Goal: Task Accomplishment & Management: Manage account settings

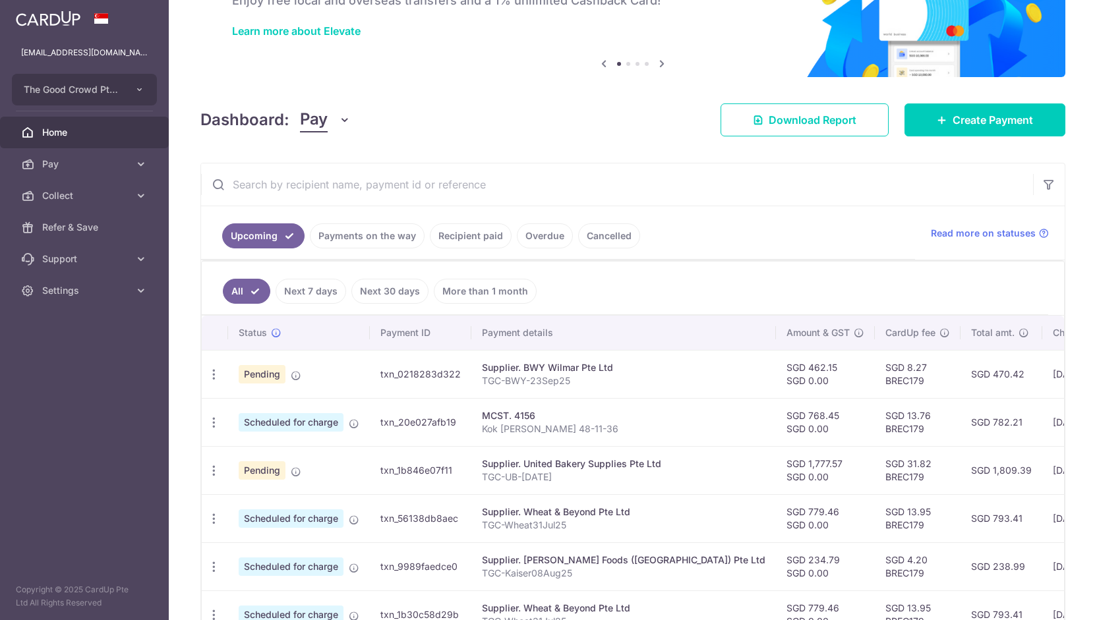
scroll to position [92, 0]
click at [360, 228] on link "Payments on the way" at bounding box center [367, 235] width 115 height 25
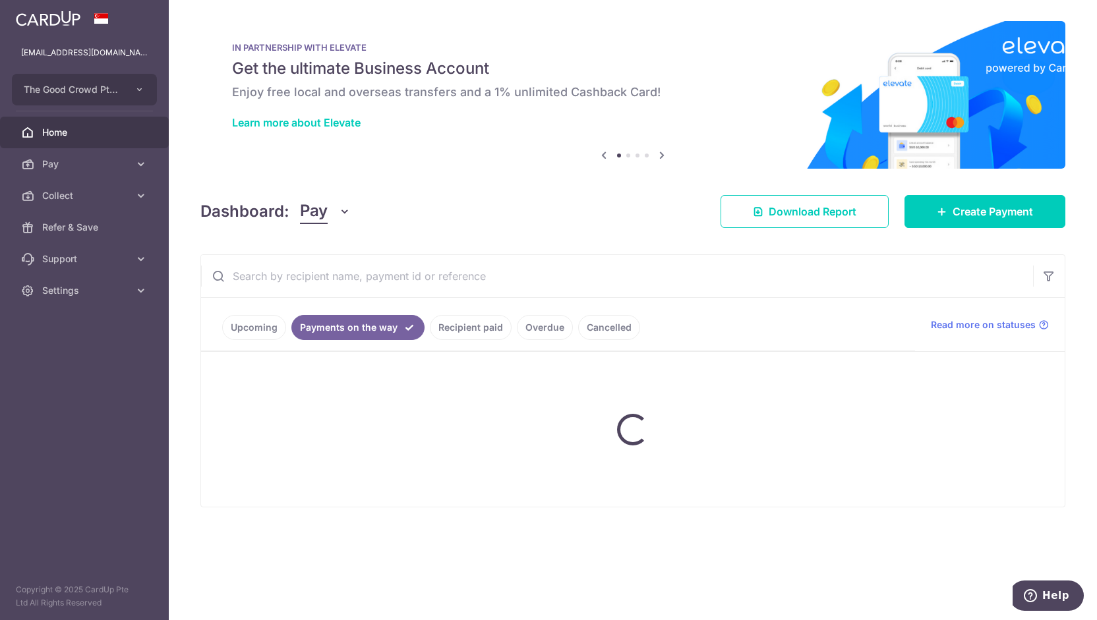
scroll to position [0, 0]
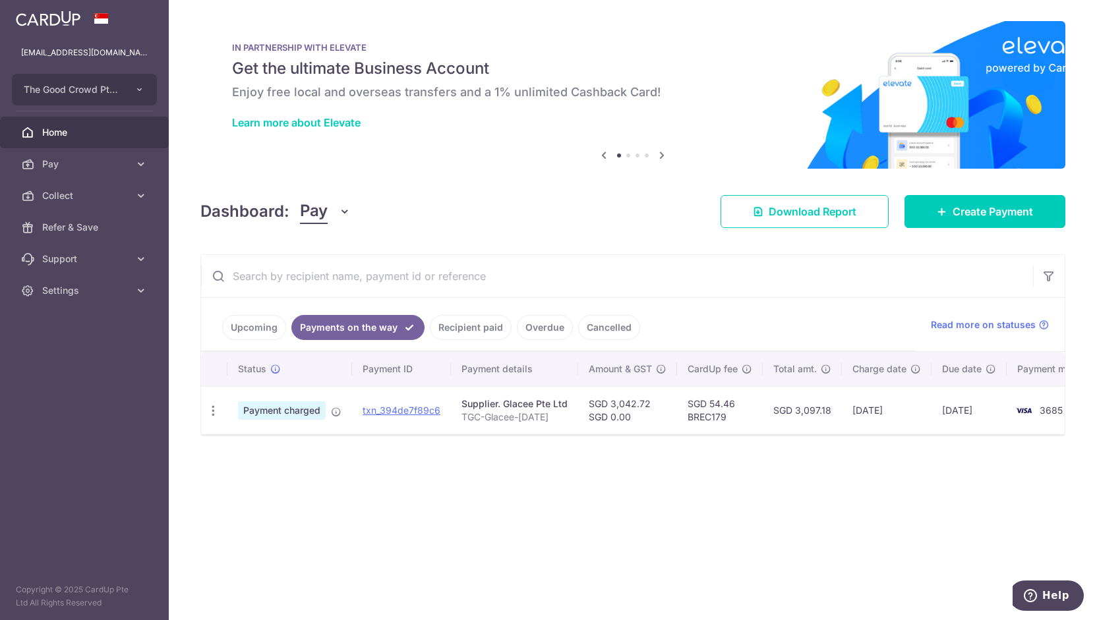
click at [465, 326] on link "Recipient paid" at bounding box center [471, 327] width 82 height 25
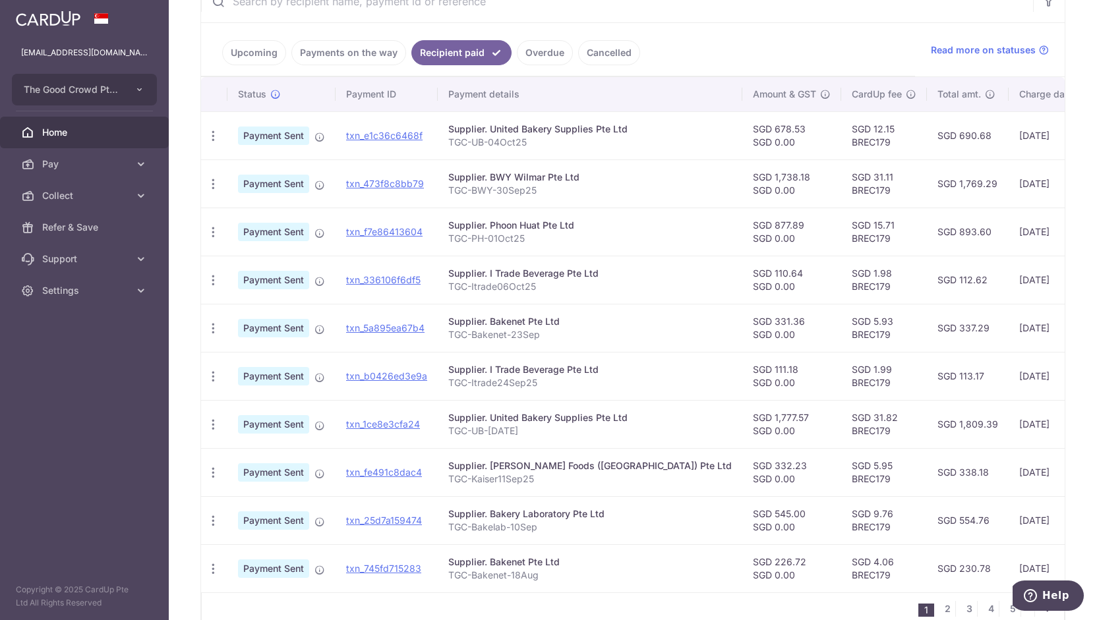
scroll to position [274, 0]
click at [192, 413] on div "× Pause Schedule Pause all future payments in this series Pause just this one p…" at bounding box center [633, 310] width 928 height 620
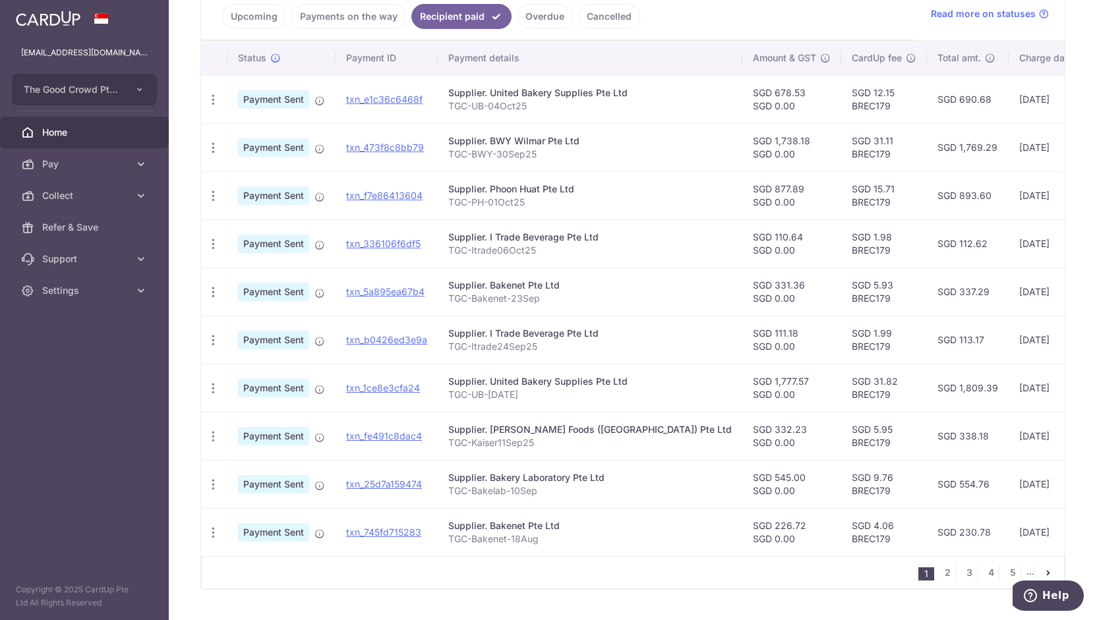
scroll to position [0, 0]
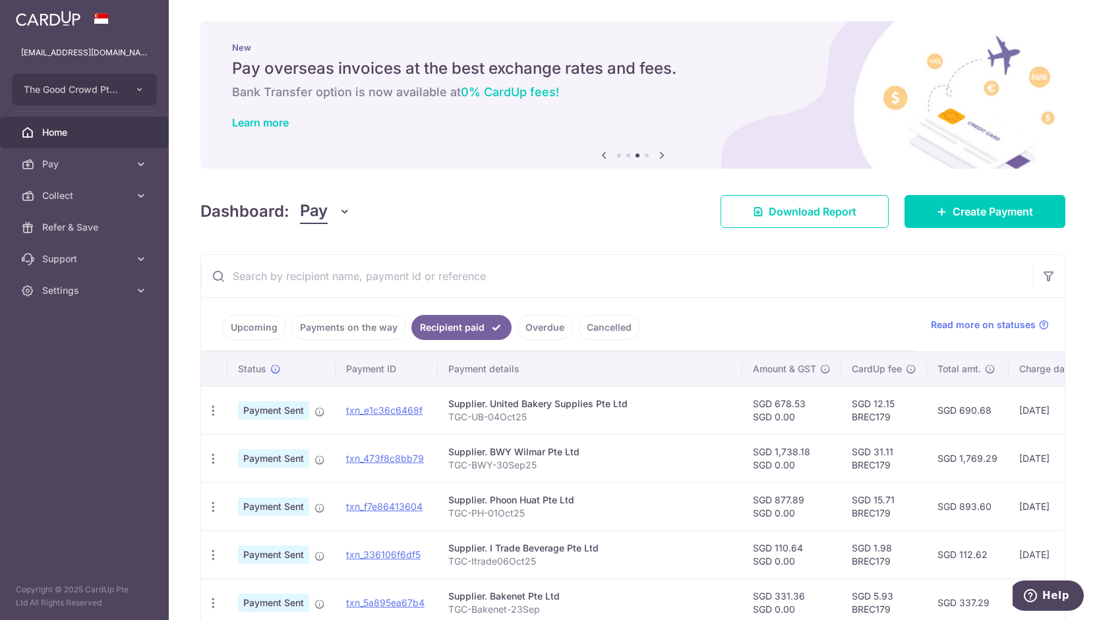
click at [96, 130] on span "Home" at bounding box center [85, 132] width 87 height 13
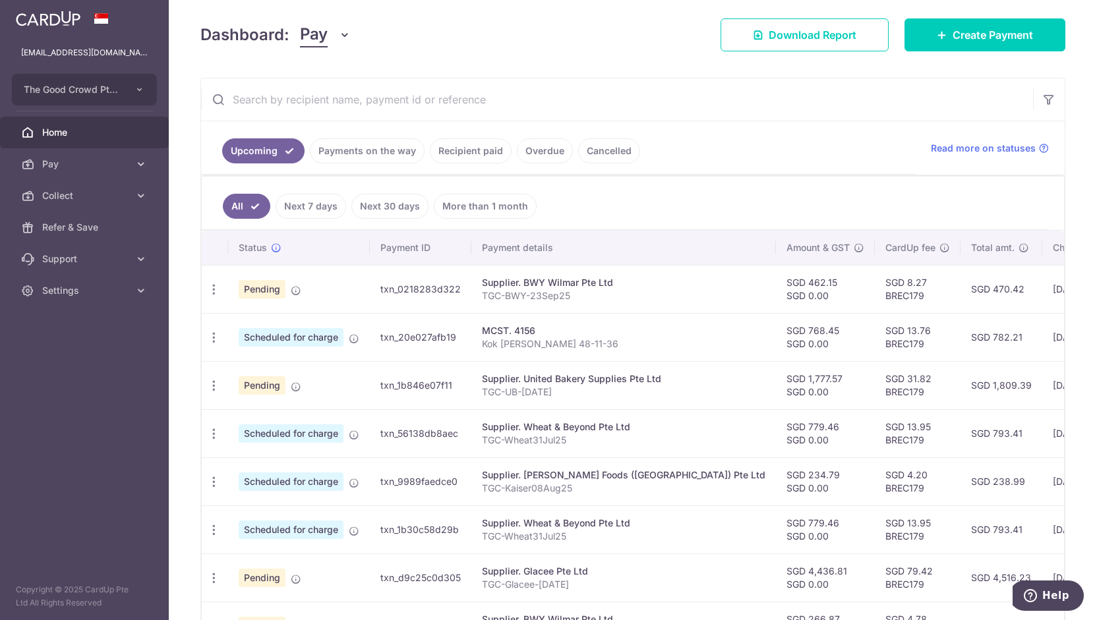
scroll to position [177, 0]
click at [213, 289] on icon "button" at bounding box center [214, 289] width 14 height 14
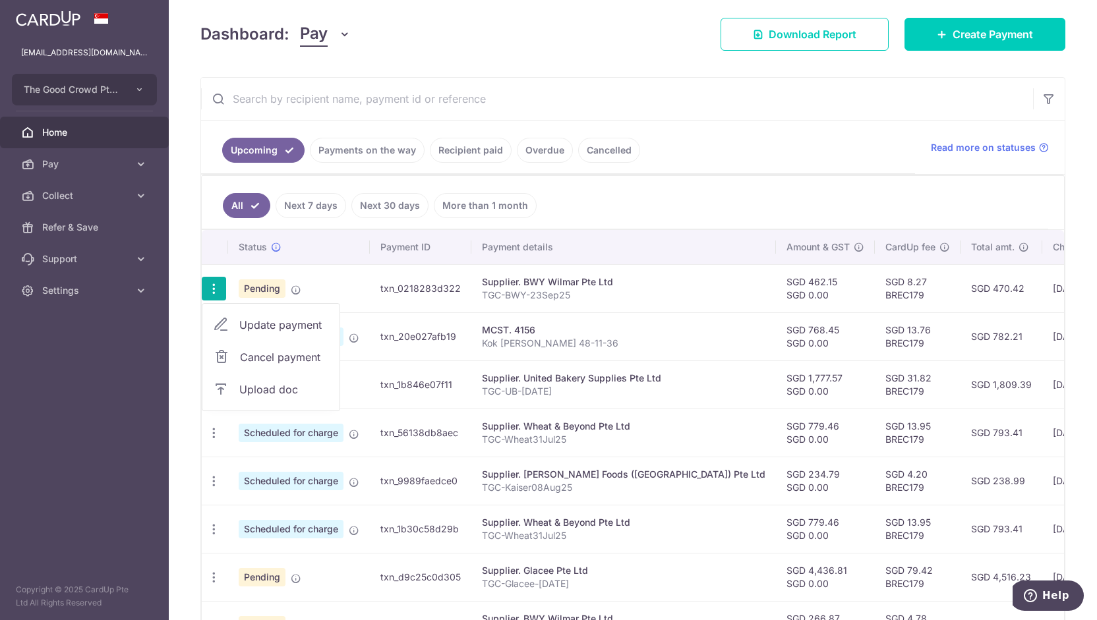
click at [271, 318] on span "Update payment" at bounding box center [284, 325] width 90 height 16
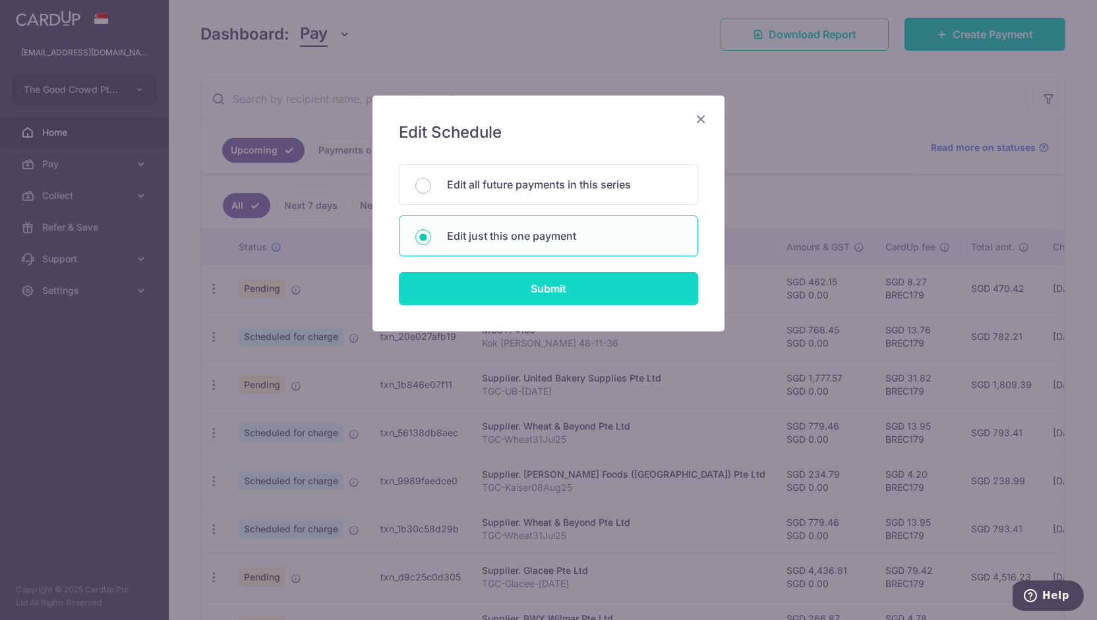
click at [523, 295] on input "Submit" at bounding box center [548, 288] width 299 height 33
radio input "true"
type input "462.15"
type input "0.00"
type input "01/11/2025"
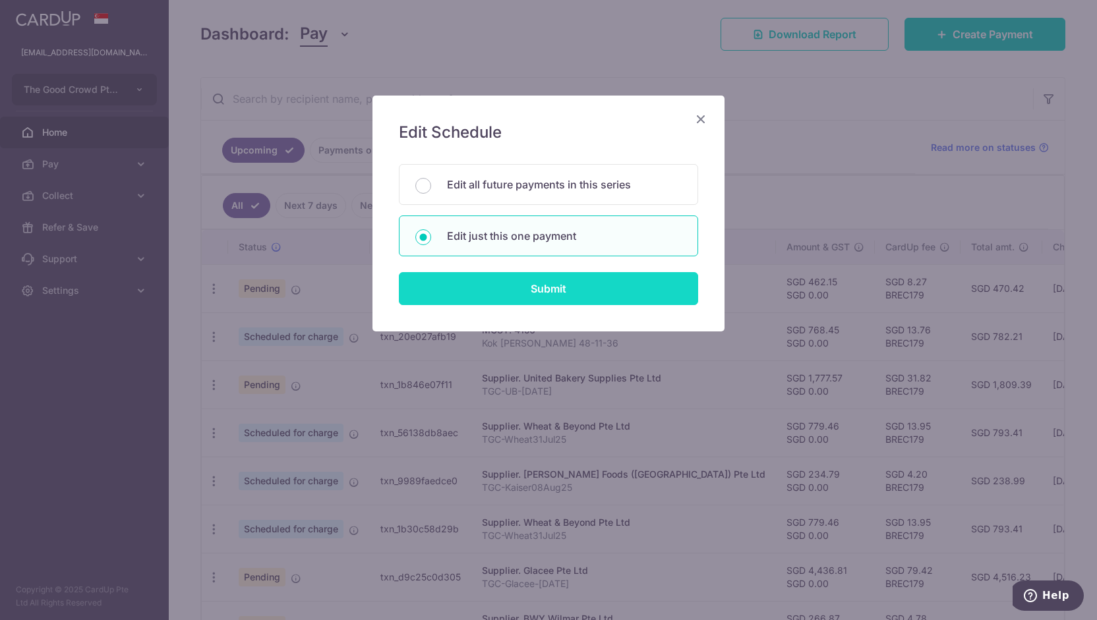
type input "TGC-BWY-23Sep25"
type input "TGCBWY30Sep25"
type input "BREC179"
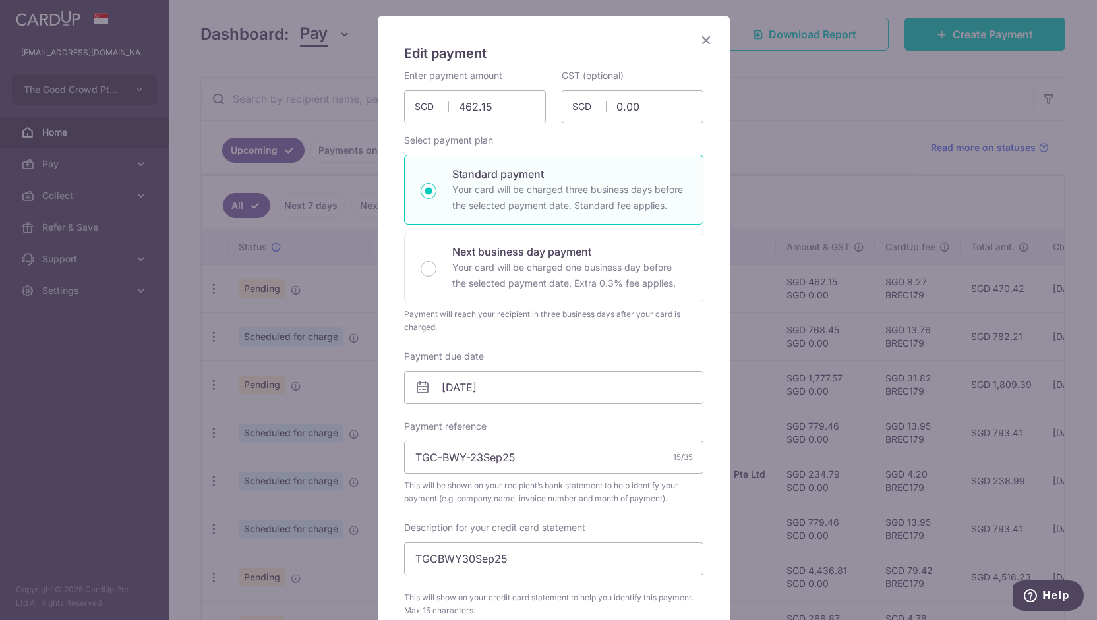
scroll to position [80, 0]
click at [564, 392] on input "01/11/2025" at bounding box center [553, 386] width 299 height 33
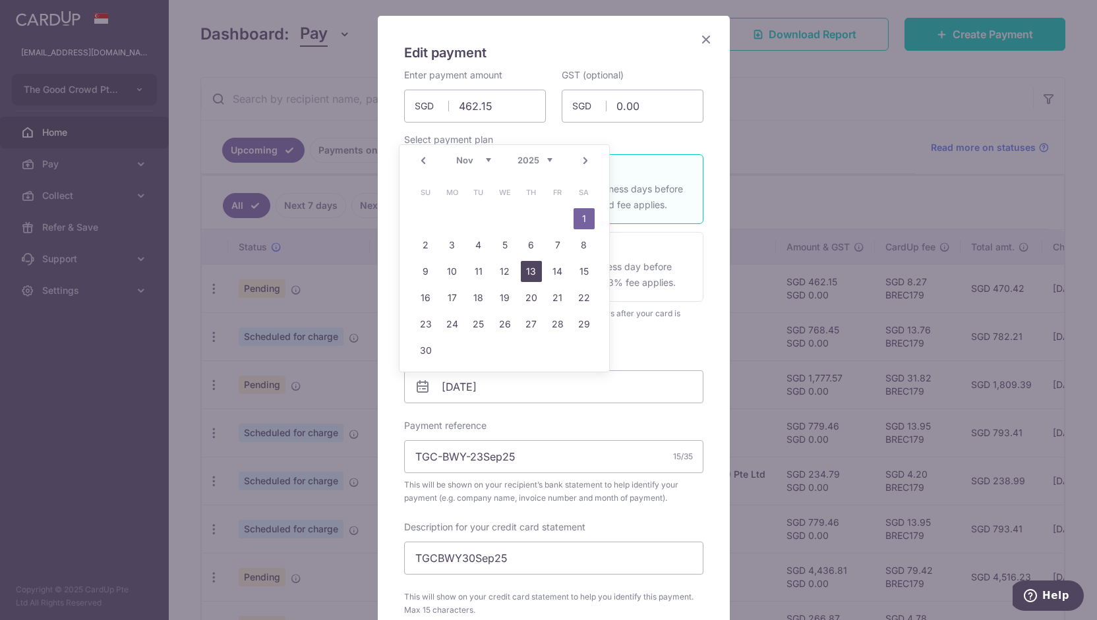
click at [531, 267] on link "13" at bounding box center [531, 271] width 21 height 21
type input "13/11/2025"
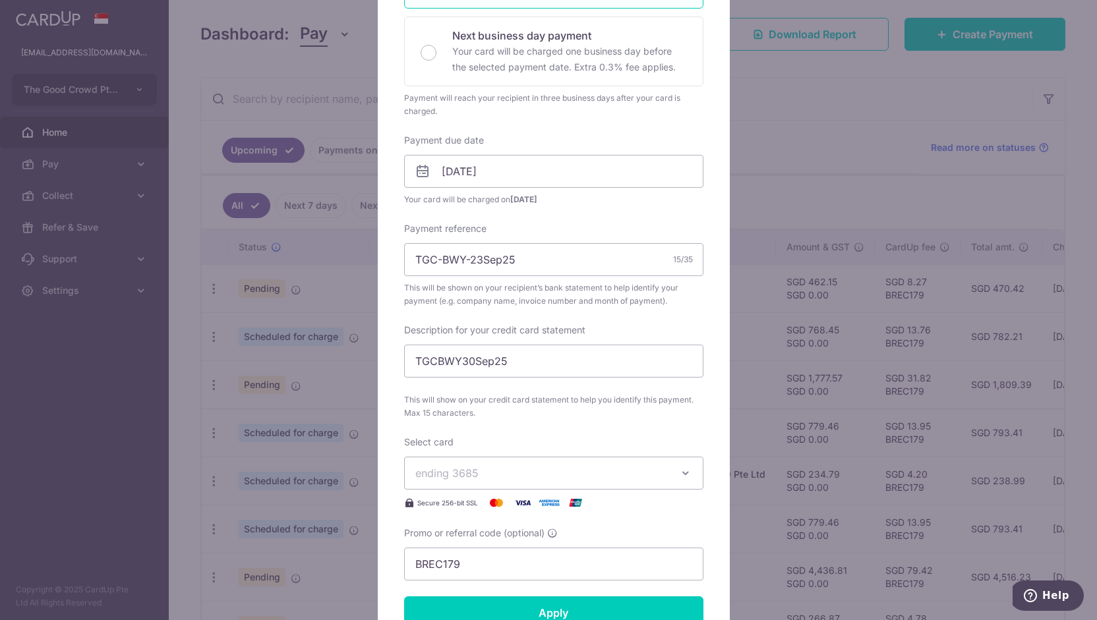
scroll to position [296, 0]
click at [556, 604] on input "Apply" at bounding box center [553, 612] width 299 height 33
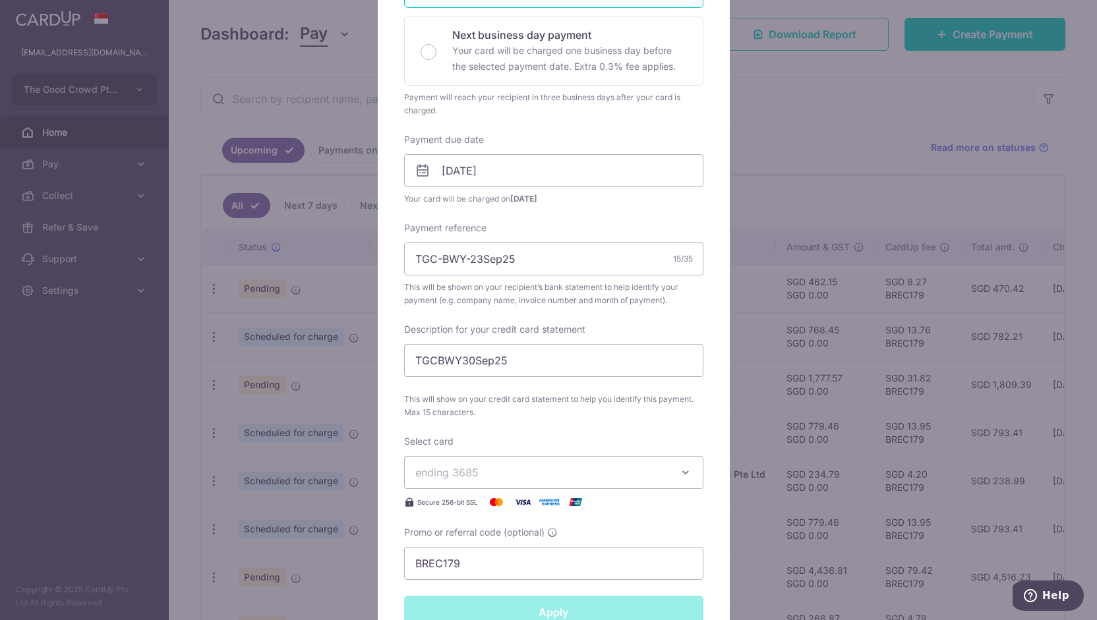
type input "Successfully Applied"
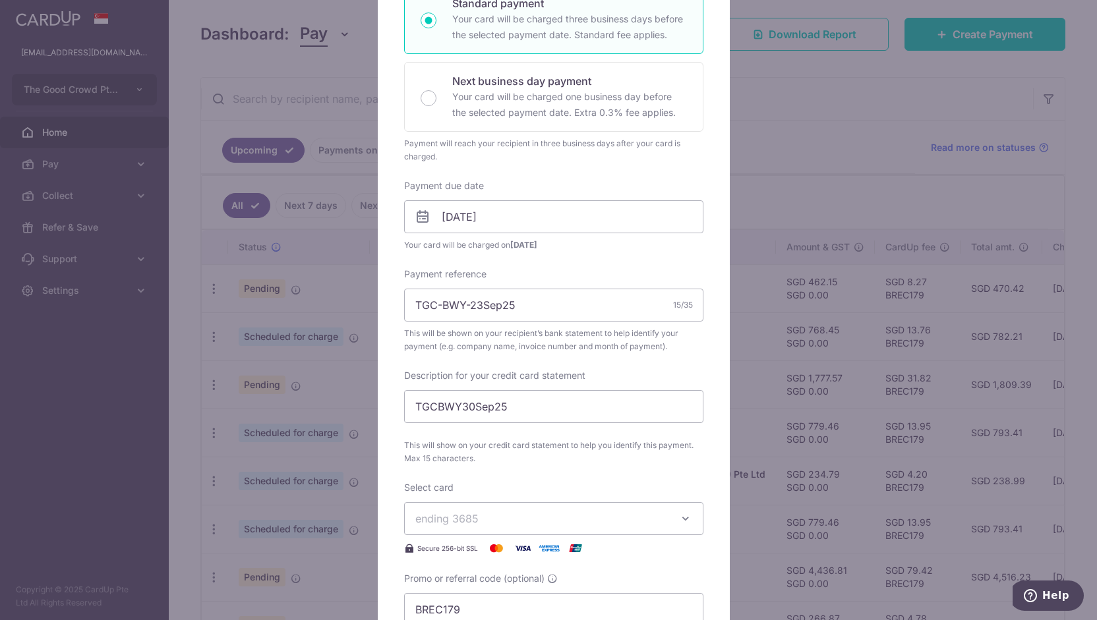
scroll to position [341, 0]
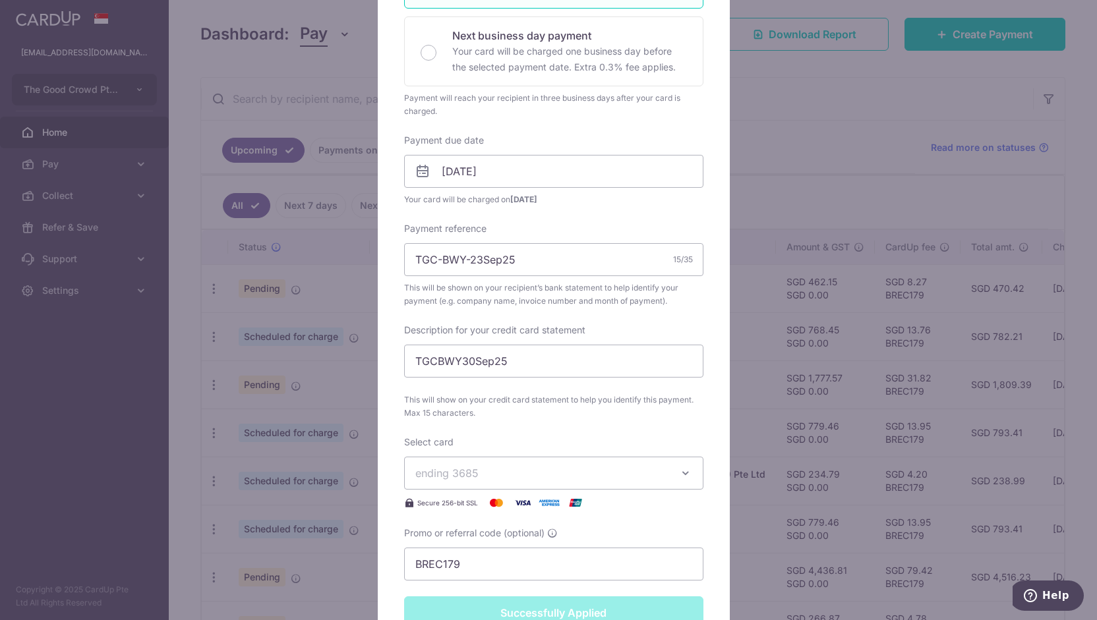
click at [337, 334] on div "Edit payment By clicking apply, you will make changes to all payments to BWY Wi…" at bounding box center [548, 310] width 1097 height 620
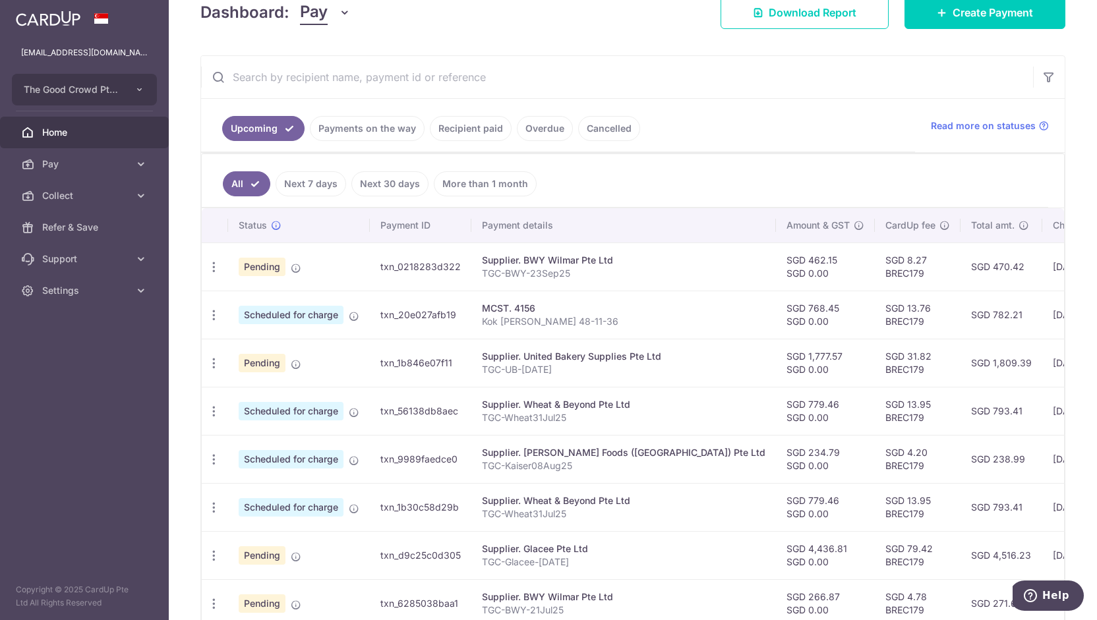
scroll to position [202, 0]
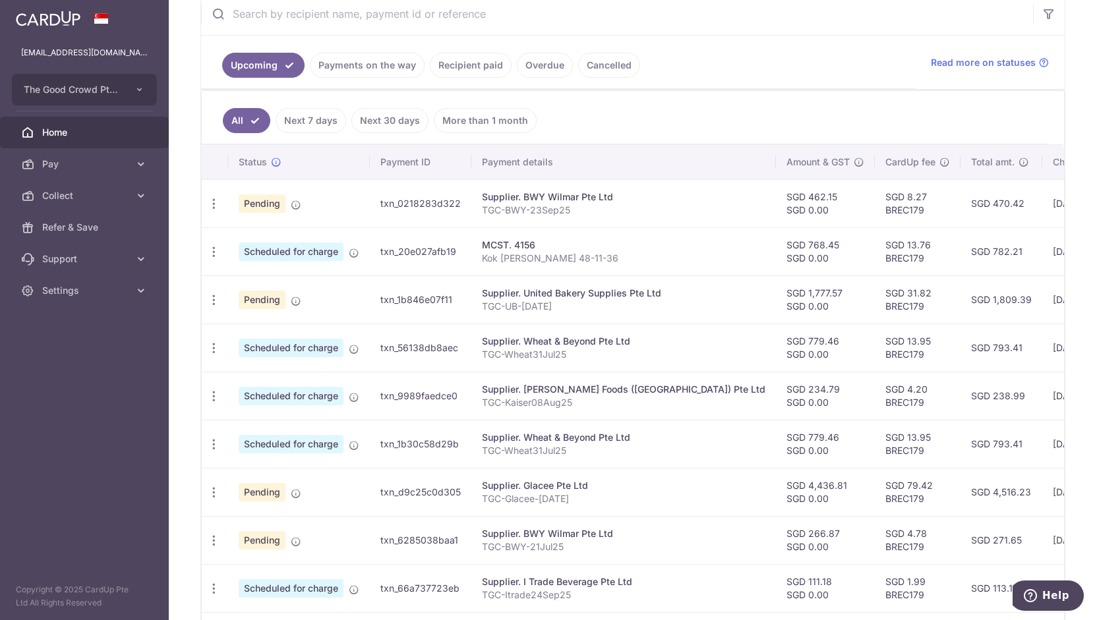
scroll to position [263, 0]
click at [215, 198] on icon "button" at bounding box center [214, 203] width 14 height 14
click at [295, 234] on span "Update payment" at bounding box center [284, 239] width 90 height 16
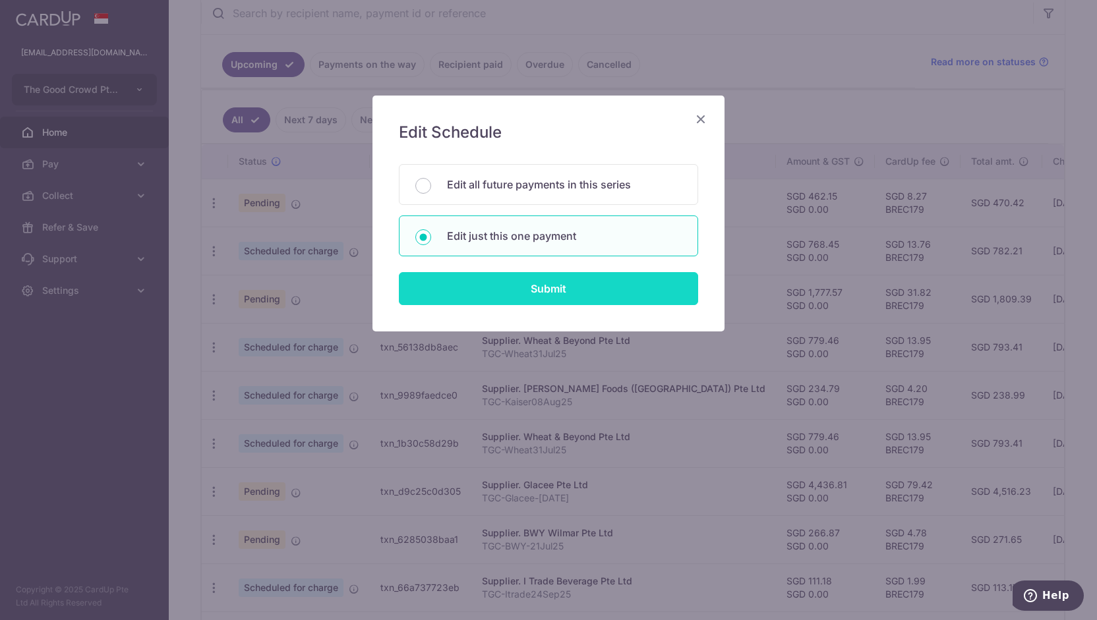
click at [556, 284] on input "Submit" at bounding box center [548, 288] width 299 height 33
radio input "true"
type input "462.15"
type input "0.00"
type input "13/11/2025"
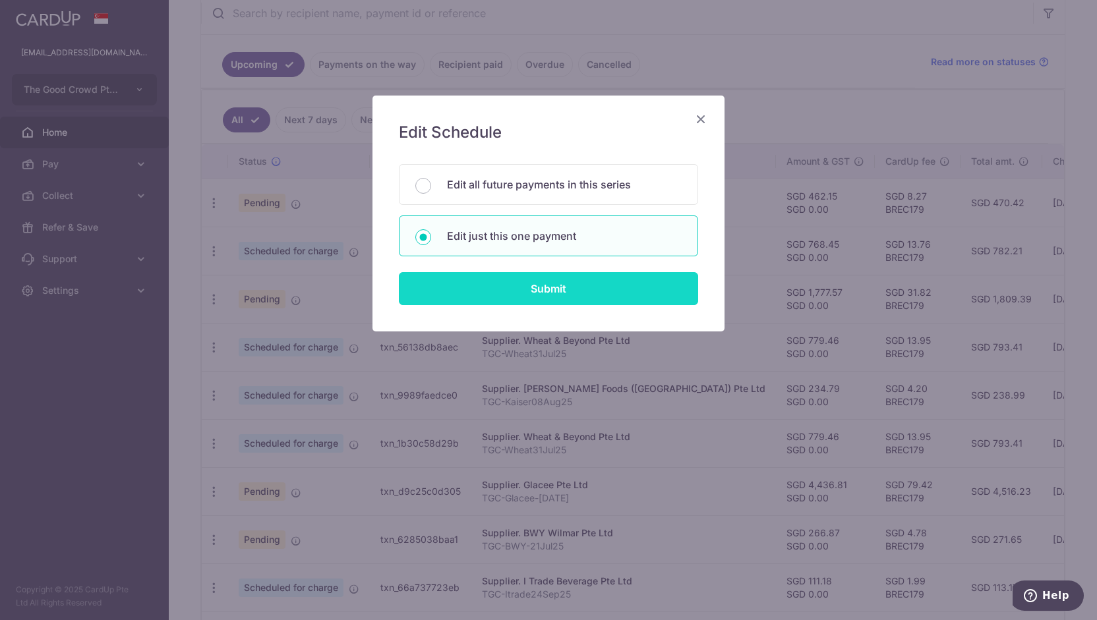
type input "TGC-BWY-23Sep25"
type input "TGCBWY30Sep25"
type input "BREC179"
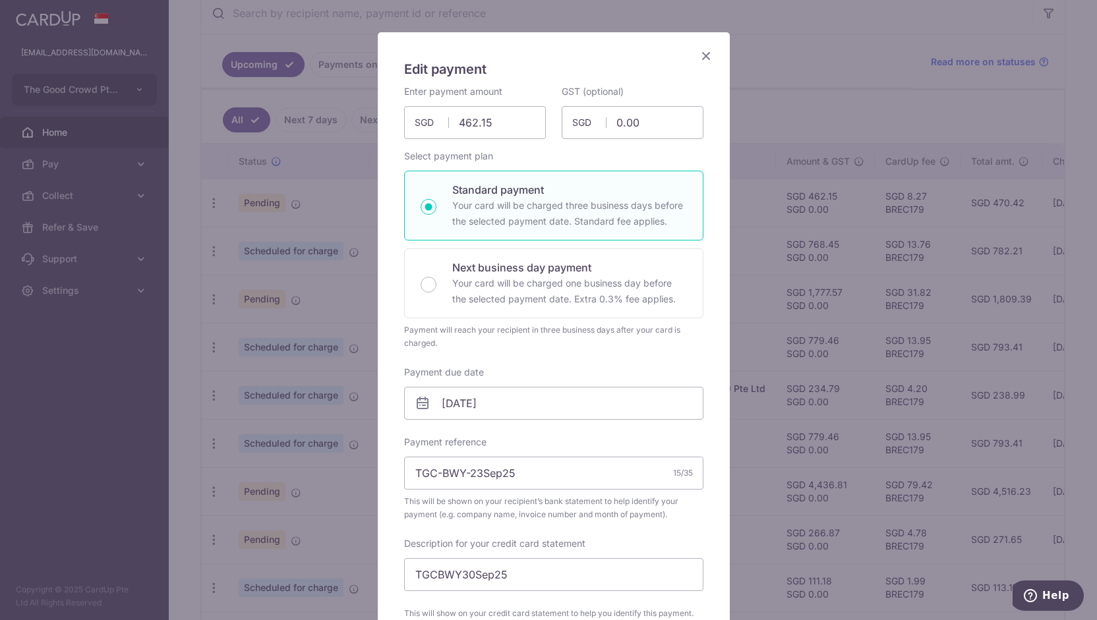
scroll to position [64, 0]
click at [588, 412] on input "13/11/2025" at bounding box center [553, 402] width 299 height 33
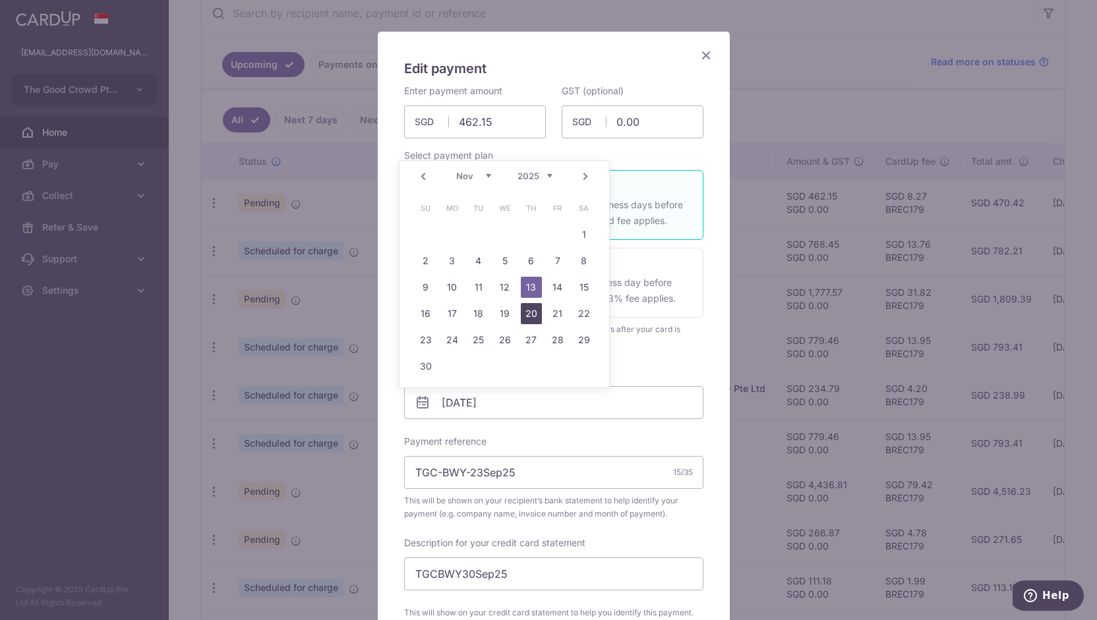
click at [525, 316] on link "20" at bounding box center [531, 313] width 21 height 21
type input "[DATE]"
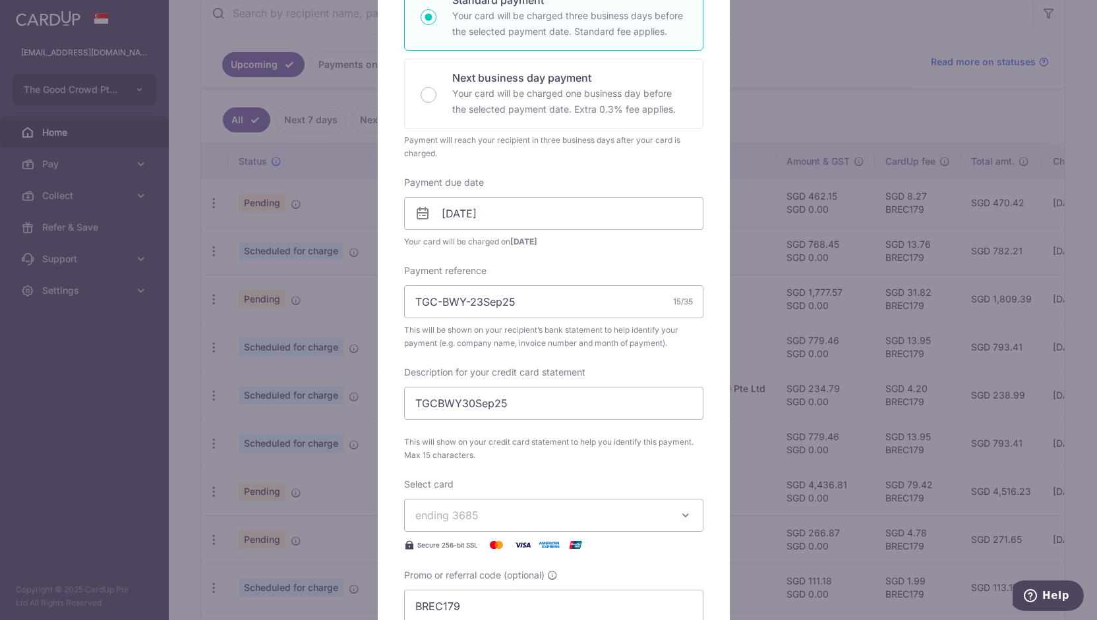
scroll to position [465, 0]
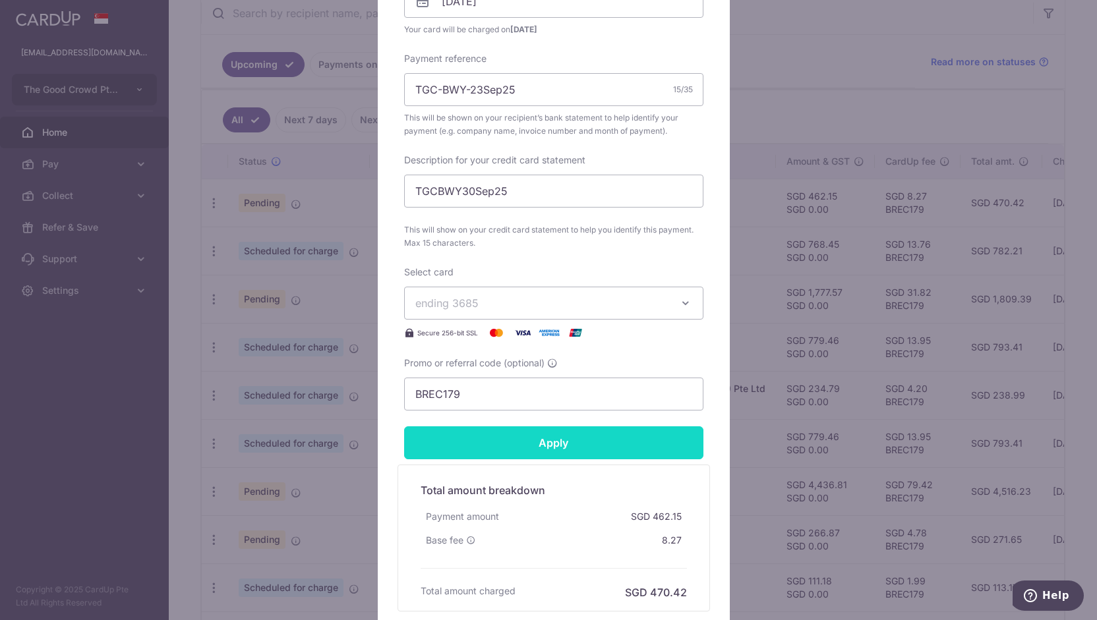
click at [572, 441] on input "Apply" at bounding box center [553, 442] width 299 height 33
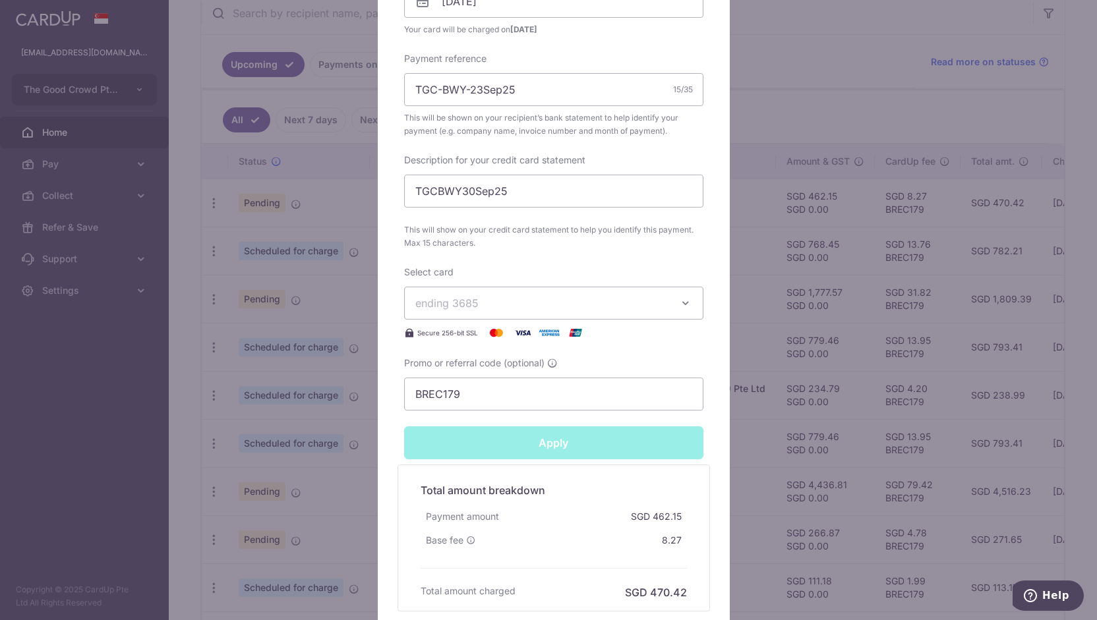
type input "Successfully Applied"
click at [778, 313] on div "Edit payment By clicking apply, you will make changes to all payments to BWY Wi…" at bounding box center [548, 310] width 1097 height 620
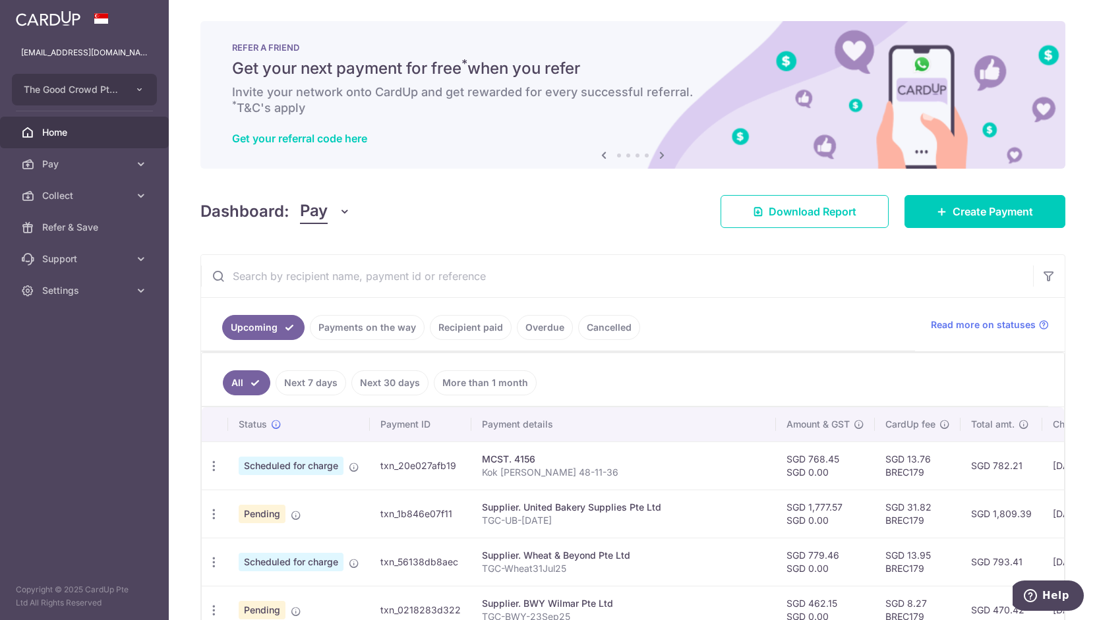
click at [87, 131] on span "Home" at bounding box center [85, 132] width 87 height 13
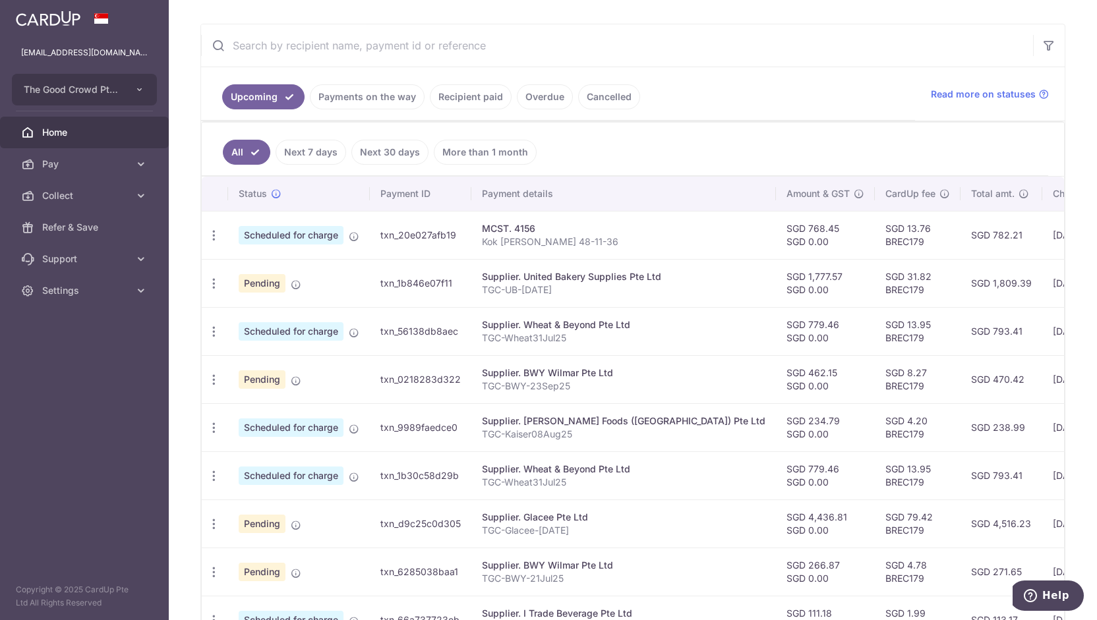
scroll to position [223, 0]
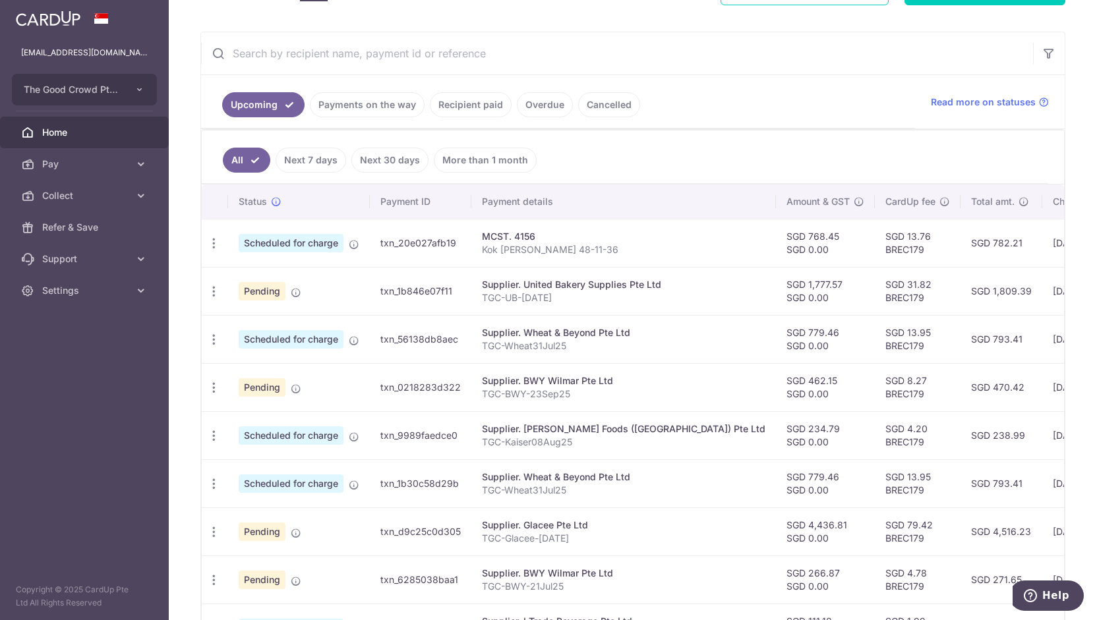
click at [366, 58] on input "text" at bounding box center [617, 53] width 832 height 42
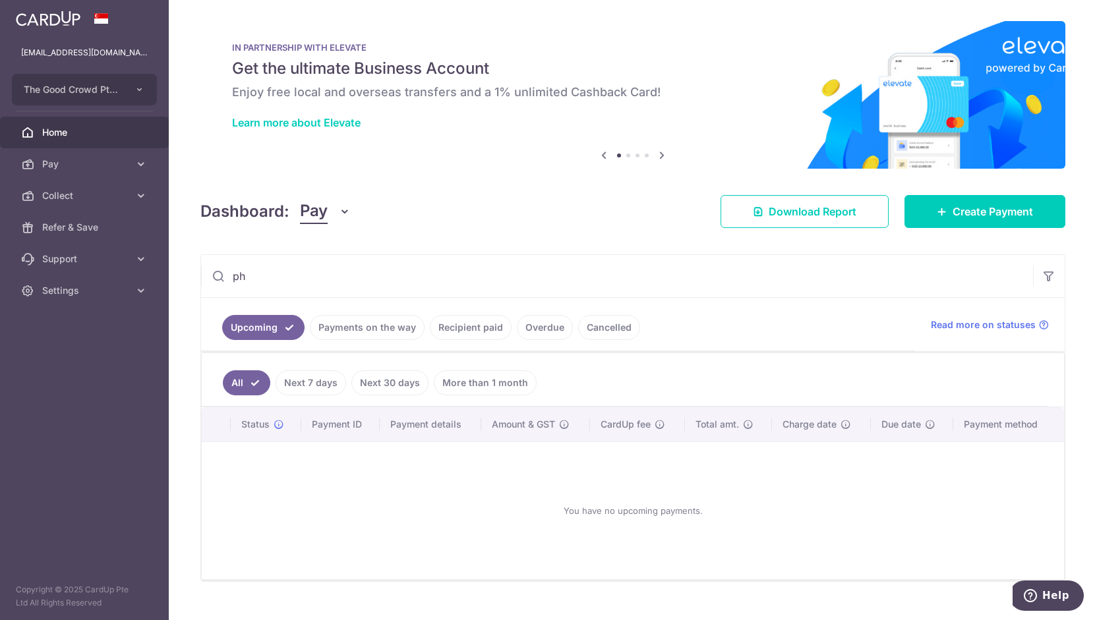
type input "phoon huat"
click at [952, 214] on span "Create Payment" at bounding box center [992, 212] width 80 height 16
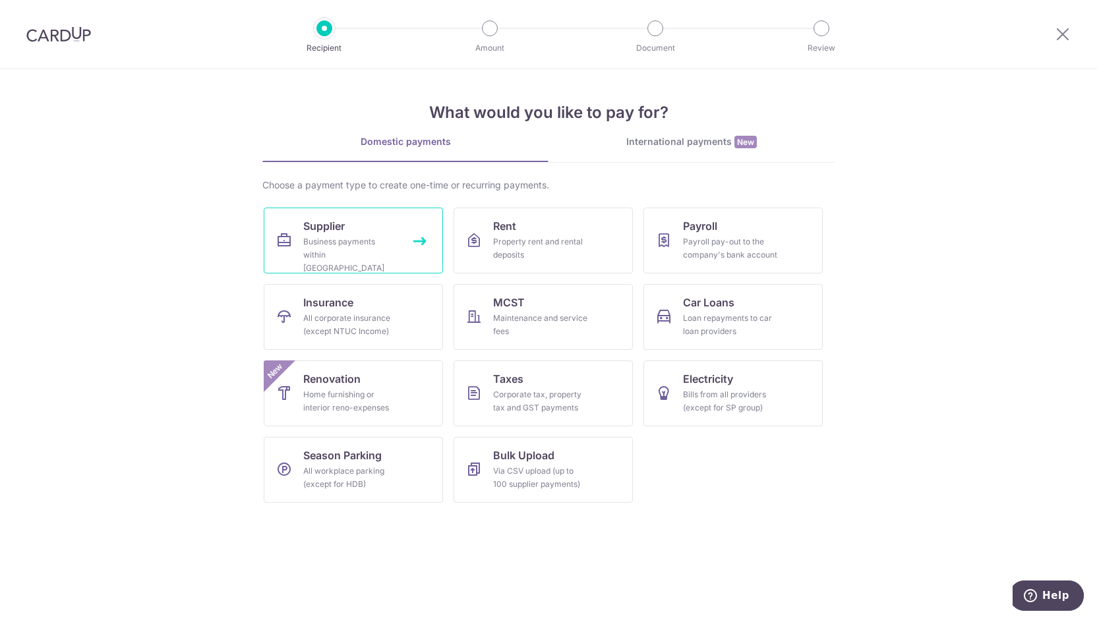
click at [391, 248] on div "Business payments within Singapore" at bounding box center [350, 255] width 95 height 40
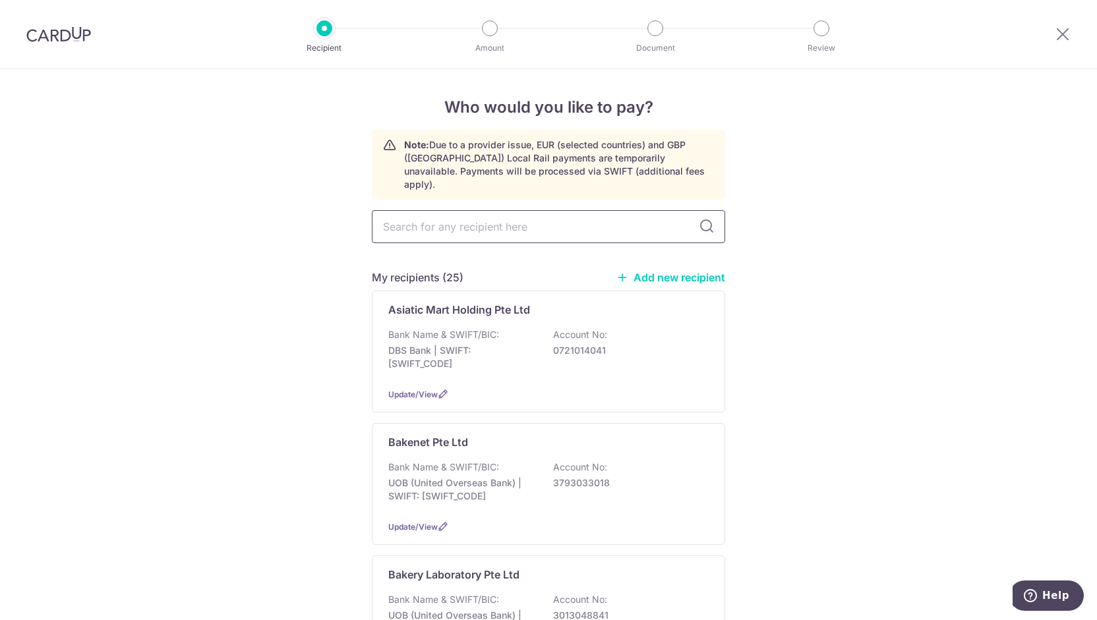
click at [467, 219] on input "text" at bounding box center [548, 226] width 353 height 33
type input "phoon"
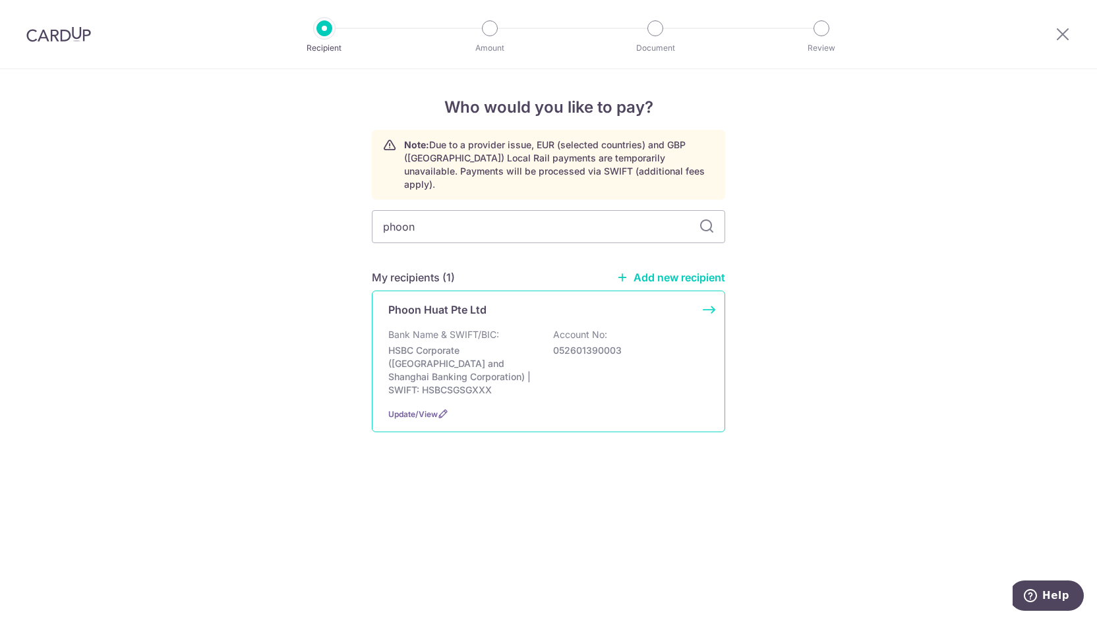
click at [457, 328] on p "Bank Name & SWIFT/BIC:" at bounding box center [443, 334] width 111 height 13
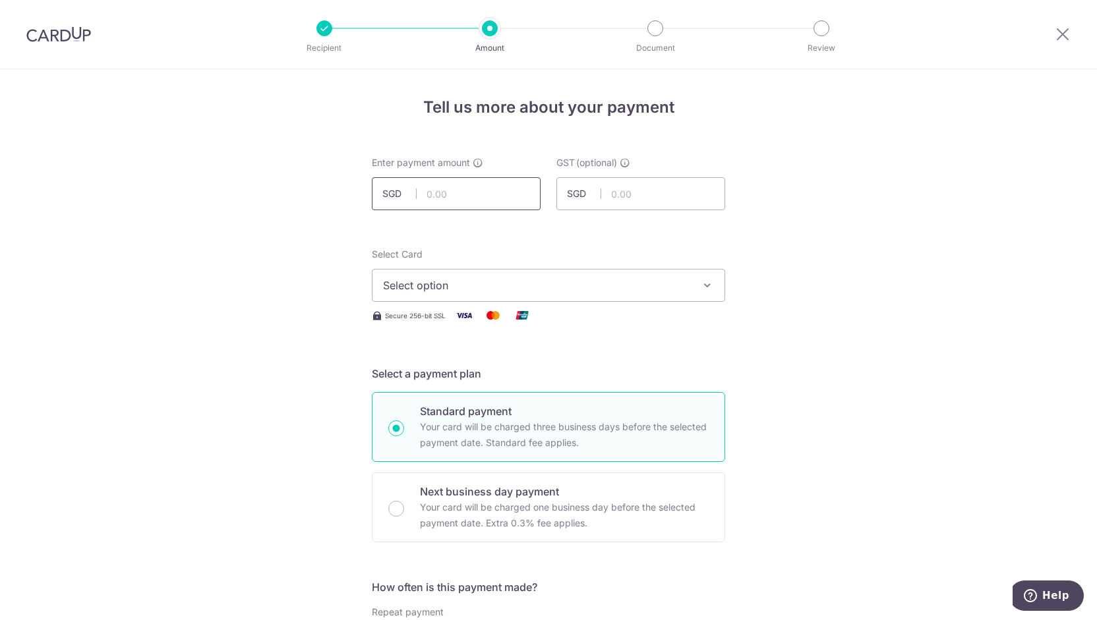
click at [452, 200] on input "text" at bounding box center [456, 193] width 169 height 33
paste input "172.33"
type input "172.33"
click at [469, 276] on button "Select option" at bounding box center [548, 285] width 353 height 33
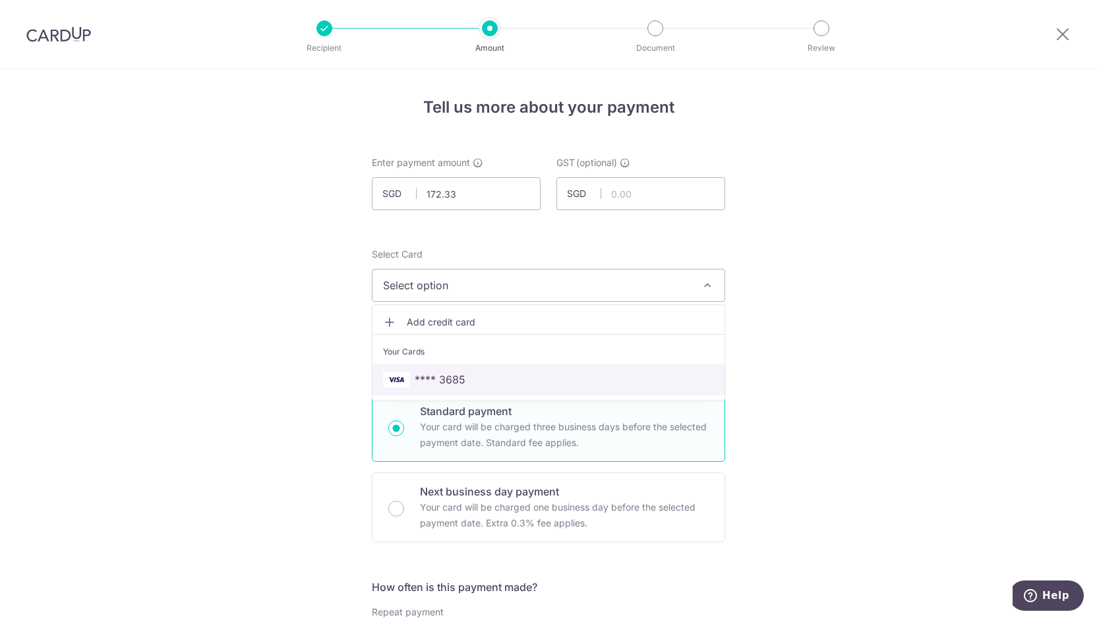
click at [463, 373] on span "**** 3685" at bounding box center [548, 380] width 331 height 16
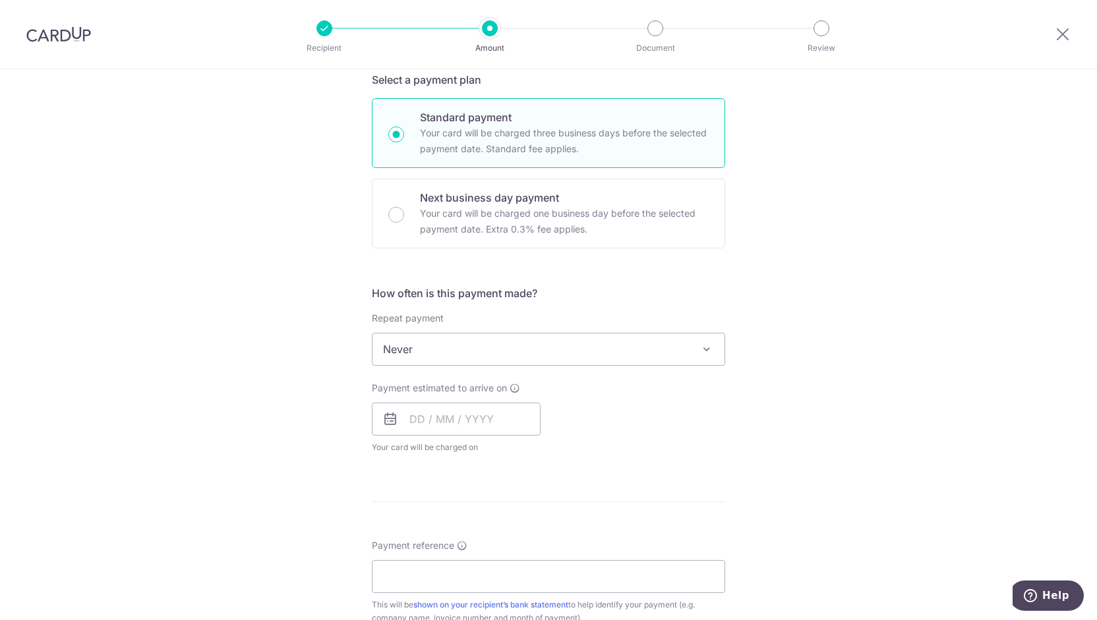
scroll to position [298, 0]
click at [467, 345] on span "Never" at bounding box center [548, 346] width 352 height 32
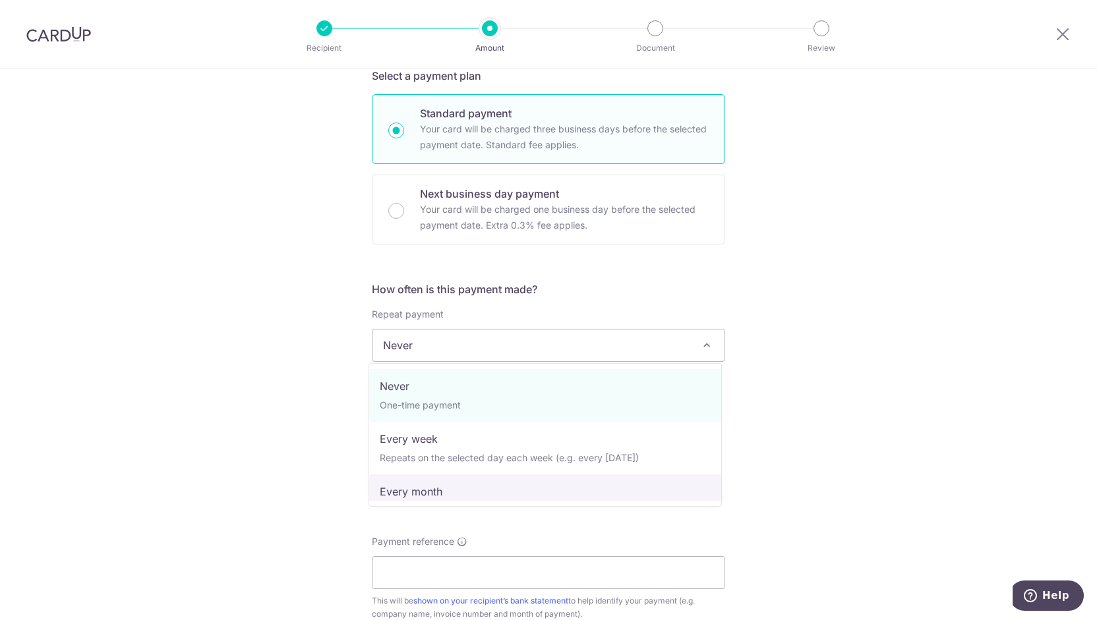
select select "3"
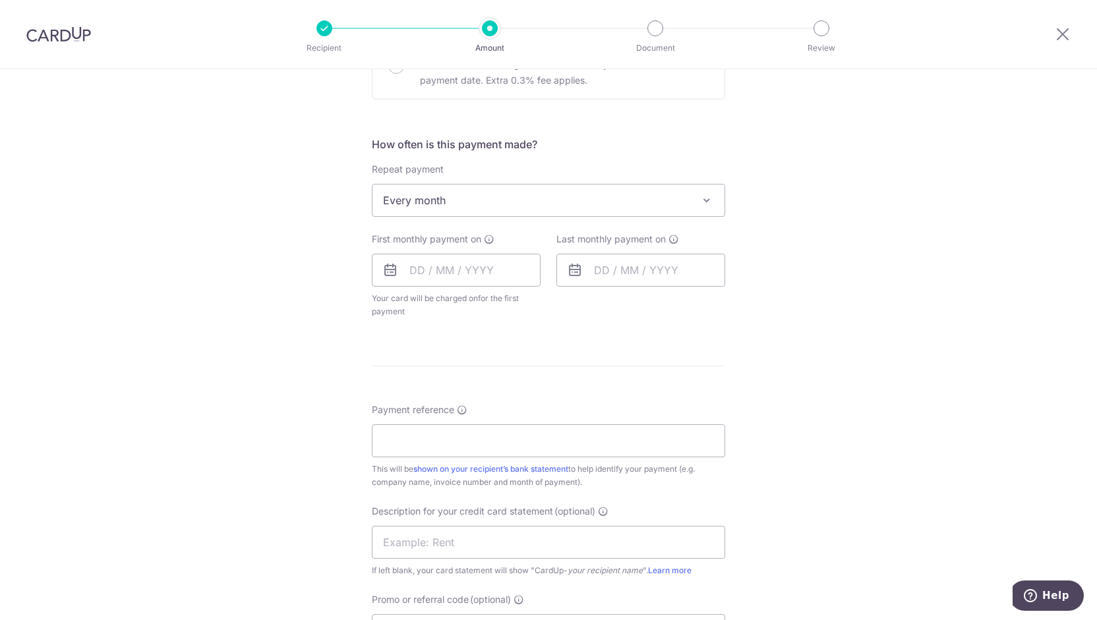
scroll to position [448, 0]
click at [483, 270] on input "text" at bounding box center [456, 264] width 169 height 33
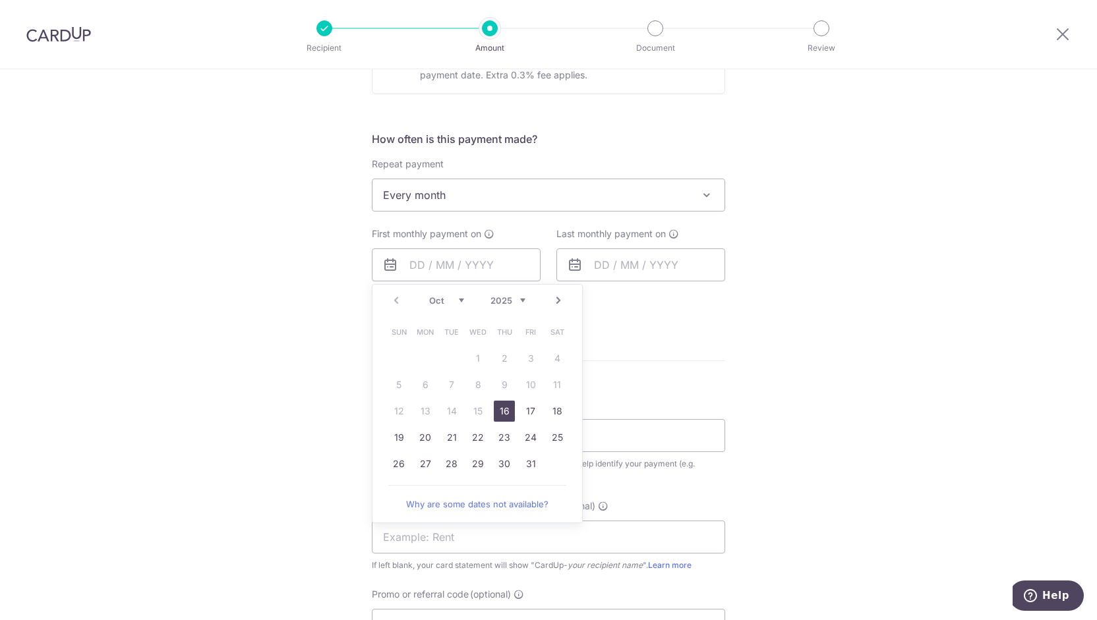
click at [500, 413] on link "16" at bounding box center [504, 411] width 21 height 21
type input "[DATE]"
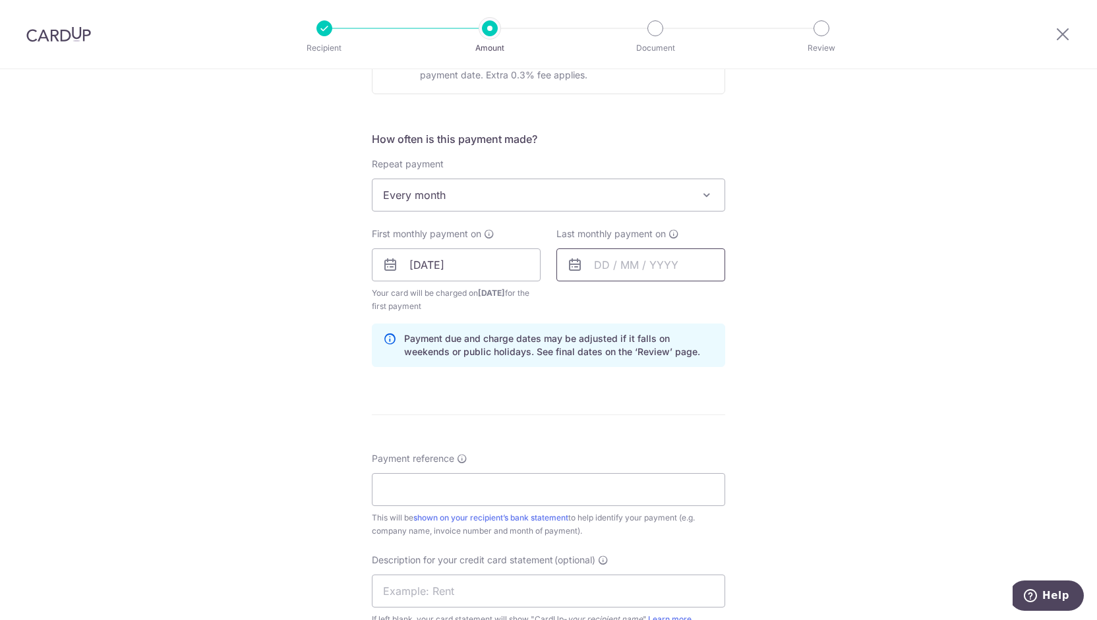
click at [595, 264] on input "text" at bounding box center [640, 264] width 169 height 33
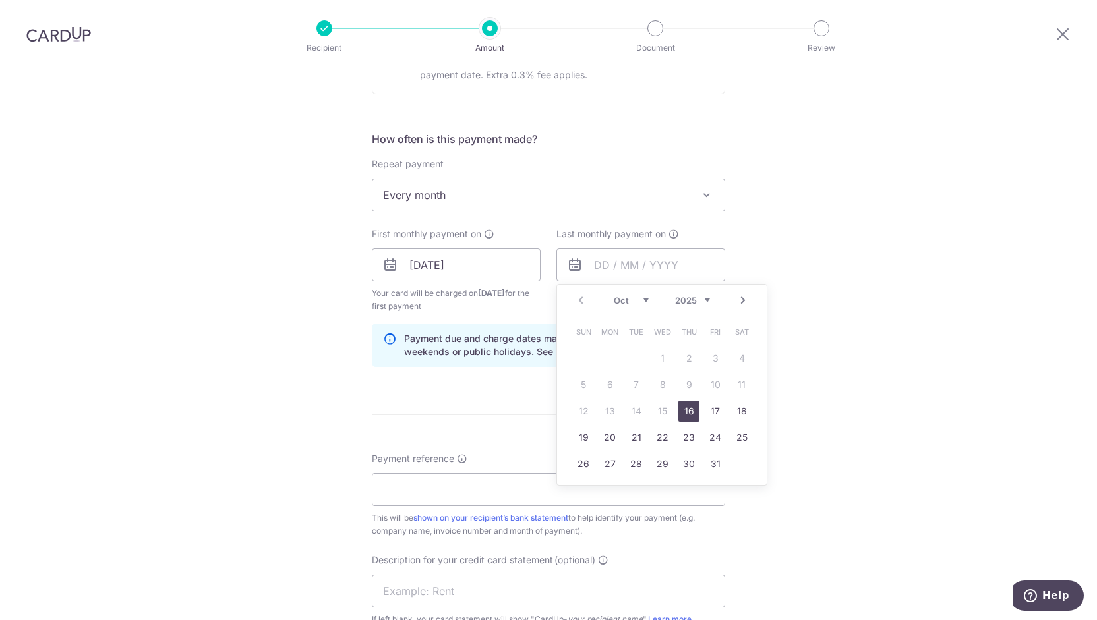
click at [740, 303] on link "Next" at bounding box center [743, 301] width 16 height 16
click at [662, 467] on link "31" at bounding box center [662, 463] width 21 height 21
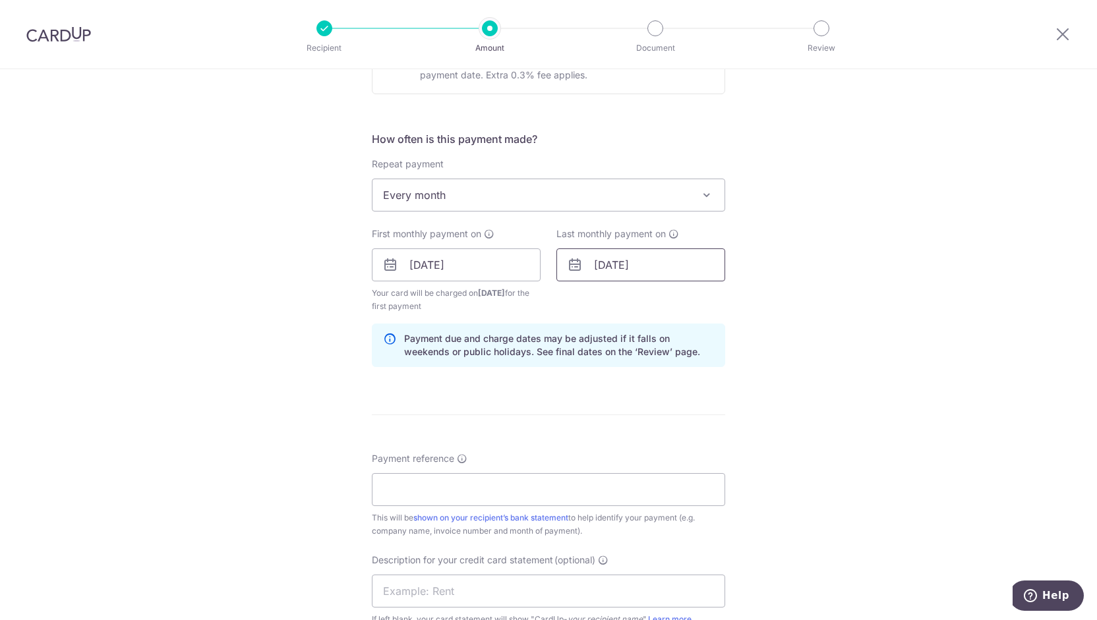
click at [689, 261] on input "31/12/2025" at bounding box center [640, 264] width 169 height 33
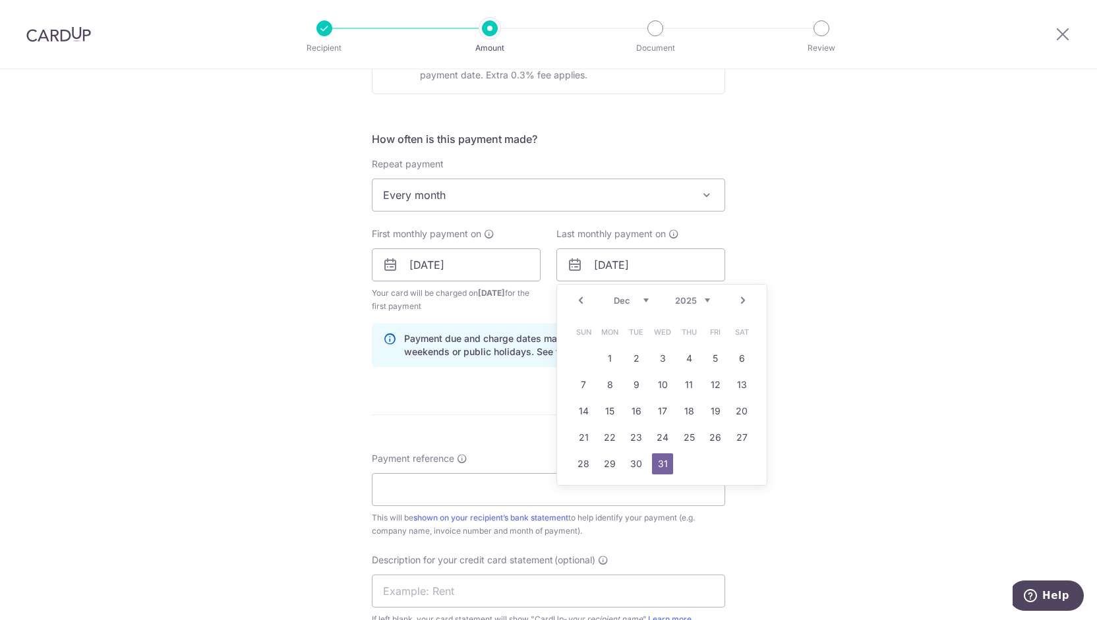
click at [735, 301] on link "Next" at bounding box center [743, 301] width 16 height 16
click at [734, 468] on link "31" at bounding box center [741, 463] width 21 height 21
type input "31/01/2026"
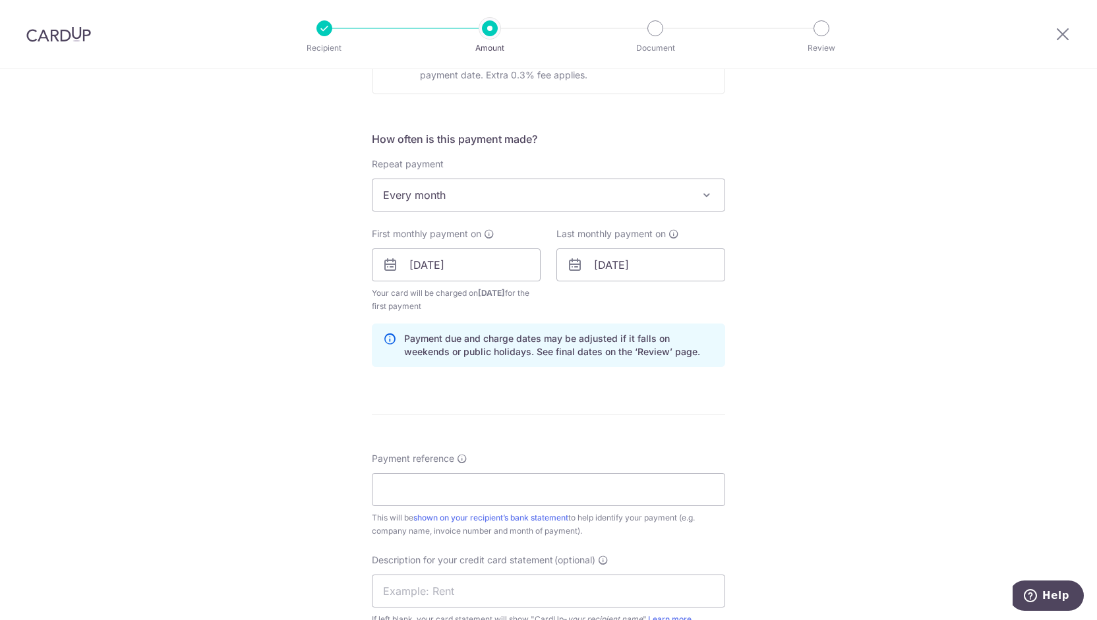
click at [595, 415] on hr at bounding box center [548, 415] width 353 height 1
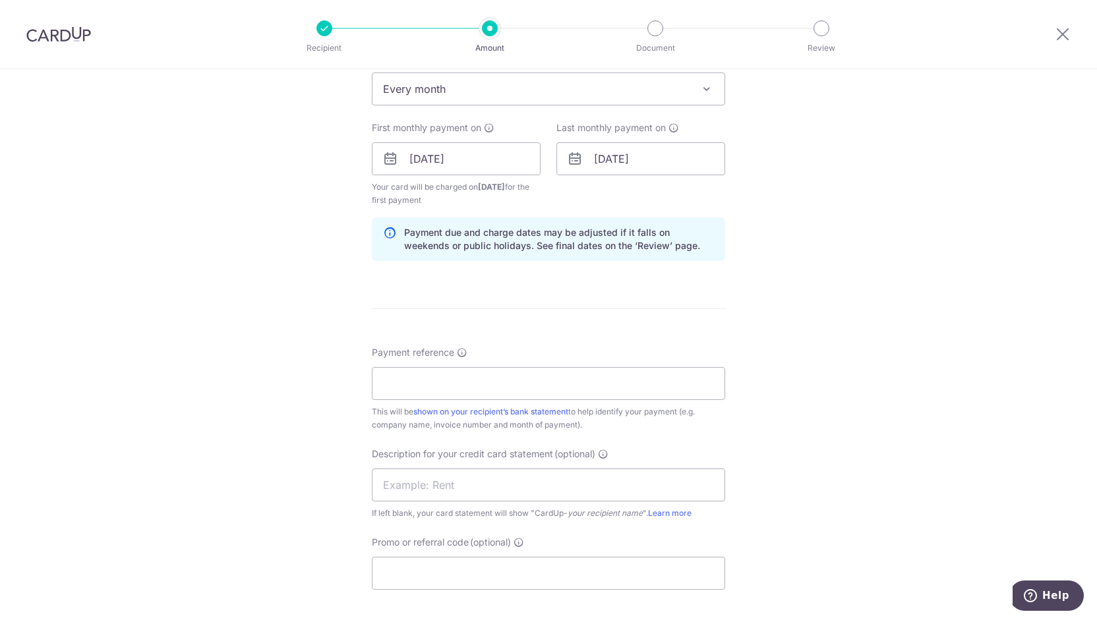
scroll to position [557, 0]
click at [578, 383] on input "Payment reference" at bounding box center [548, 380] width 353 height 33
drag, startPoint x: 424, startPoint y: 378, endPoint x: 490, endPoint y: 374, distance: 65.4
click at [490, 374] on input "TGC-PH-17Jan" at bounding box center [548, 380] width 353 height 33
click at [490, 374] on input "TGC-PH-11Oct25" at bounding box center [548, 380] width 353 height 33
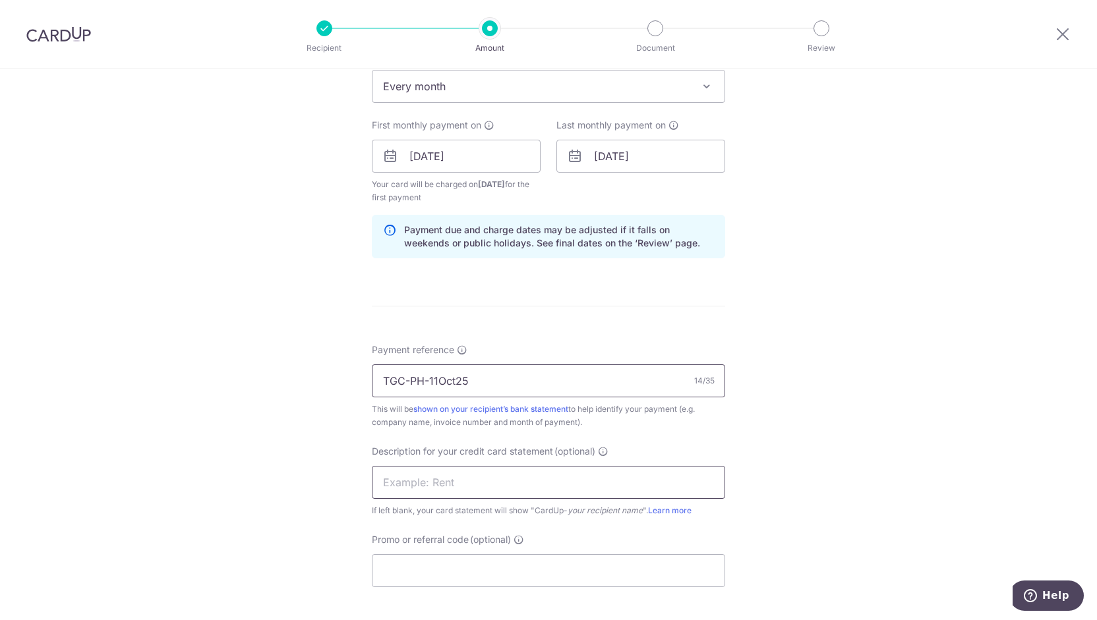
type input "TGC-PH-11Oct25"
click at [470, 484] on input "text" at bounding box center [548, 482] width 353 height 33
drag, startPoint x: 418, startPoint y: 483, endPoint x: 533, endPoint y: 486, distance: 114.7
click at [533, 486] on input "TGCPH17Jan" at bounding box center [548, 482] width 353 height 33
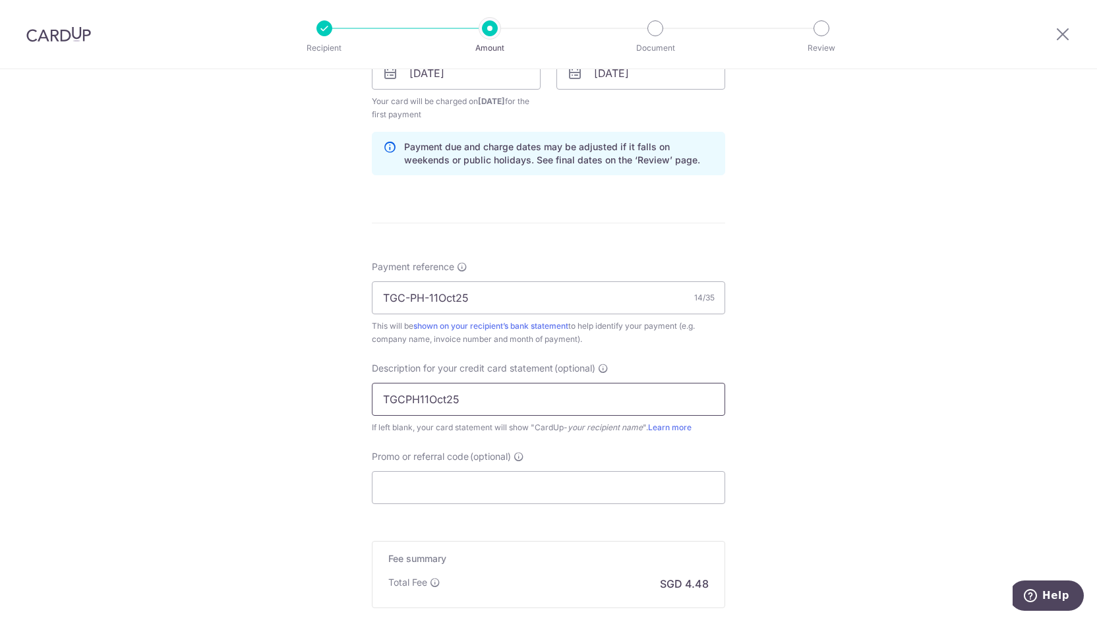
scroll to position [641, 0]
type input "TGCPH11Oct25"
click at [533, 486] on input "Promo or referral code (optional)" at bounding box center [548, 487] width 353 height 33
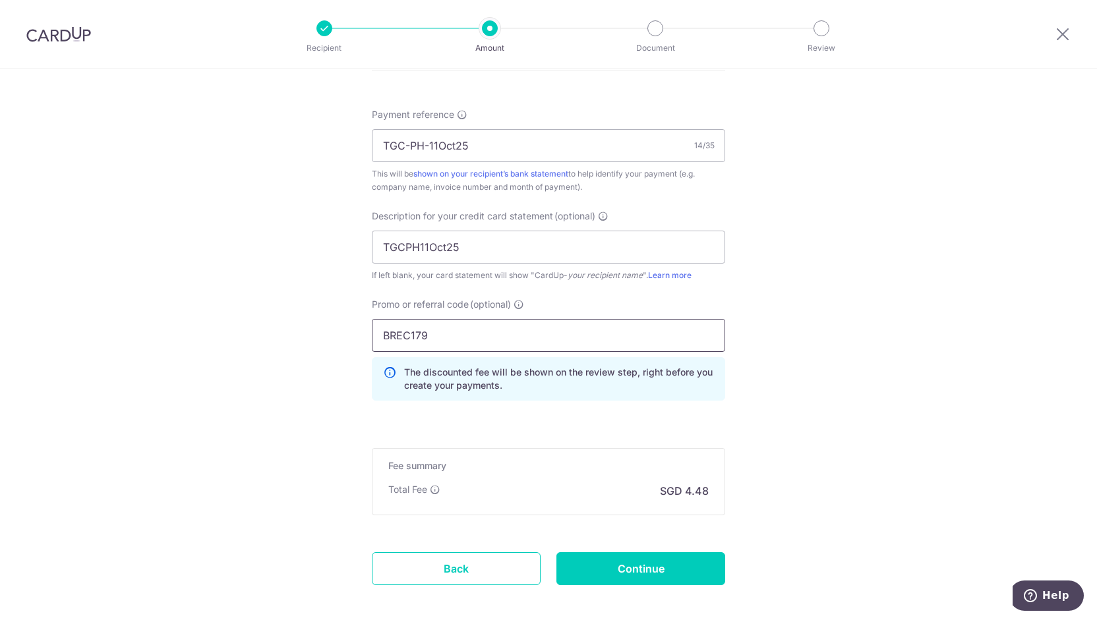
scroll to position [794, 0]
type input "BREC179"
click at [533, 478] on div "Fee summary Base fee Extend fee Next-day fee Total Fee SGD 4.48" at bounding box center [548, 480] width 353 height 67
click at [618, 566] on input "Continue" at bounding box center [640, 567] width 169 height 33
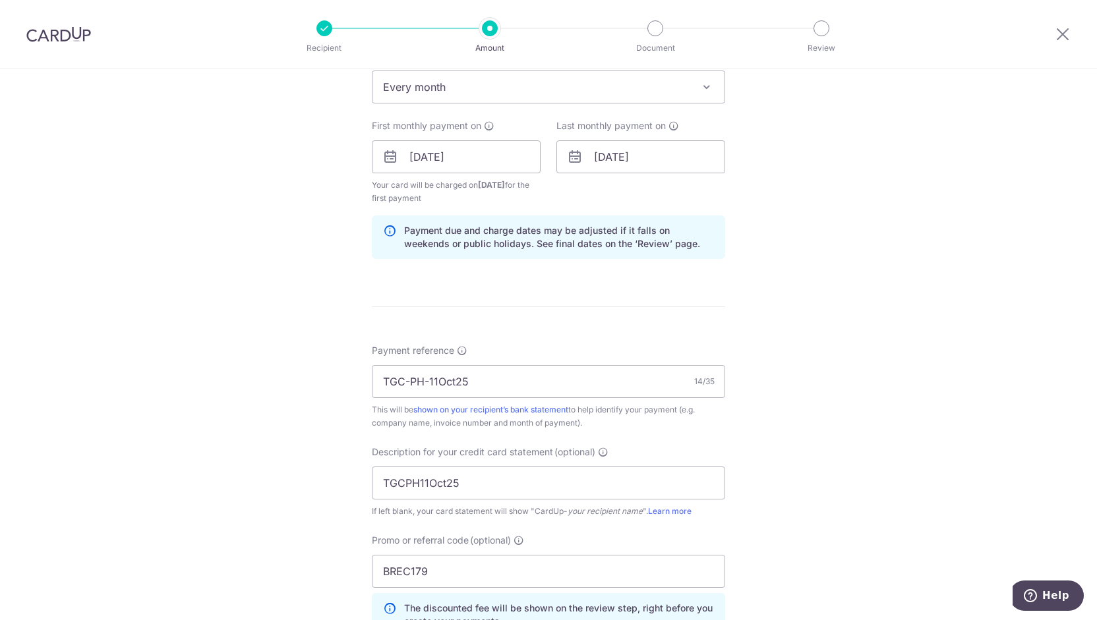
scroll to position [515, 0]
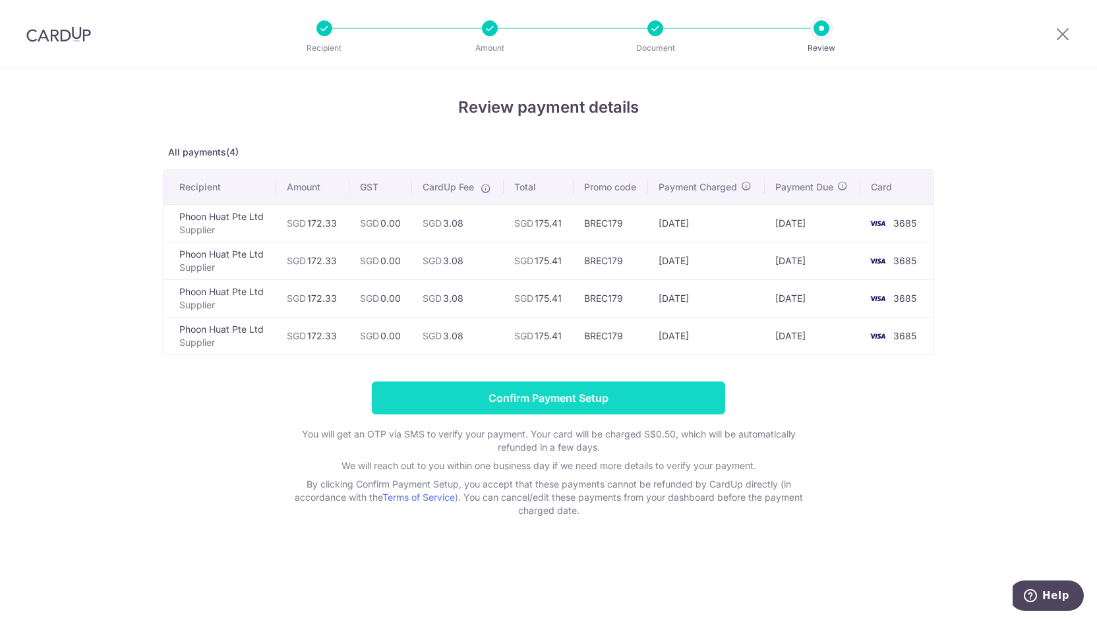
click at [606, 392] on input "Confirm Payment Setup" at bounding box center [548, 398] width 353 height 33
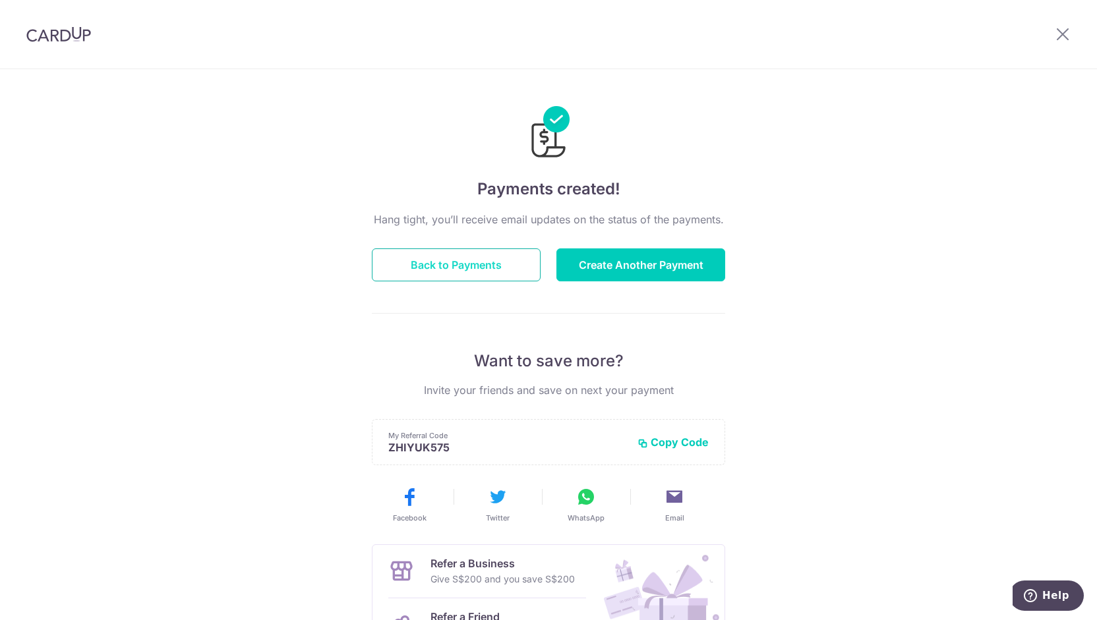
click at [502, 256] on button "Back to Payments" at bounding box center [456, 264] width 169 height 33
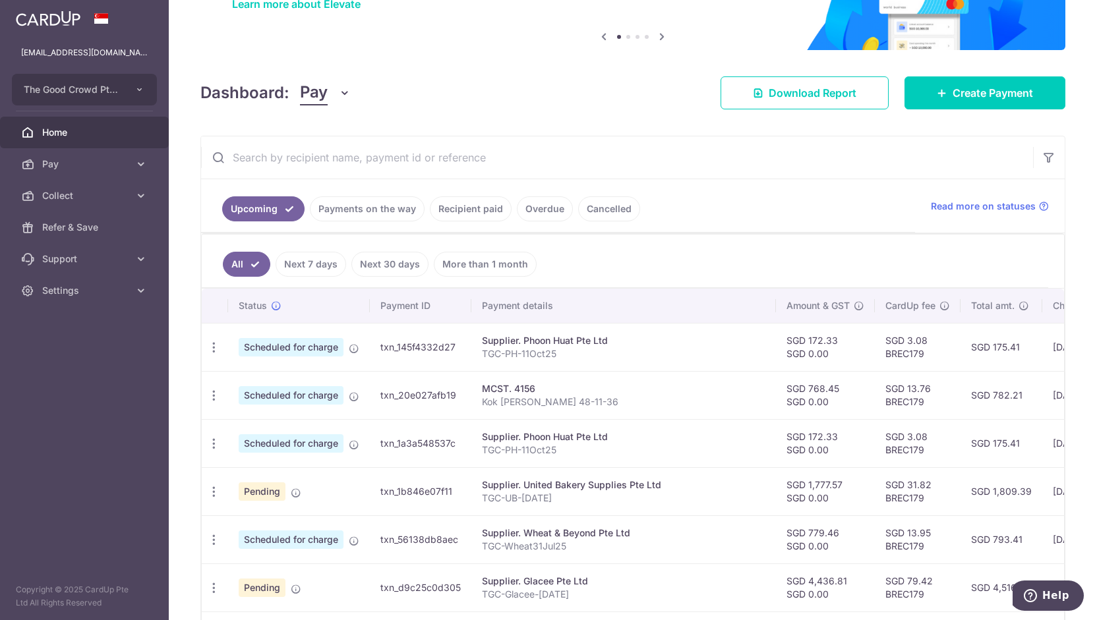
scroll to position [119, 0]
click at [212, 533] on icon "button" at bounding box center [214, 540] width 14 height 14
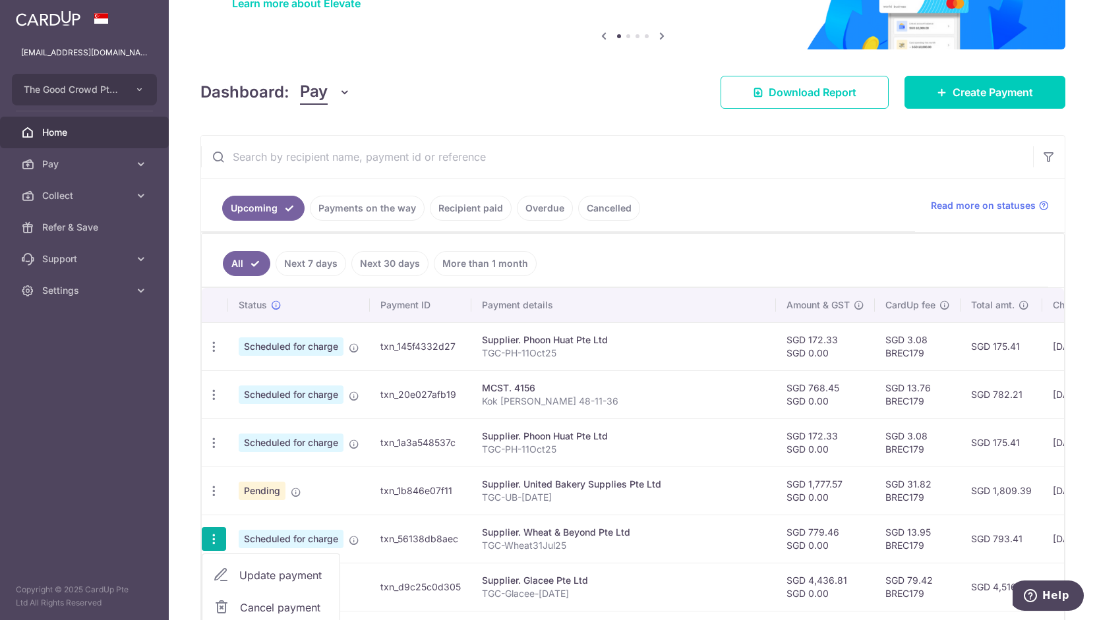
click at [258, 567] on span "Update payment" at bounding box center [284, 575] width 90 height 16
radio input "true"
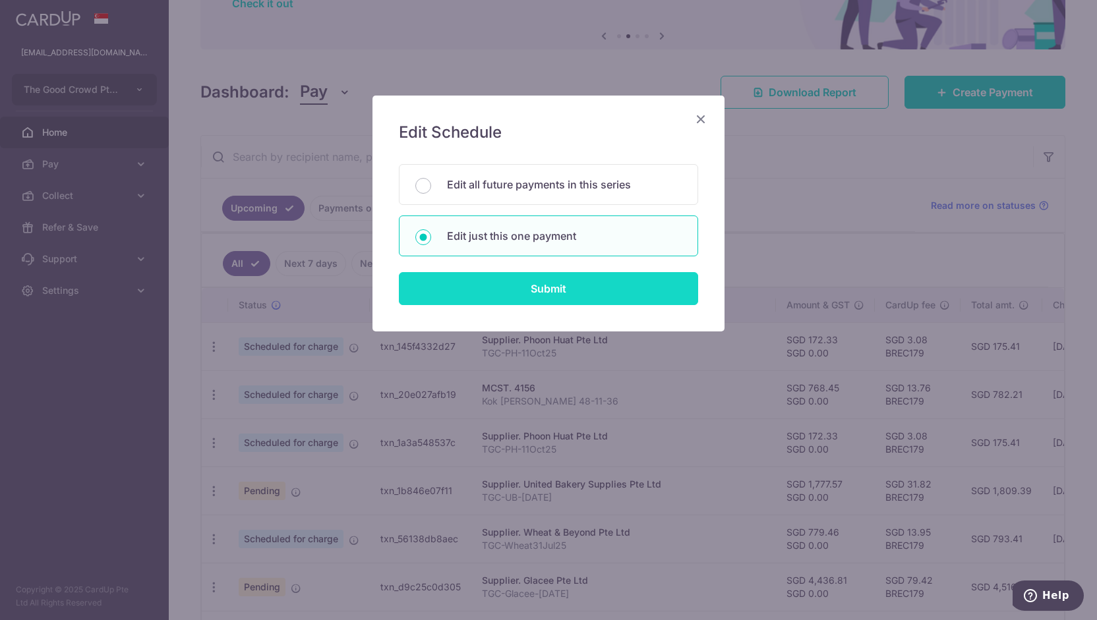
click at [500, 283] on input "Submit" at bounding box center [548, 288] width 299 height 33
radio input "true"
type input "779.46"
type input "0.00"
type input "19/11/2025"
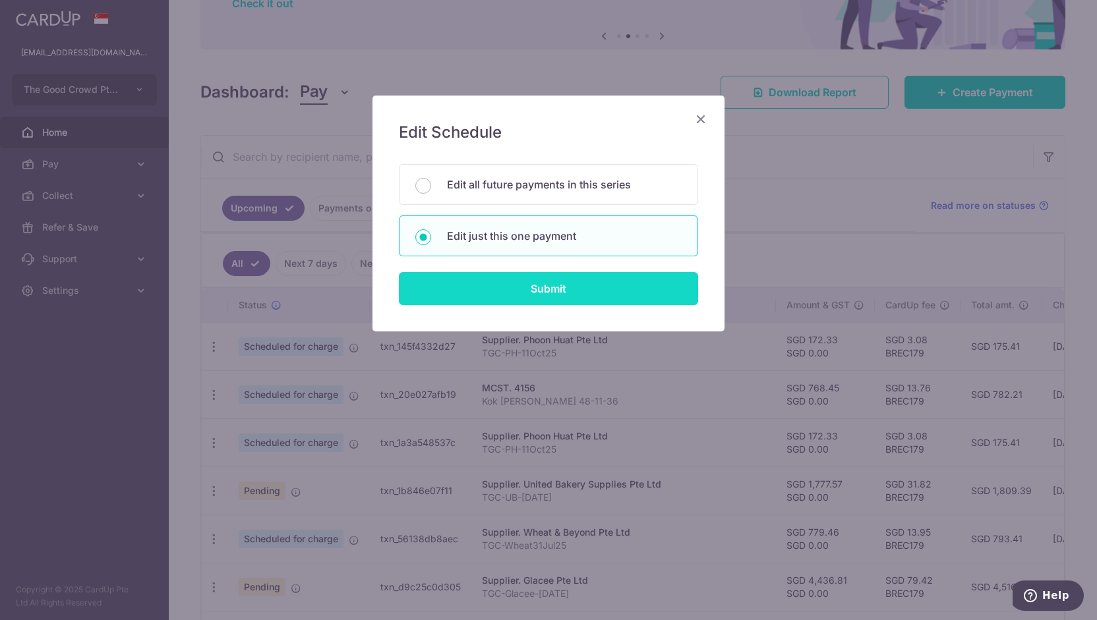
type input "TGC-Wheat31Jul25"
type input "TGCWheat11Sep25"
type input "BREC179"
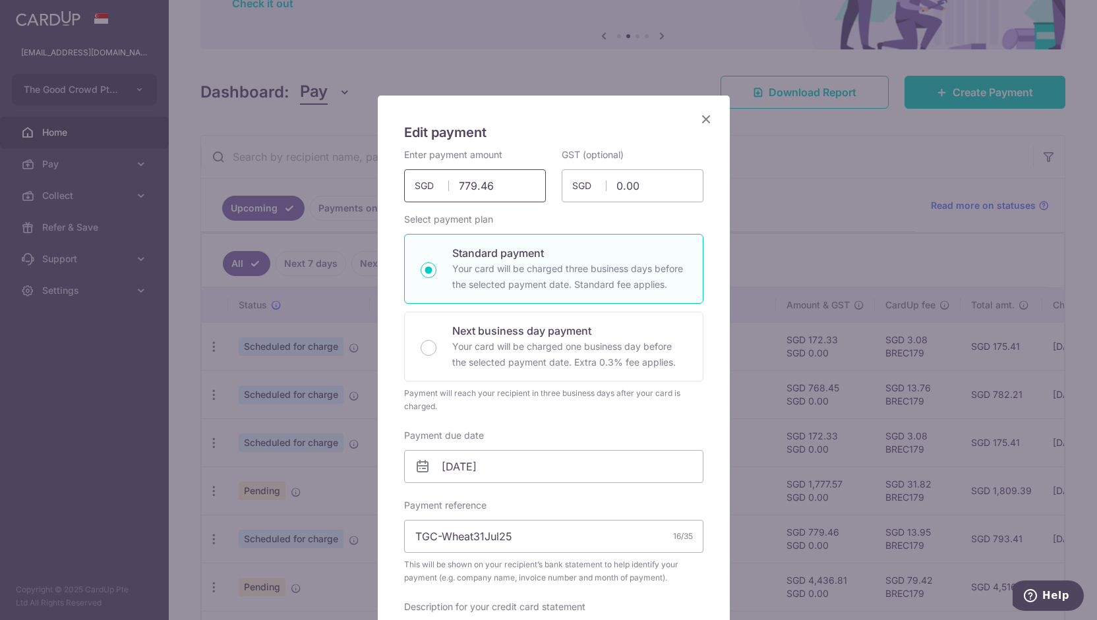
drag, startPoint x: 510, startPoint y: 194, endPoint x: 399, endPoint y: 210, distance: 111.9
click at [404, 210] on div "Enter payment amount 779.46 779.46 SGD To change the payment amount, please can…" at bounding box center [553, 502] width 299 height 709
type input "574.10"
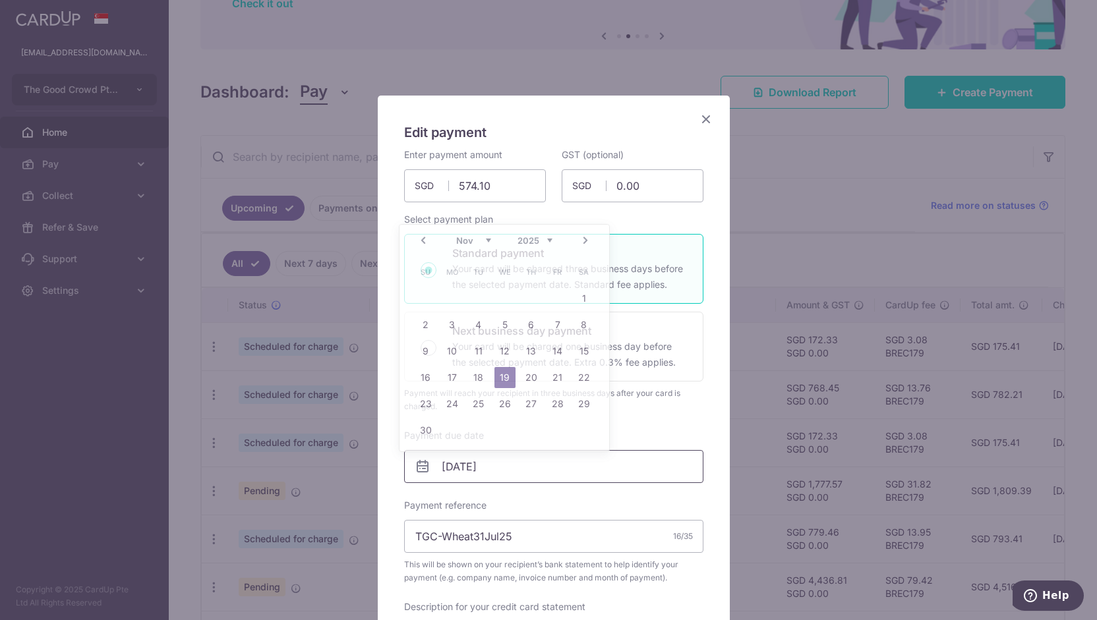
click at [489, 457] on input "19/11/2025" at bounding box center [553, 466] width 299 height 33
click at [420, 241] on link "Prev" at bounding box center [423, 241] width 16 height 16
click at [527, 353] on link "16" at bounding box center [531, 351] width 21 height 21
type input "[DATE]"
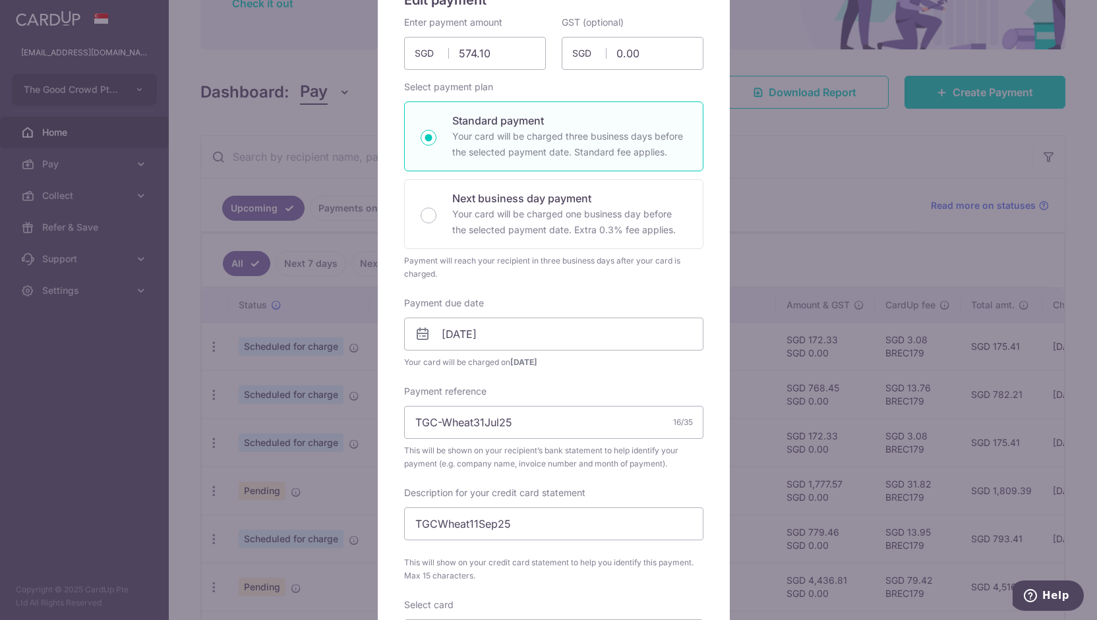
scroll to position [134, 0]
drag, startPoint x: 470, startPoint y: 420, endPoint x: 497, endPoint y: 421, distance: 27.1
click at [497, 421] on input "TGC-Wheat31Jul25" at bounding box center [553, 420] width 299 height 33
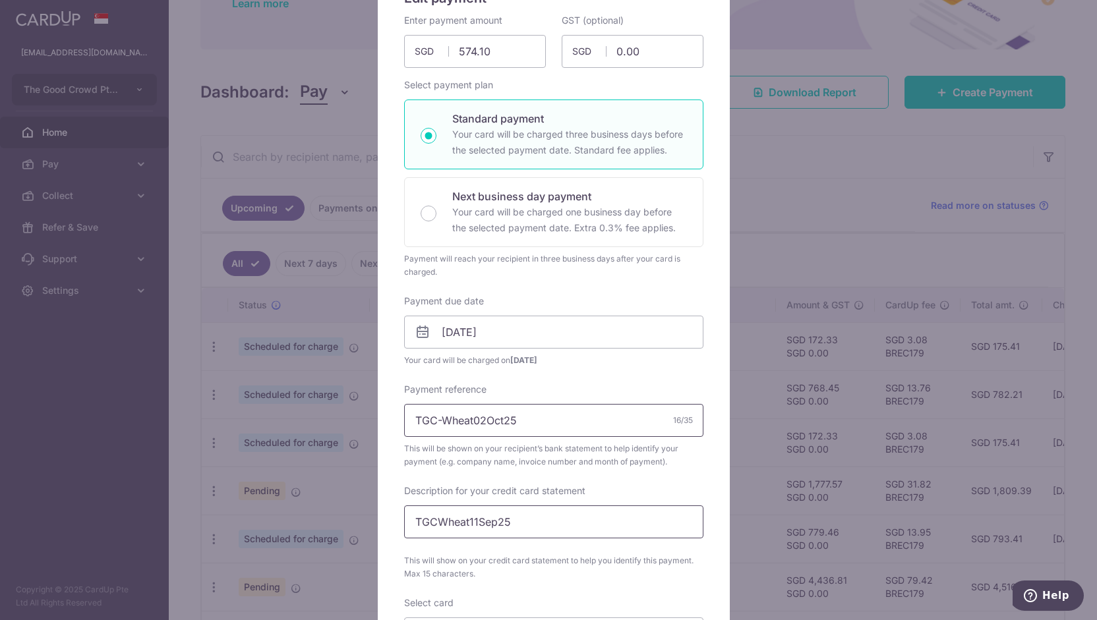
type input "TGC-Wheat02Oct25"
drag, startPoint x: 462, startPoint y: 520, endPoint x: 490, endPoint y: 519, distance: 28.3
click at [490, 519] on input "TGCWheat11Sep25" at bounding box center [553, 522] width 299 height 33
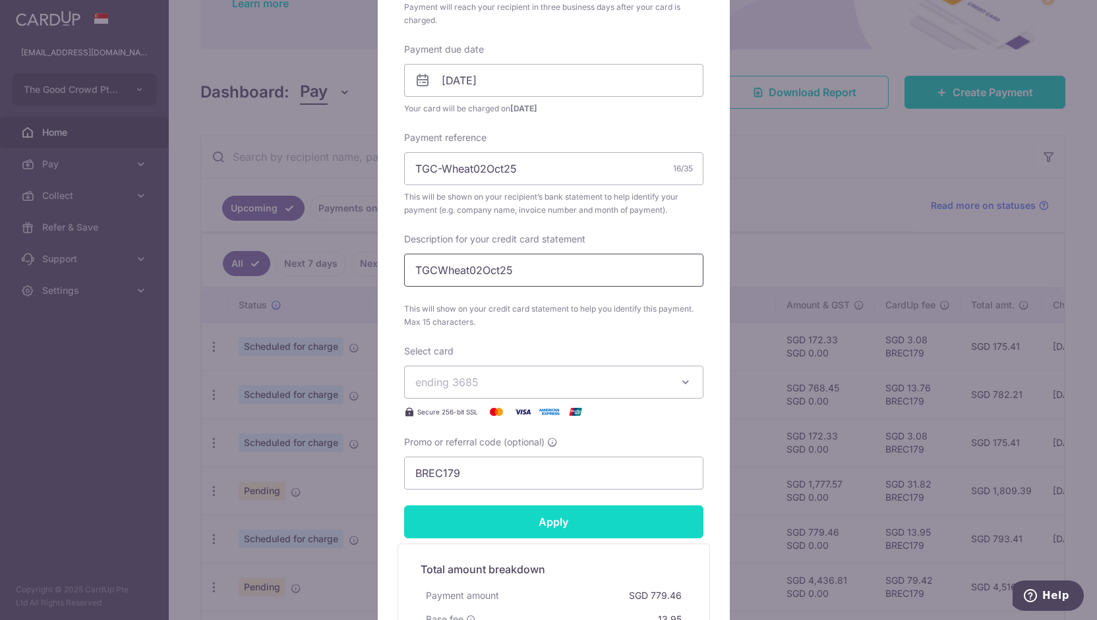
type input "TGCWheat02Oct25"
click at [490, 521] on input "Apply" at bounding box center [553, 522] width 299 height 33
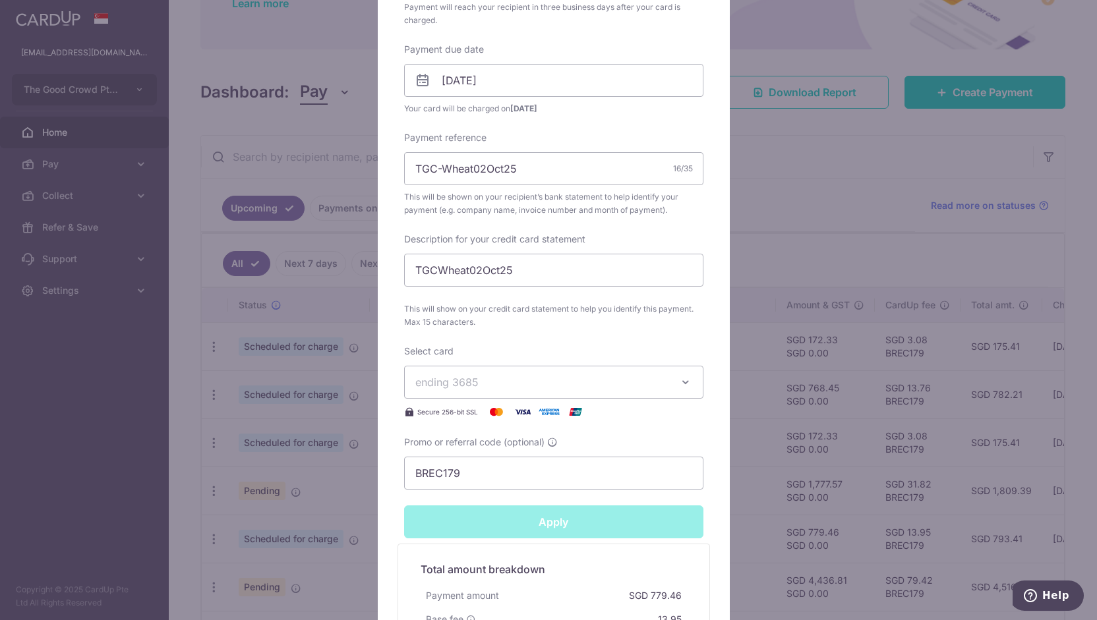
type input "Successfully Applied"
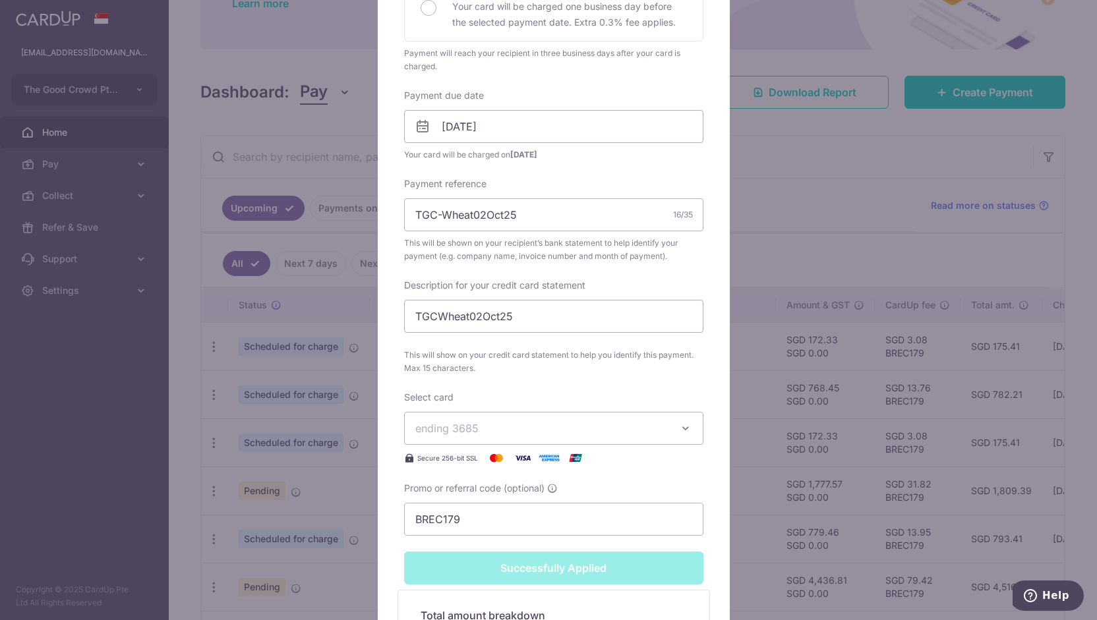
scroll to position [432, 0]
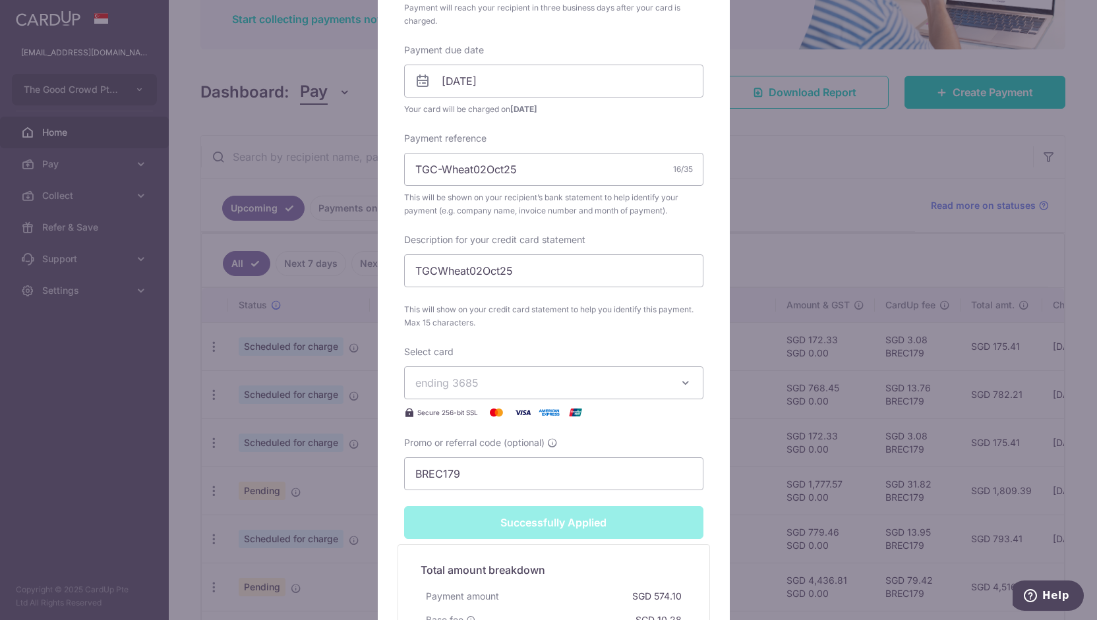
click at [359, 531] on div "Edit payment By clicking apply, you will make changes to all payments to Wheat …" at bounding box center [548, 310] width 1097 height 620
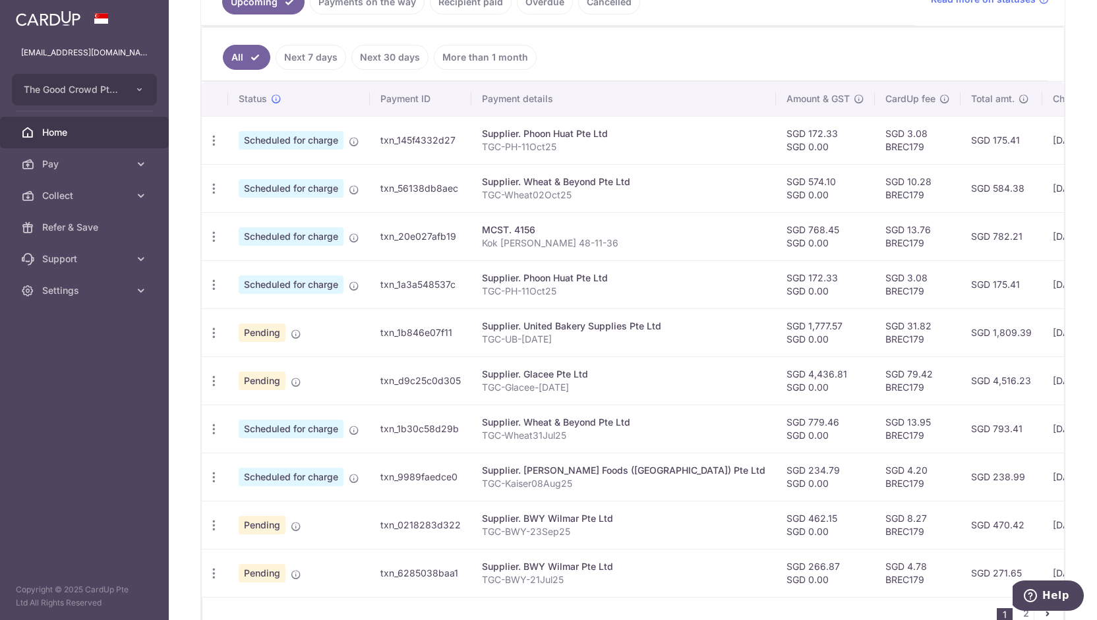
scroll to position [326, 0]
click at [213, 519] on icon "button" at bounding box center [214, 525] width 14 height 14
click at [254, 553] on span "Update payment" at bounding box center [284, 561] width 90 height 16
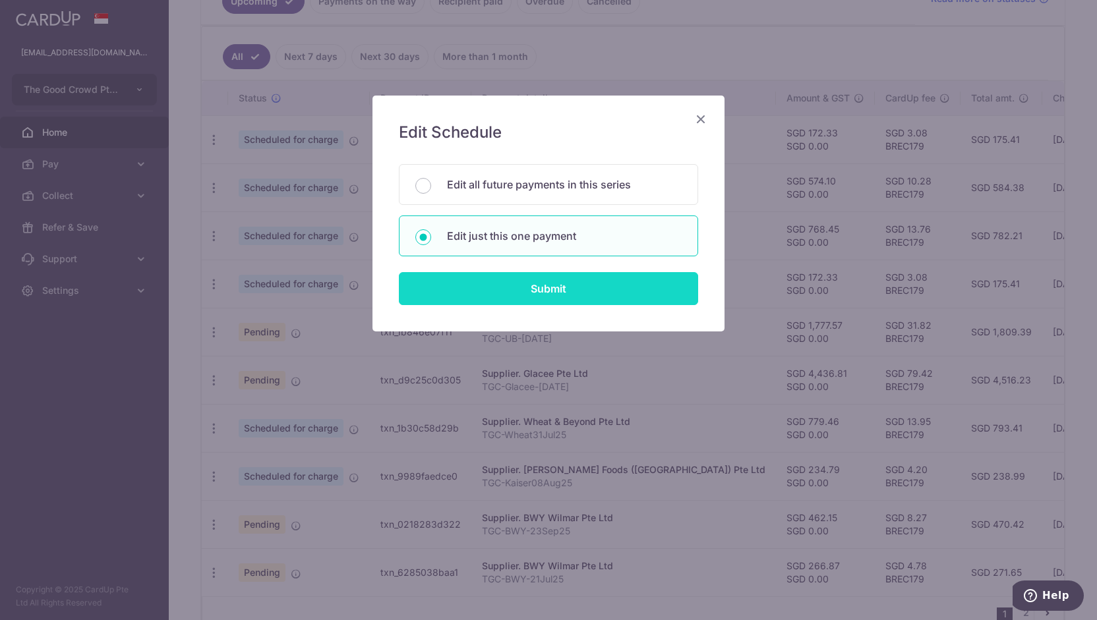
click at [511, 286] on input "Submit" at bounding box center [548, 288] width 299 height 33
radio input "true"
type input "462.15"
type input "0.00"
type input "[DATE]"
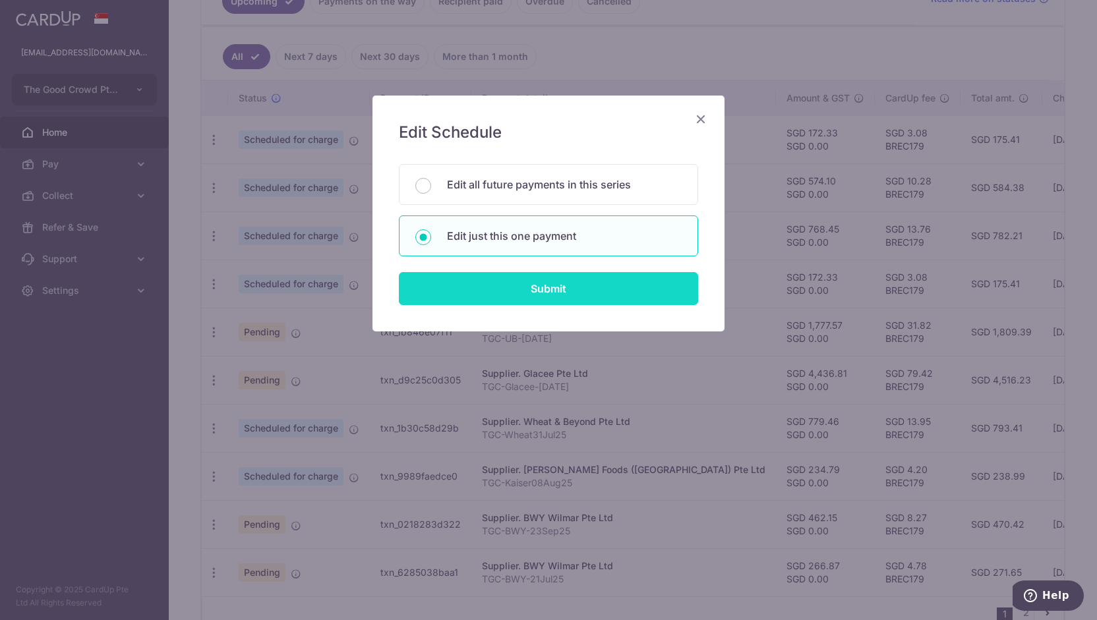
type input "TGC-BWY-23Sep25"
type input "TGCBWY30Sep25"
type input "BREC179"
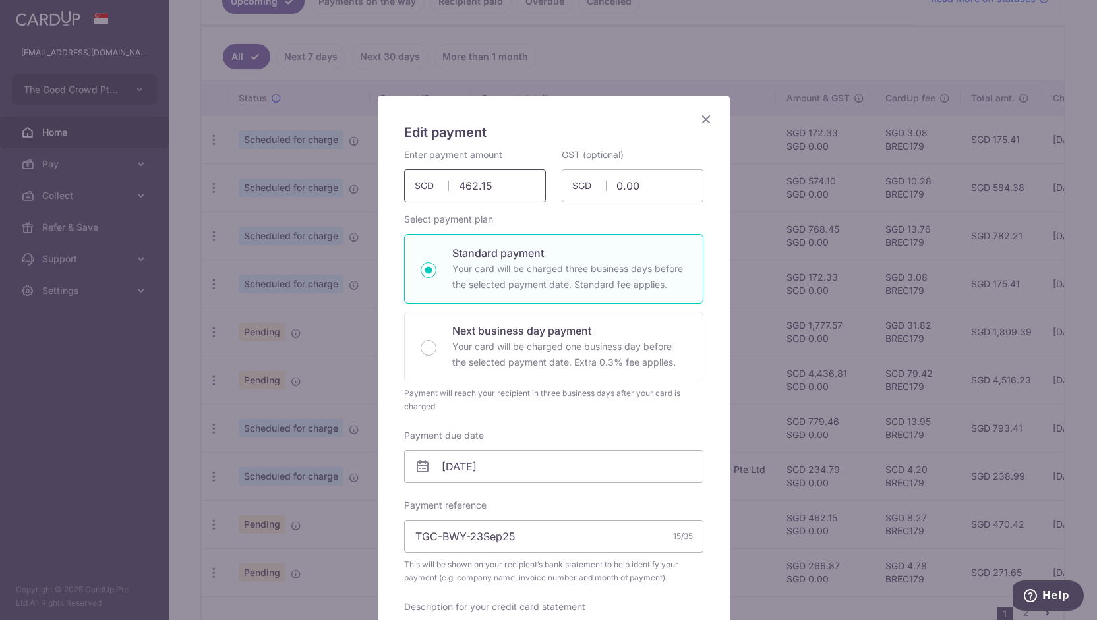
drag, startPoint x: 494, startPoint y: 191, endPoint x: 366, endPoint y: 177, distance: 128.6
click at [366, 177] on div "Edit payment By clicking apply, you will make changes to all payments to BWY Wi…" at bounding box center [548, 310] width 1097 height 620
type input "606.89"
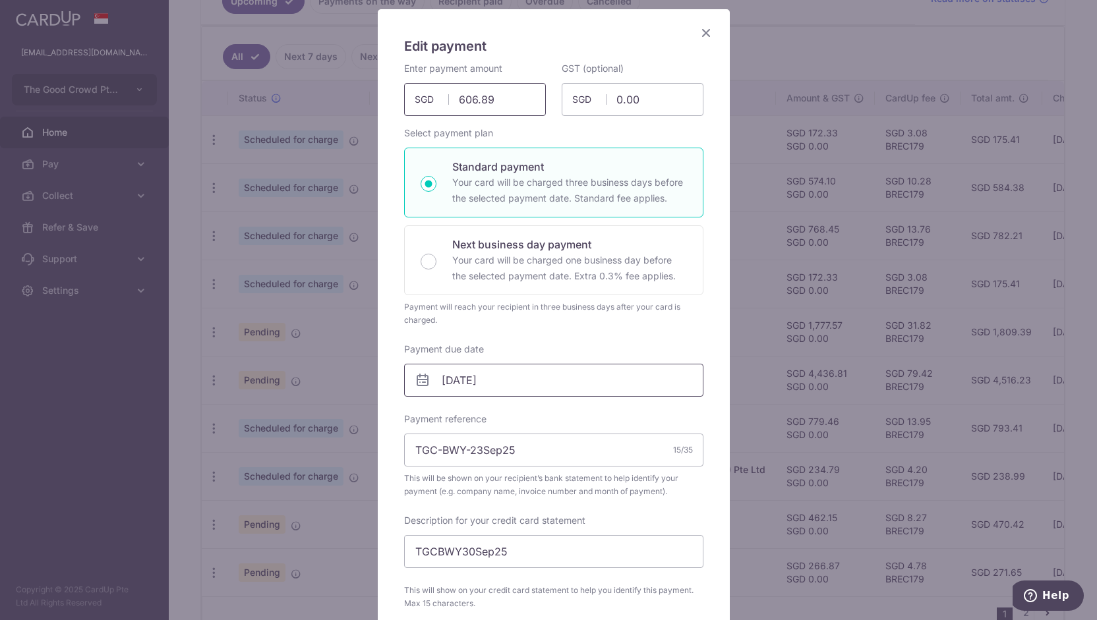
scroll to position [87, 0]
click at [488, 384] on input "[DATE]" at bounding box center [553, 379] width 299 height 33
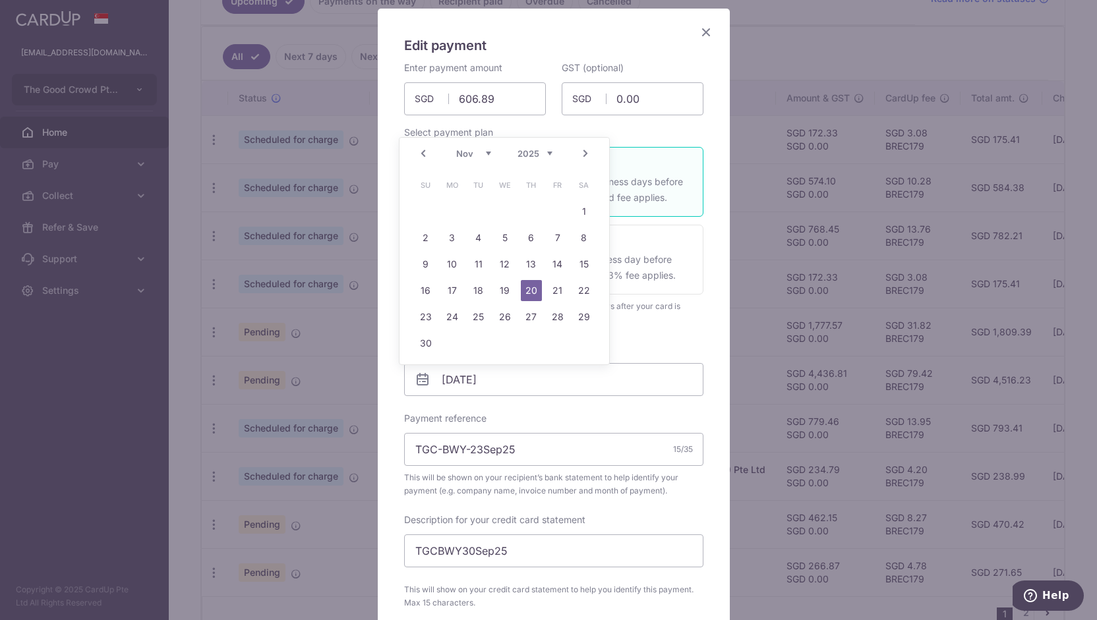
click at [421, 156] on link "Prev" at bounding box center [423, 154] width 16 height 16
click at [535, 266] on link "16" at bounding box center [531, 264] width 21 height 21
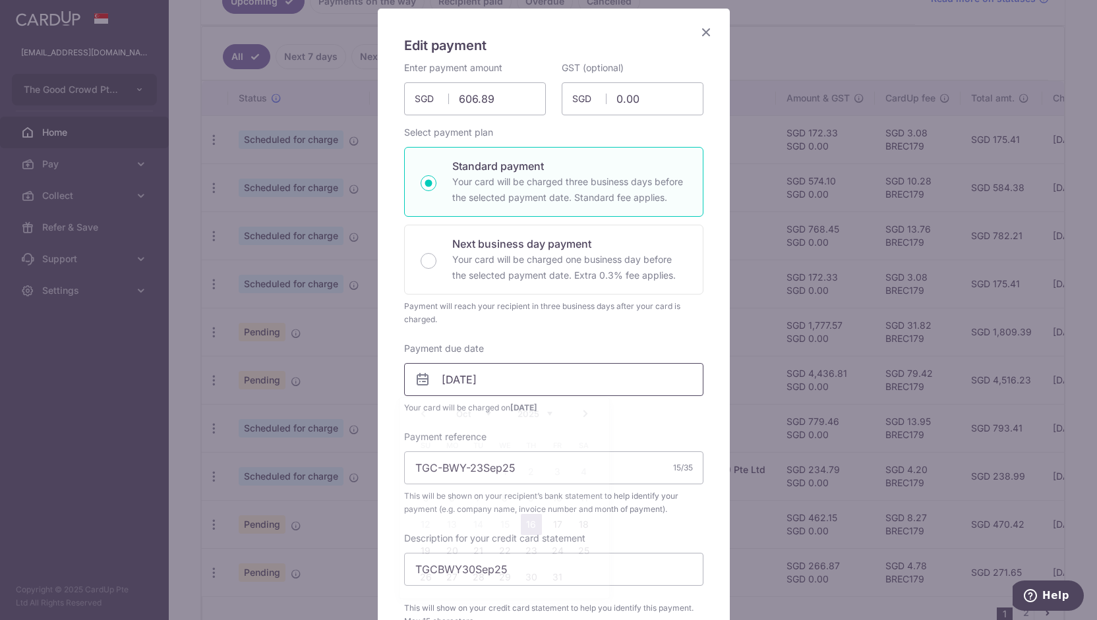
click at [436, 378] on input "[DATE]" at bounding box center [553, 379] width 299 height 33
click at [648, 444] on div "Payment reference TGC-BWY-23Sep25 15/35 This will be shown on your recipient’s …" at bounding box center [553, 473] width 299 height 86
drag, startPoint x: 496, startPoint y: 382, endPoint x: 386, endPoint y: 378, distance: 109.5
click at [386, 378] on div "Edit payment By clicking apply, you will make changes to all payments to BWY Wi…" at bounding box center [554, 513] width 352 height 1008
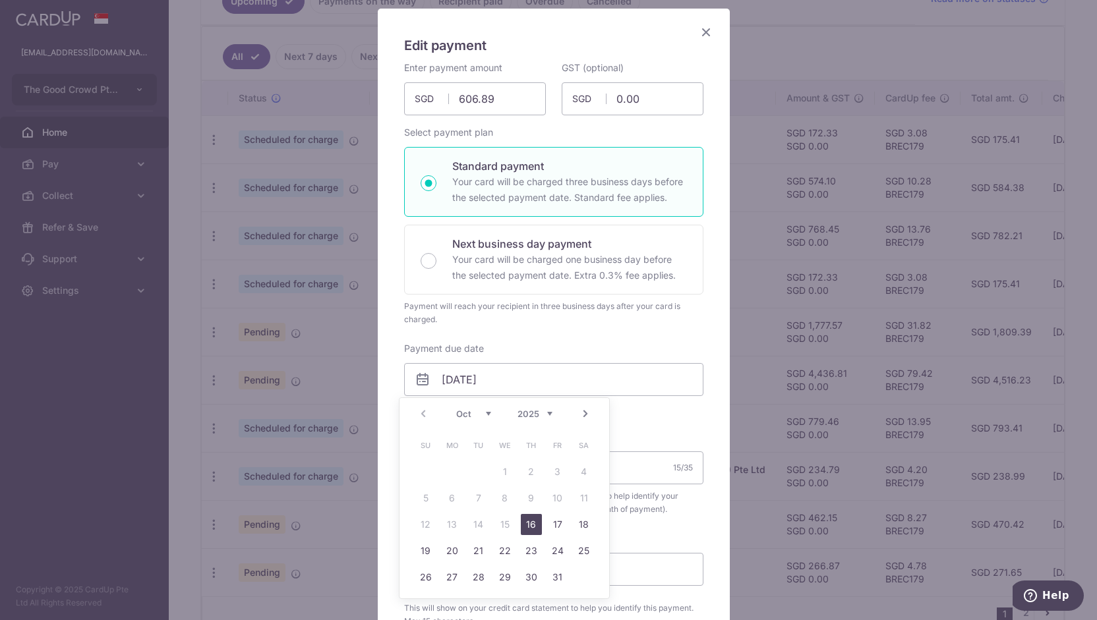
click at [525, 521] on link "16" at bounding box center [531, 524] width 21 height 21
type input "[DATE]"
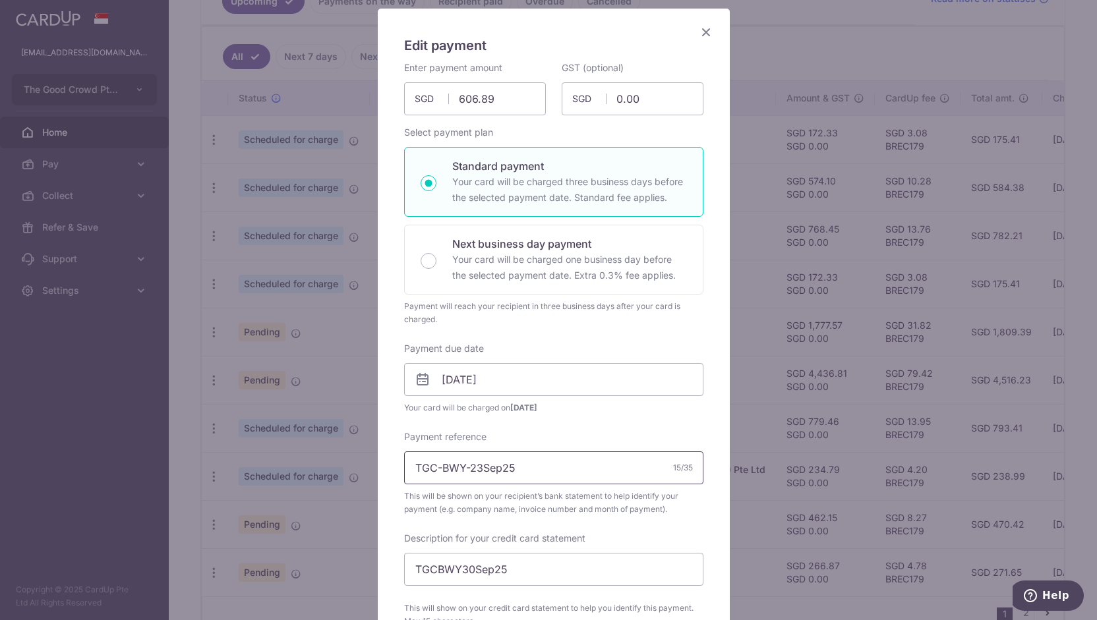
click at [504, 464] on input "TGC-BWY-23Sep25" at bounding box center [553, 467] width 299 height 33
drag, startPoint x: 496, startPoint y: 465, endPoint x: 468, endPoint y: 465, distance: 28.3
click at [468, 465] on input "TGC-BWY-23Sep25" at bounding box center [553, 467] width 299 height 33
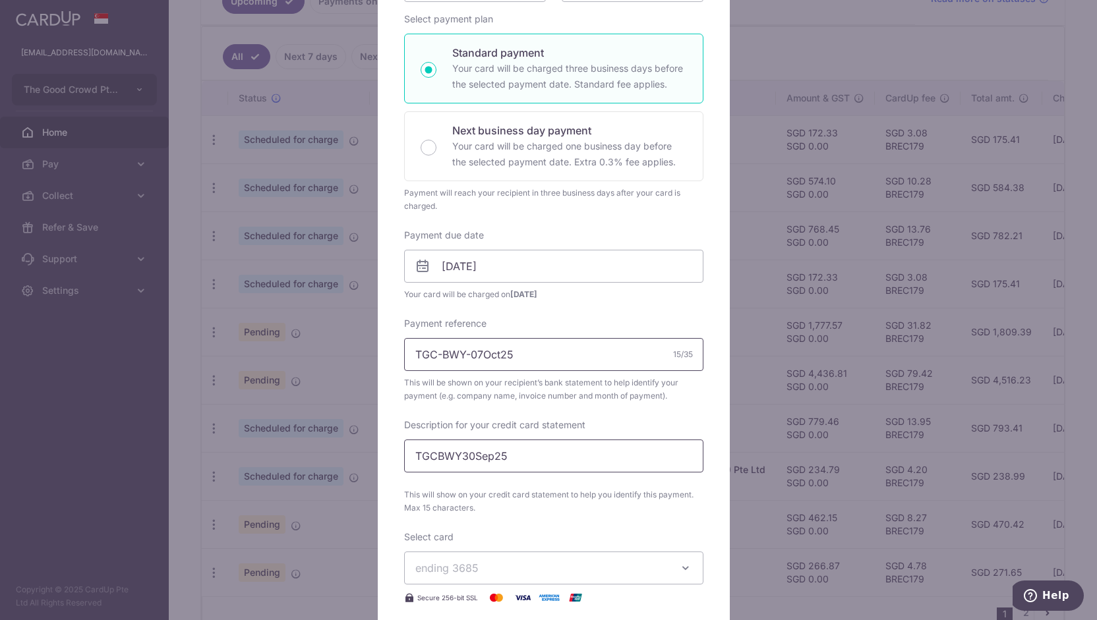
type input "TGC-BWY-07Oct25"
drag, startPoint x: 456, startPoint y: 452, endPoint x: 487, endPoint y: 454, distance: 31.0
click at [487, 454] on input "TGCBWY30Sep25" at bounding box center [553, 456] width 299 height 33
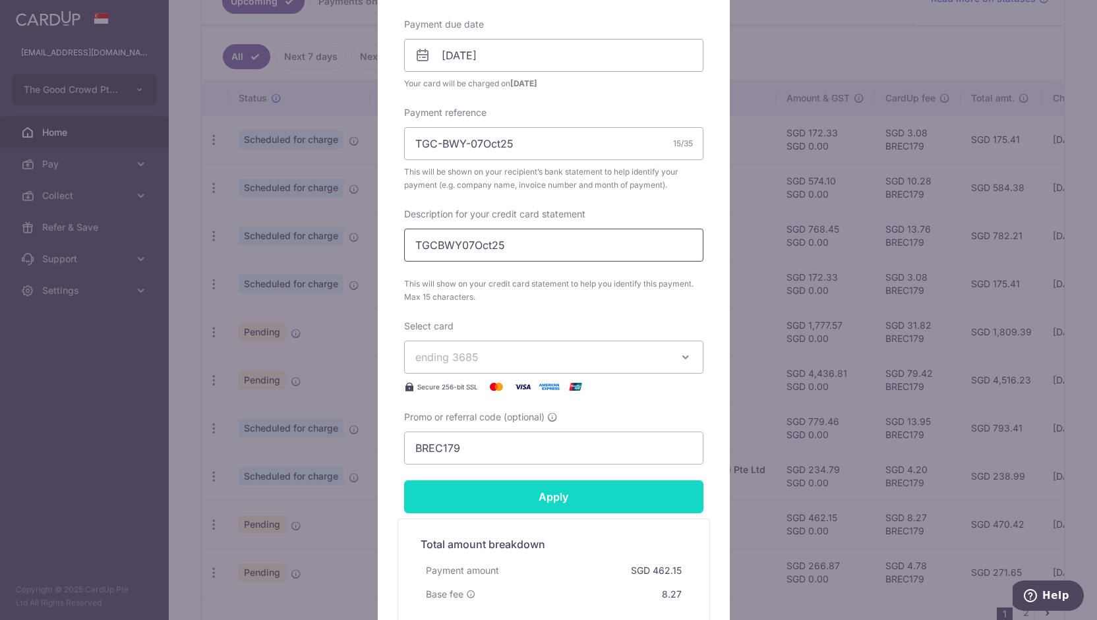
scroll to position [412, 0]
type input "TGCBWY07Oct25"
click at [488, 488] on input "Apply" at bounding box center [553, 496] width 299 height 33
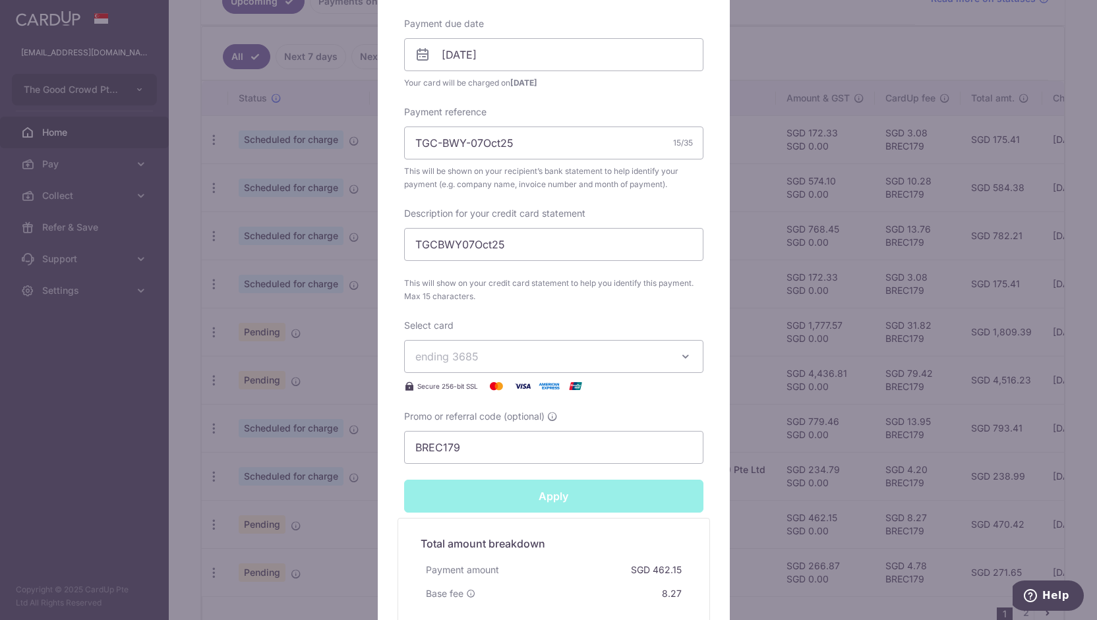
type input "Successfully Applied"
click at [363, 483] on div "Edit payment By clicking apply, you will make changes to all payments to BWY Wi…" at bounding box center [548, 310] width 1097 height 620
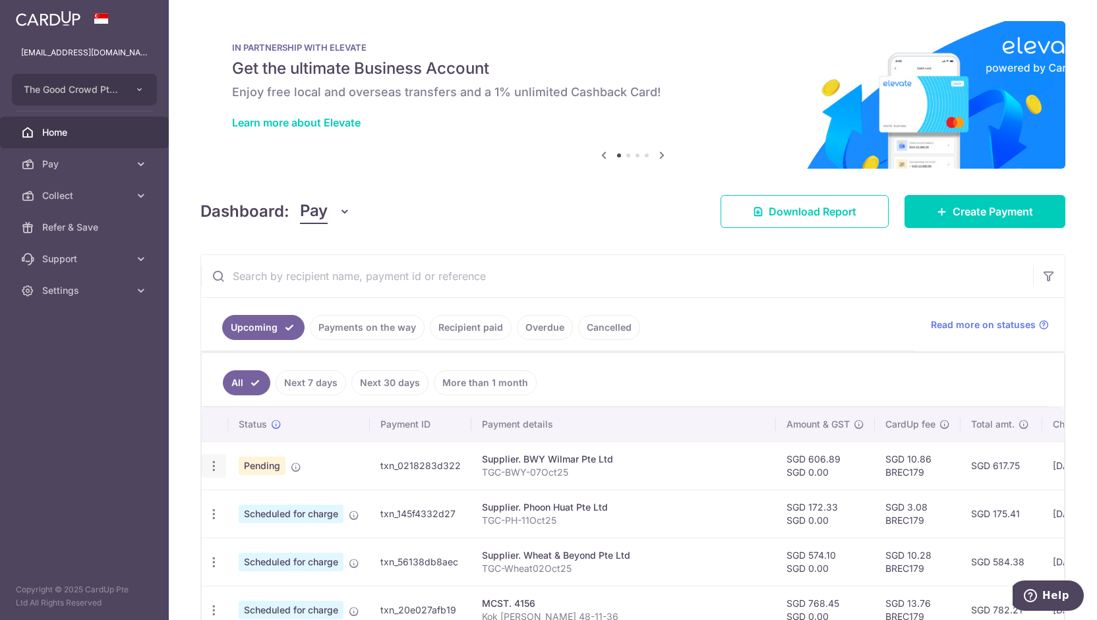
click at [211, 463] on icon "button" at bounding box center [214, 466] width 14 height 14
click at [266, 498] on span "Update payment" at bounding box center [284, 502] width 90 height 16
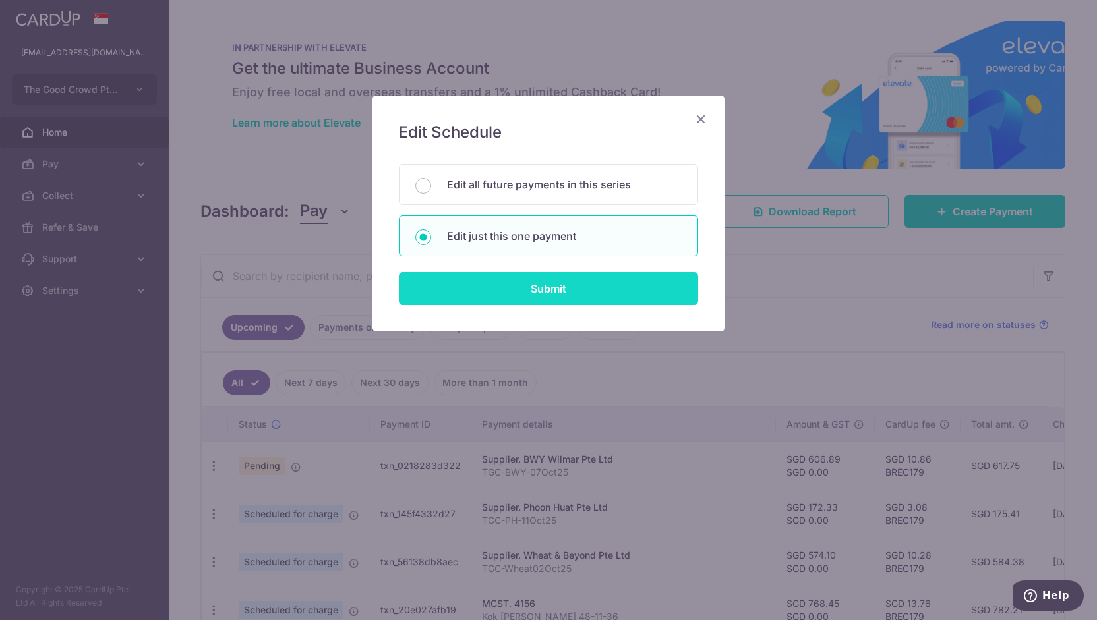
click at [542, 285] on input "Submit" at bounding box center [548, 288] width 299 height 33
radio input "true"
type input "606.89"
type input "0.00"
type input "[DATE]"
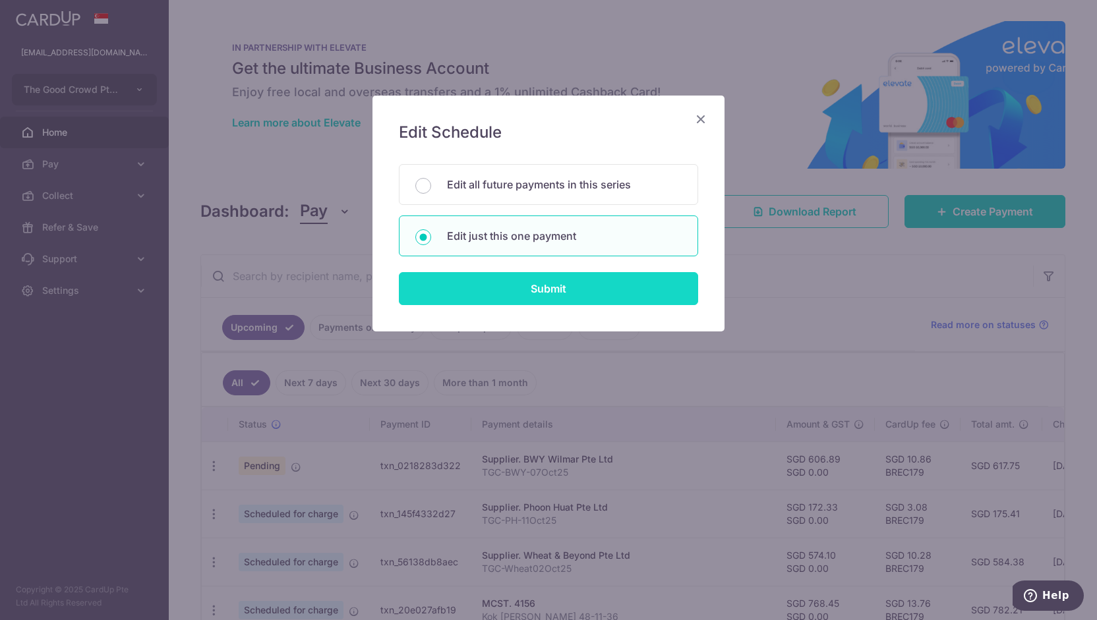
type input "TGC-BWY-07Oct25"
type input "TGCBWY07Oct25"
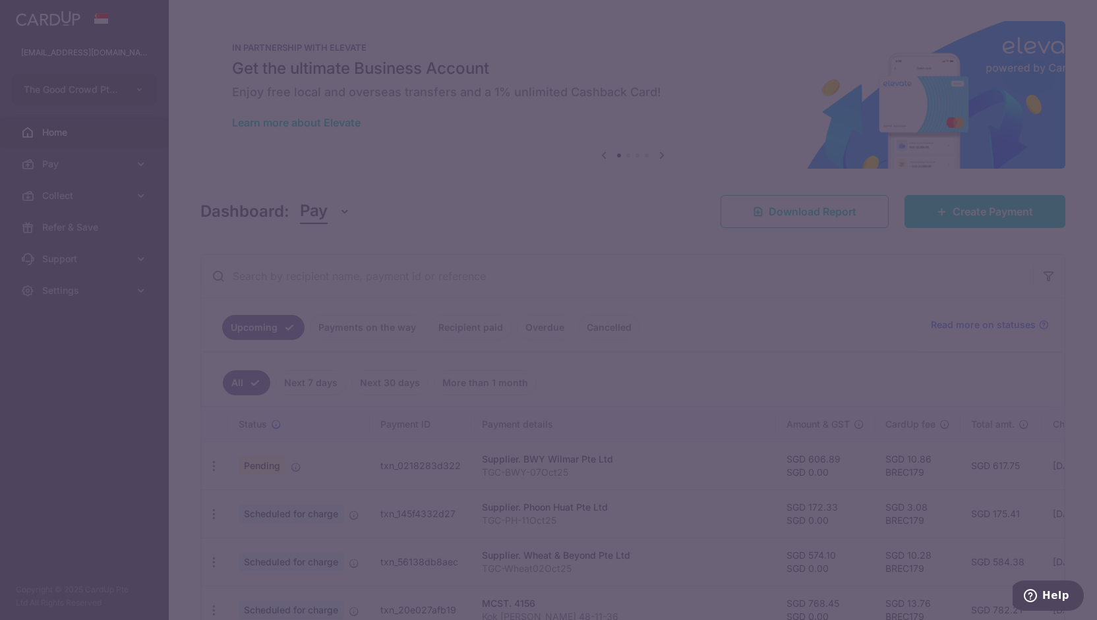
type input "BREC179"
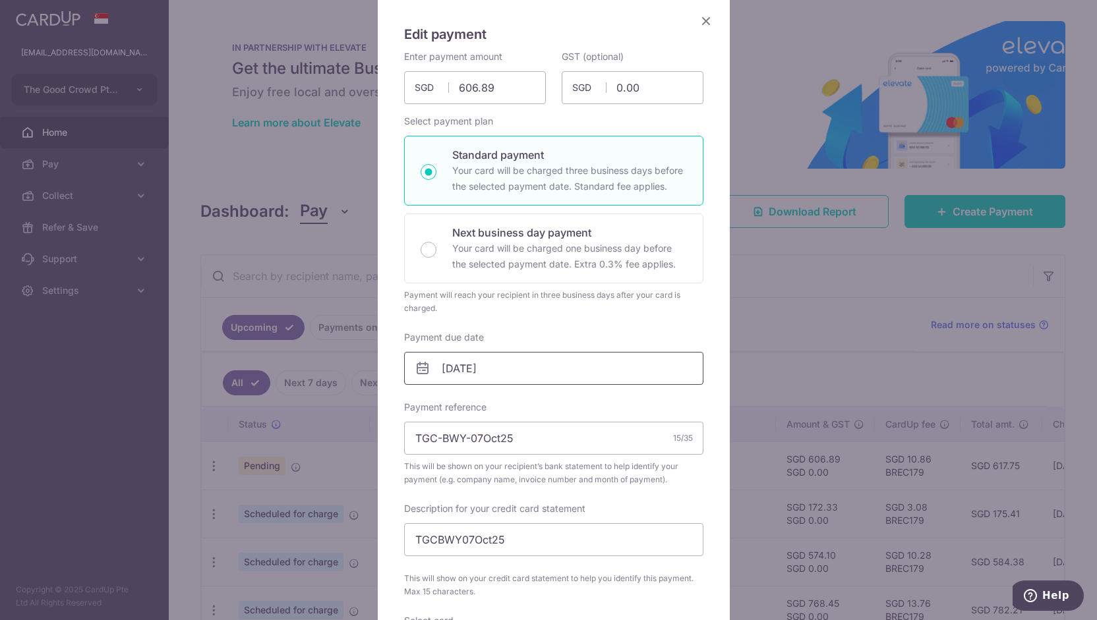
scroll to position [108, 0]
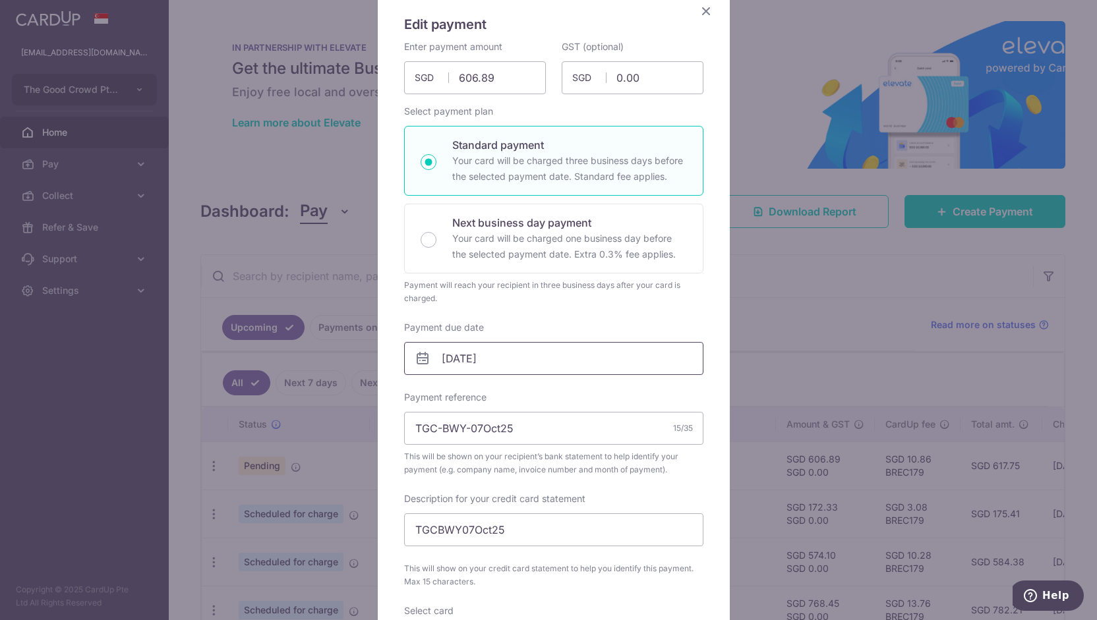
click at [625, 364] on input "[DATE]" at bounding box center [553, 358] width 299 height 33
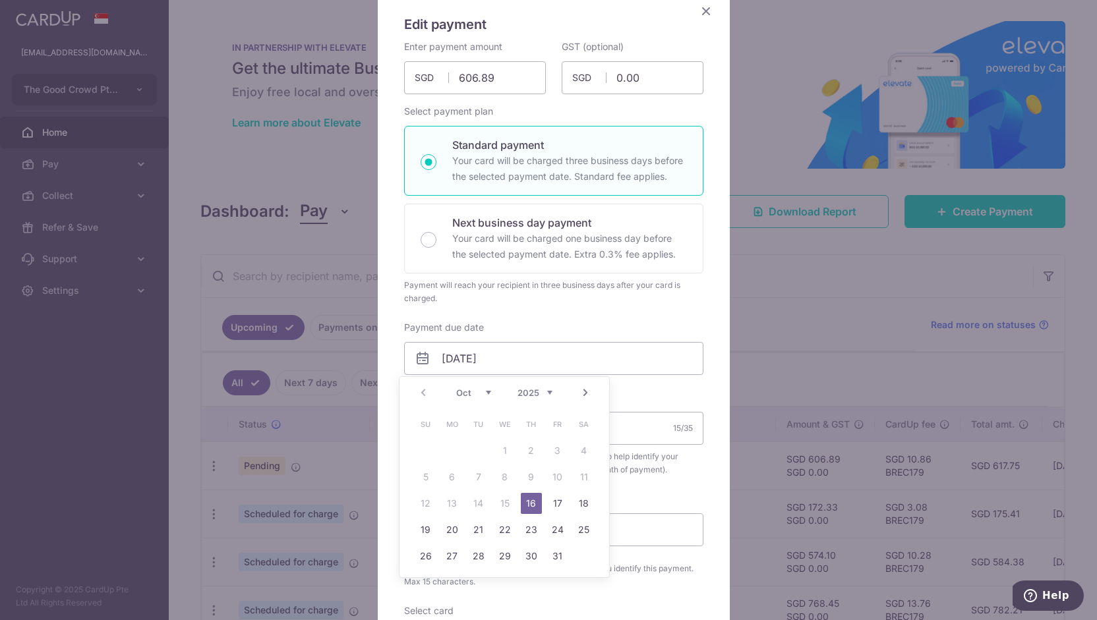
click at [591, 387] on link "Next" at bounding box center [585, 393] width 16 height 16
click at [535, 477] on link "6" at bounding box center [531, 477] width 21 height 21
type input "[DATE]"
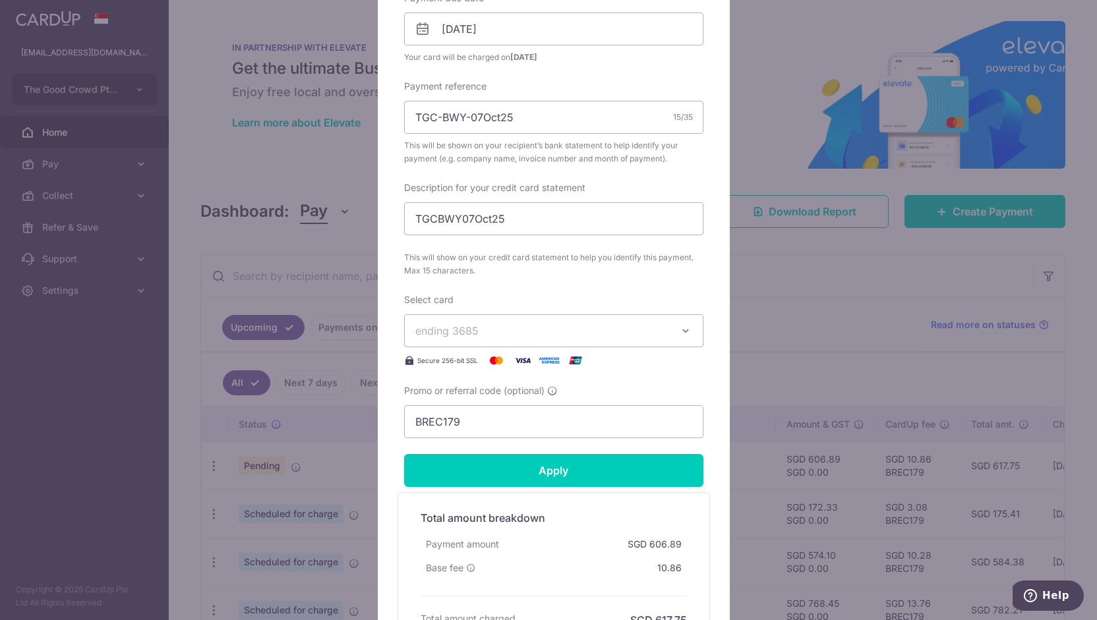
scroll to position [441, 0]
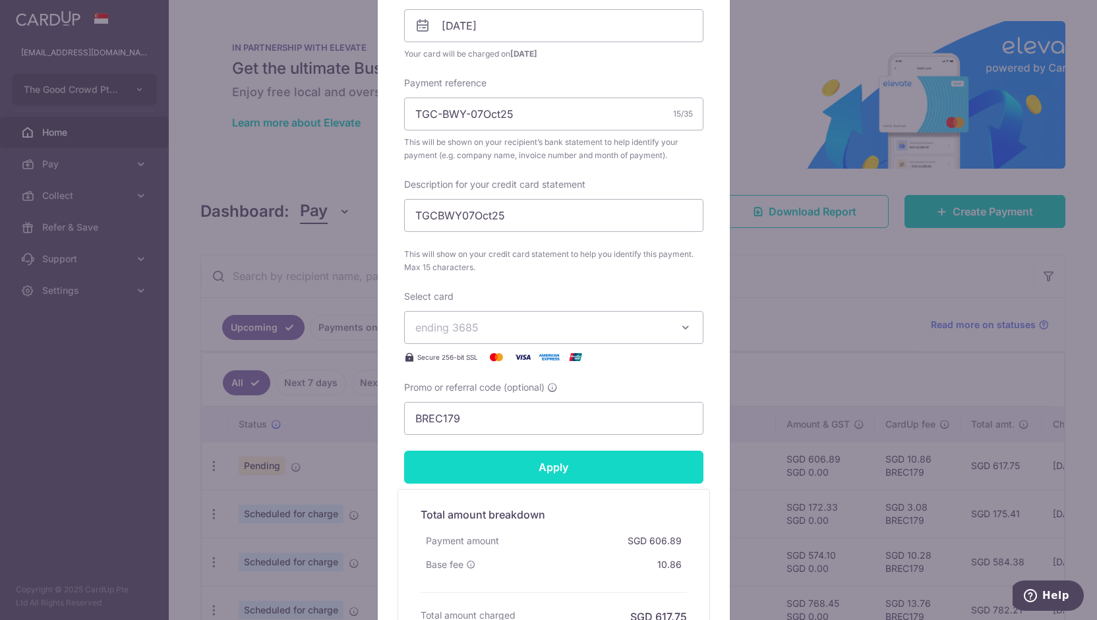
click at [529, 471] on input "Apply" at bounding box center [553, 467] width 299 height 33
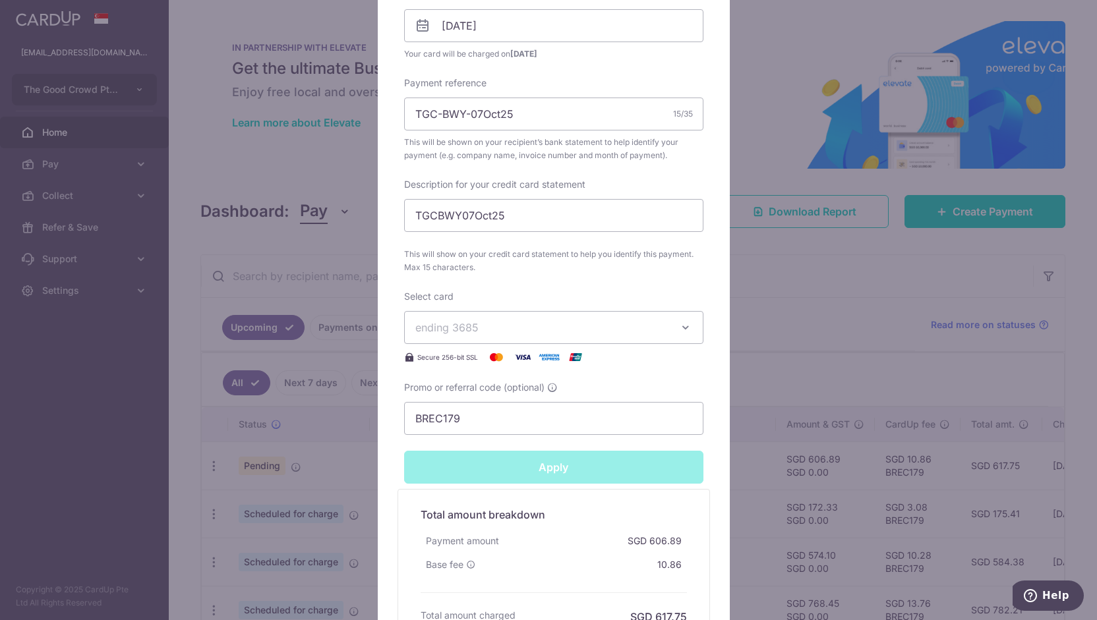
type input "Successfully Applied"
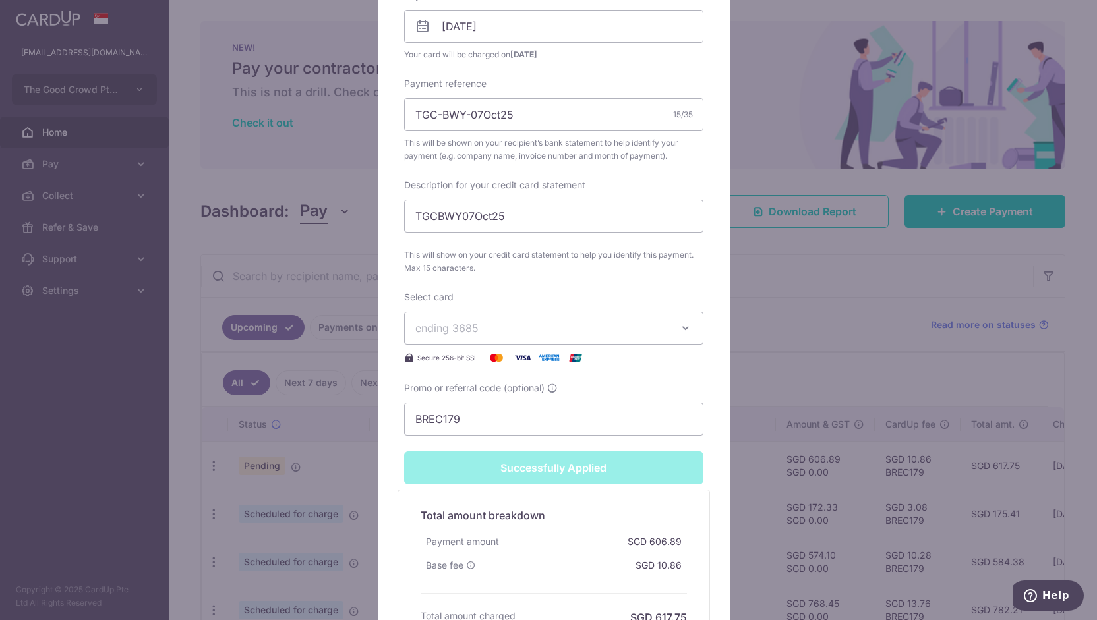
click at [298, 326] on div "Edit payment By clicking apply, you will make changes to all payments to BWY Wi…" at bounding box center [548, 310] width 1097 height 620
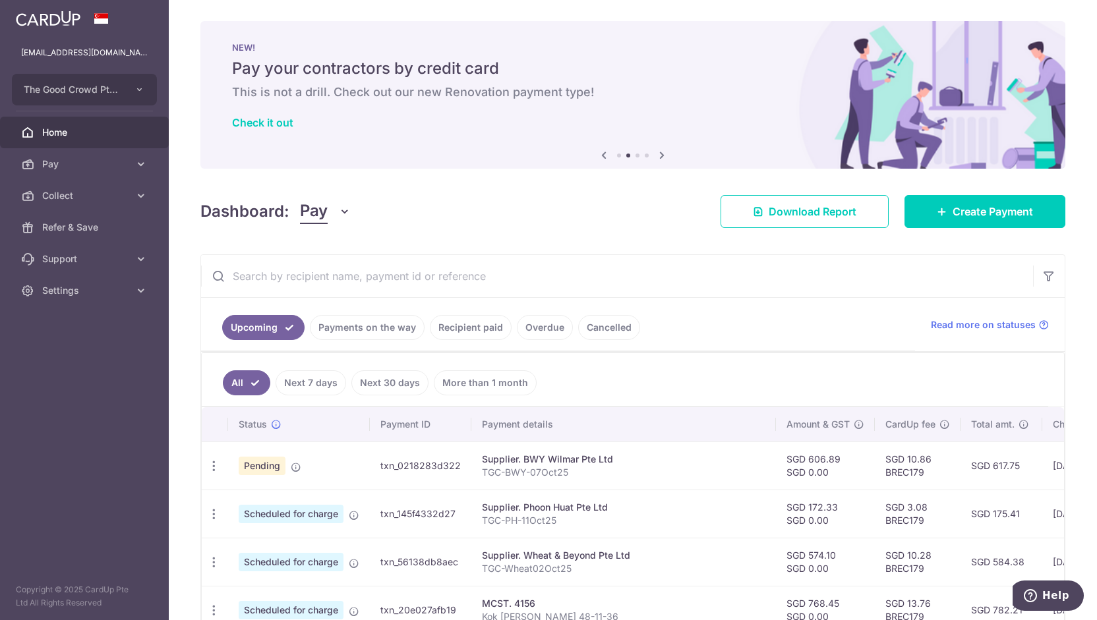
scroll to position [55, 0]
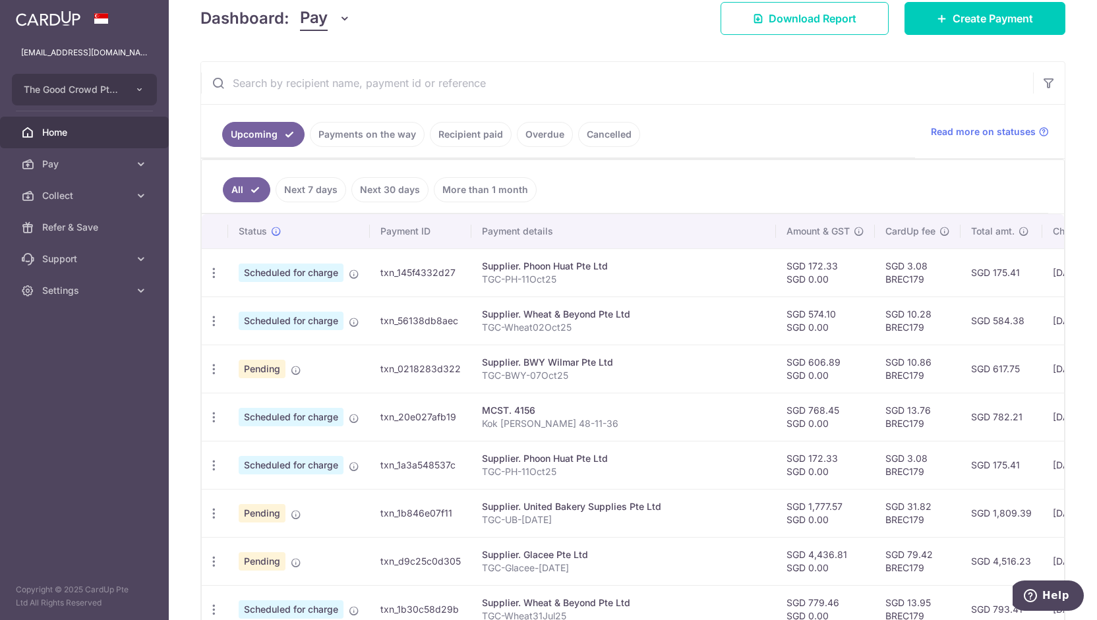
scroll to position [192, 0]
click at [216, 459] on icon "button" at bounding box center [214, 466] width 14 height 14
click at [264, 499] on span "Update payment" at bounding box center [284, 502] width 90 height 16
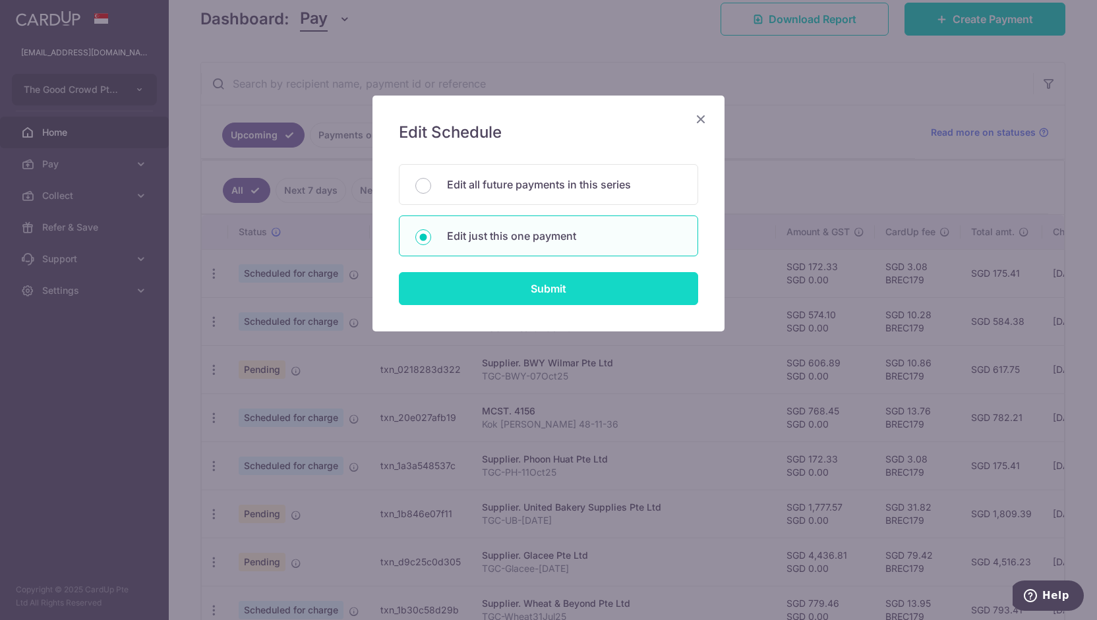
click at [494, 289] on input "Submit" at bounding box center [548, 288] width 299 height 33
radio input "true"
type input "172.33"
type input "0.00"
type input "[DATE]"
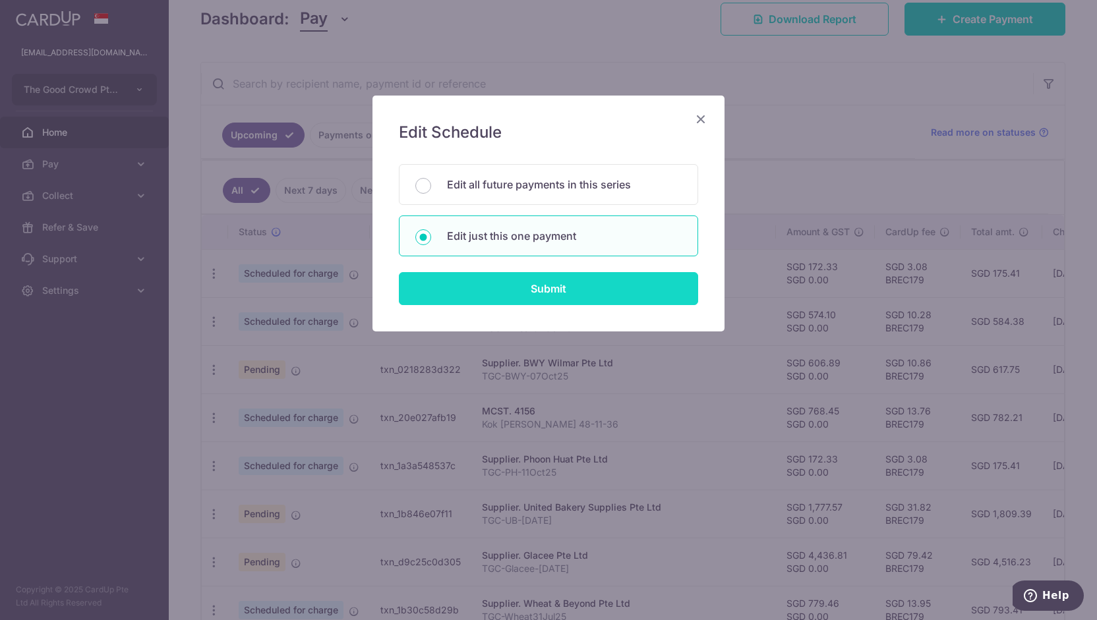
type input "TGC-PH-11Oct25"
type input "TGCPH11Oct25"
type input "BREC179"
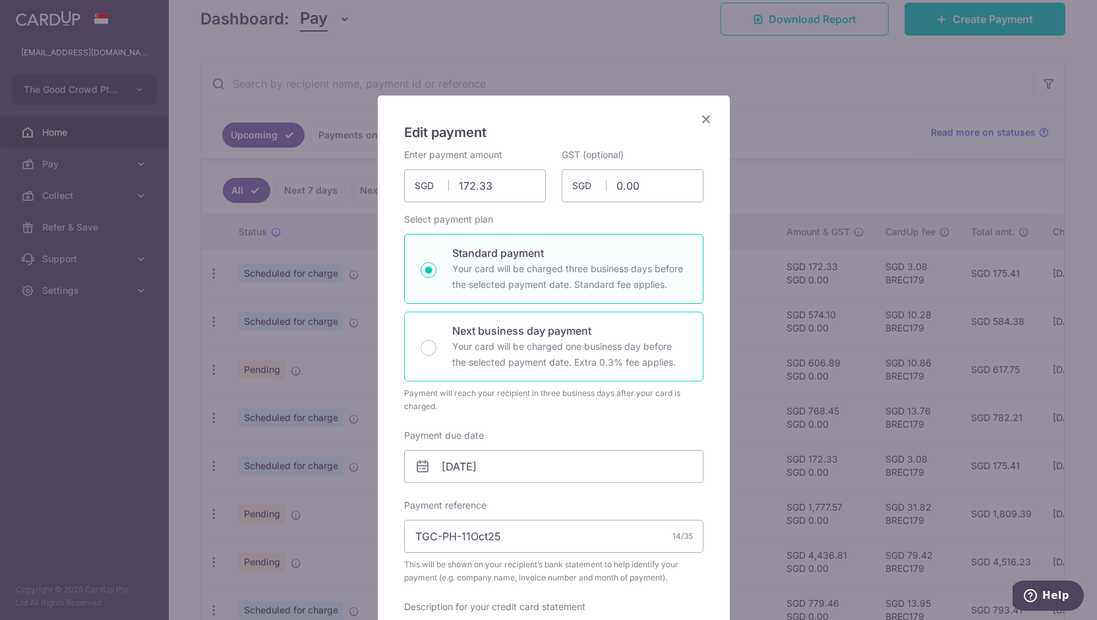
scroll to position [58, 0]
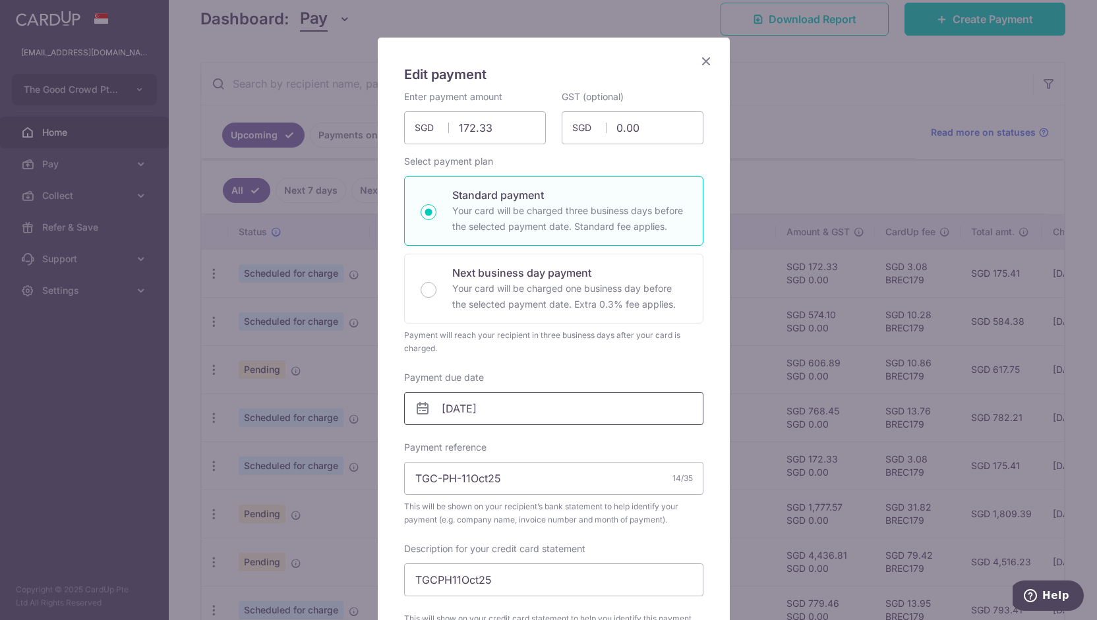
click at [548, 400] on input "[DATE]" at bounding box center [553, 408] width 299 height 33
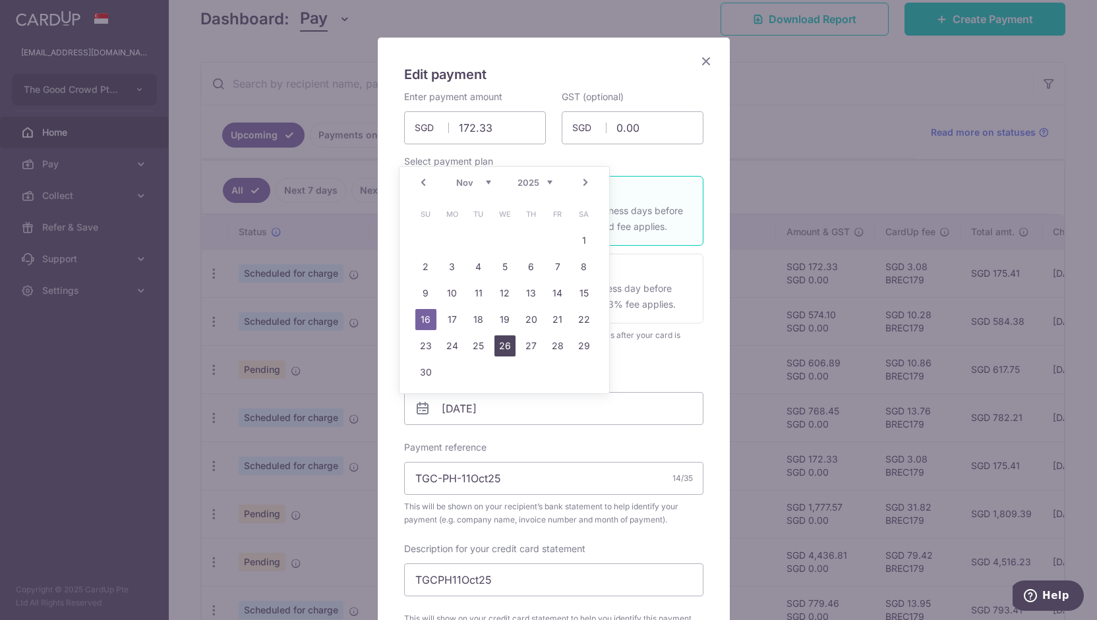
click at [510, 343] on link "26" at bounding box center [504, 345] width 21 height 21
type input "[DATE]"
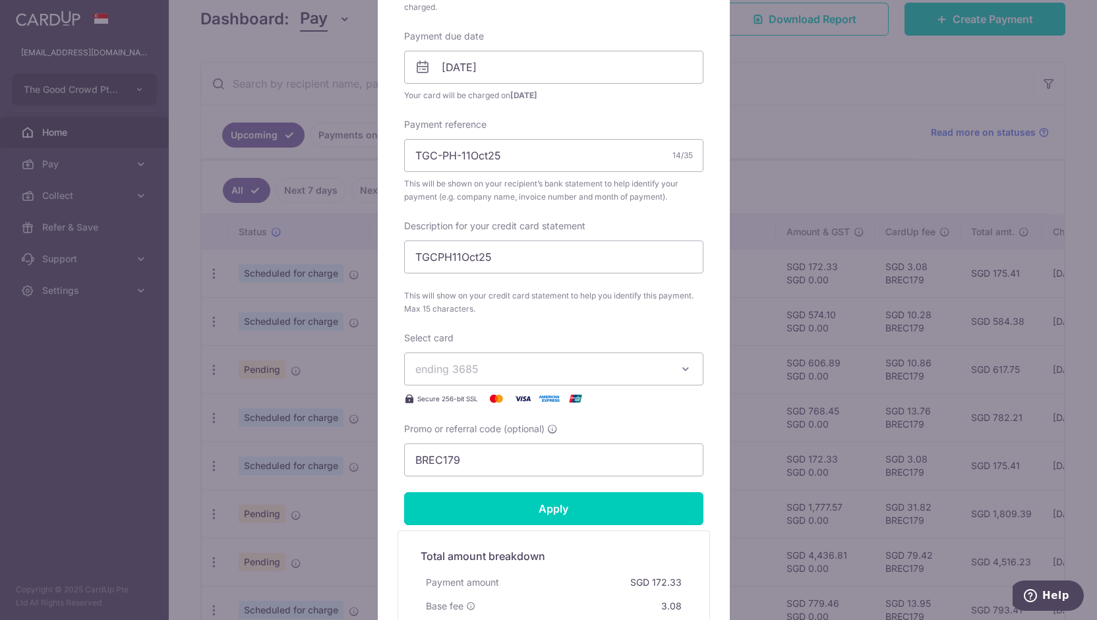
scroll to position [407, 0]
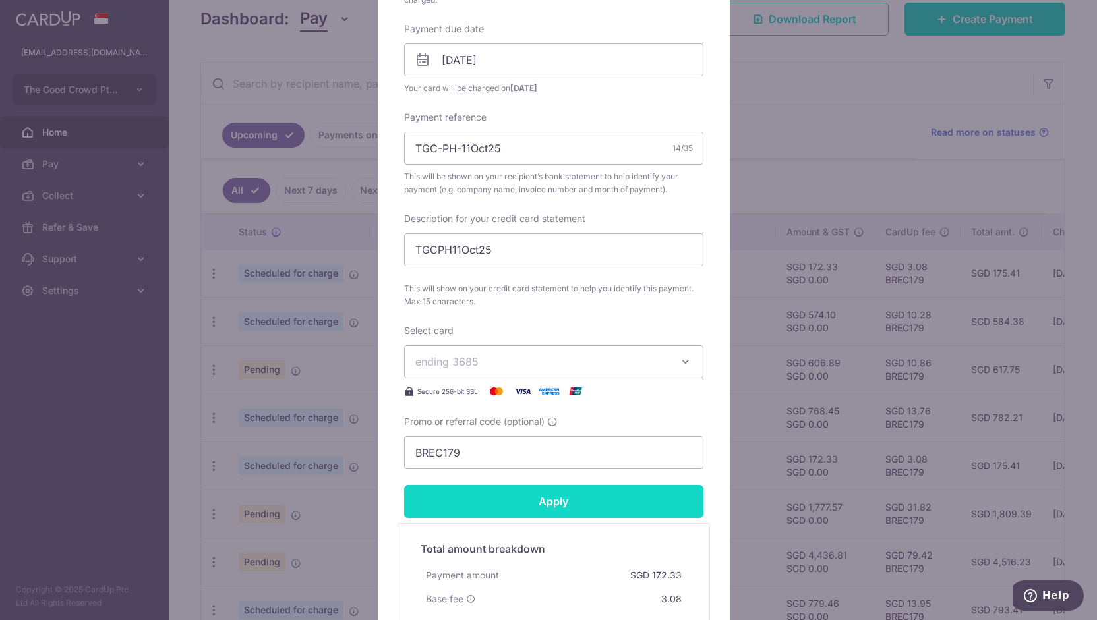
click at [542, 487] on input "Apply" at bounding box center [553, 501] width 299 height 33
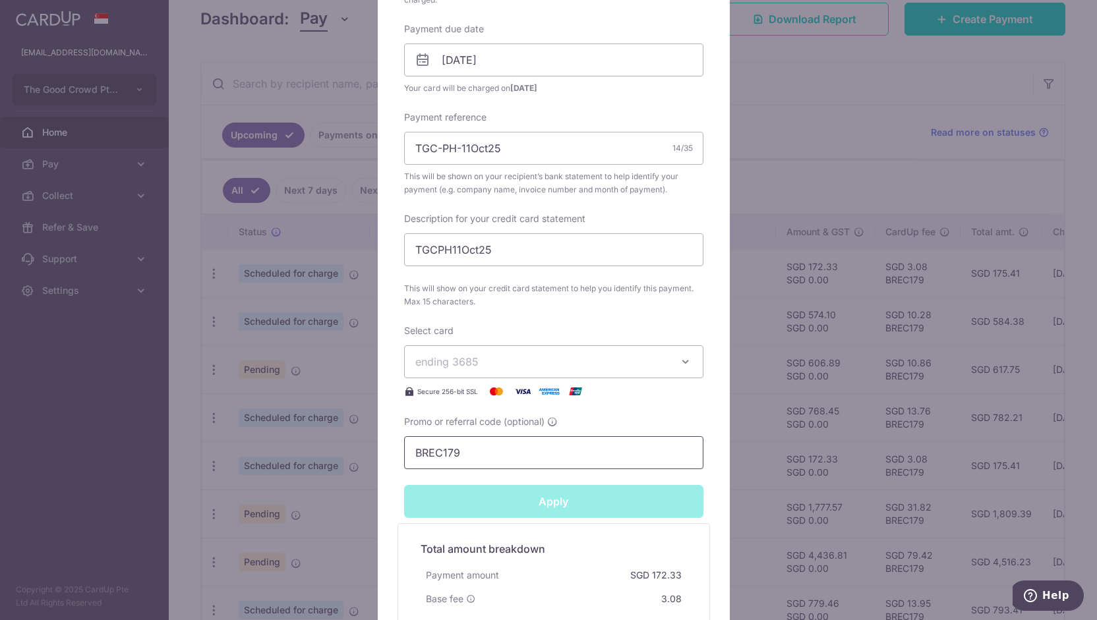
type input "Successfully Applied"
click at [345, 466] on div "Edit payment By clicking apply, you will make changes to all payments to Phoon …" at bounding box center [548, 310] width 1097 height 620
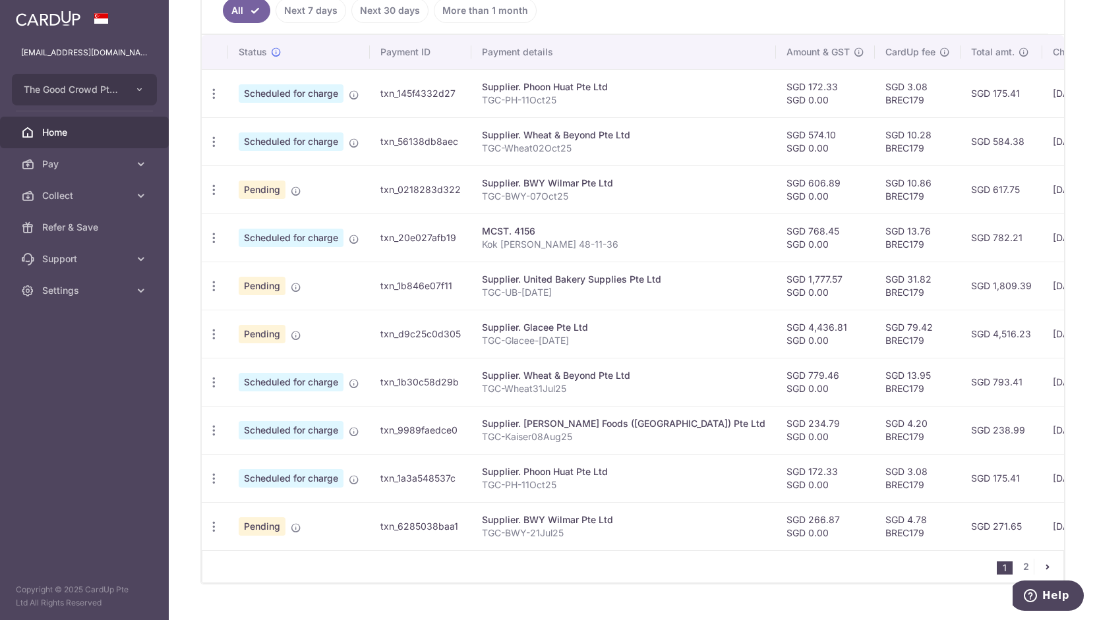
scroll to position [376, 0]
